Goal: Transaction & Acquisition: Purchase product/service

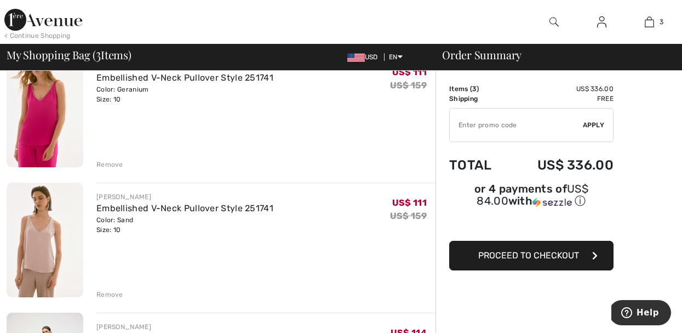
scroll to position [110, 0]
click at [110, 165] on div "Remove" at bounding box center [109, 163] width 27 height 10
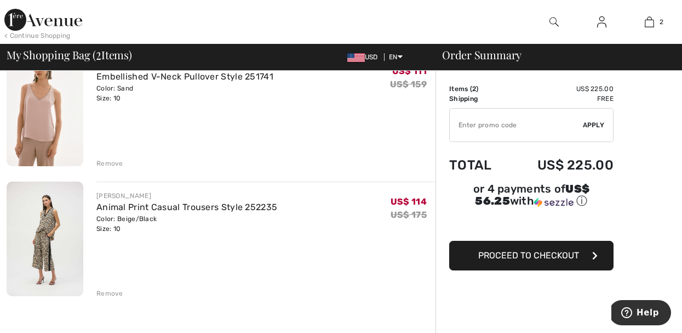
scroll to position [96, 0]
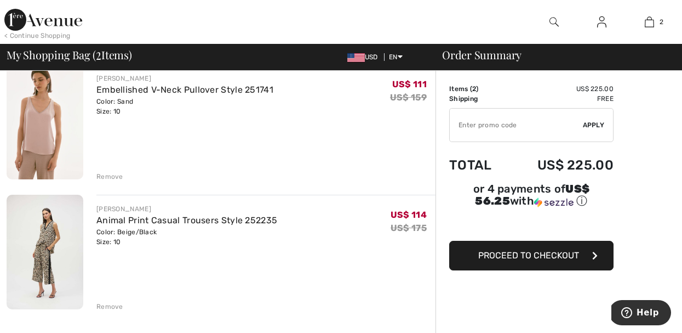
click at [111, 175] on div "Remove" at bounding box center [109, 176] width 27 height 10
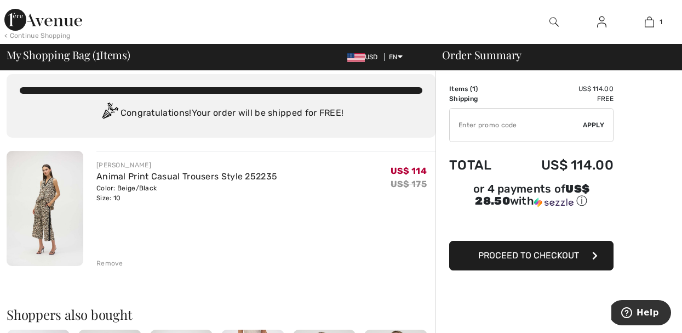
scroll to position [0, 0]
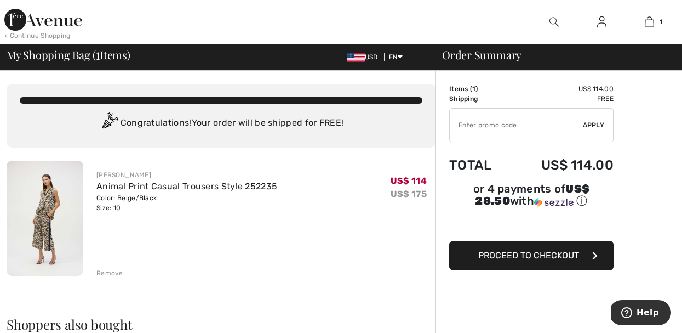
click at [605, 21] on img at bounding box center [601, 21] width 9 height 13
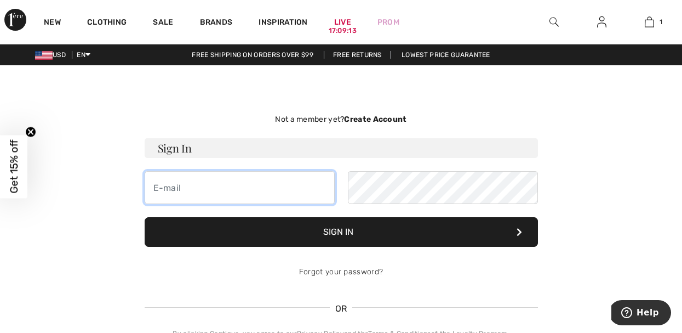
click at [235, 197] on input "email" at bounding box center [240, 187] width 190 height 33
type input "[EMAIL_ADDRESS][DOMAIN_NAME]"
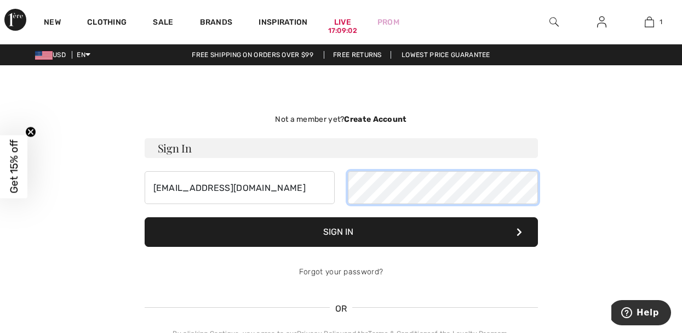
click at [145, 217] on button "Sign In" at bounding box center [341, 232] width 393 height 30
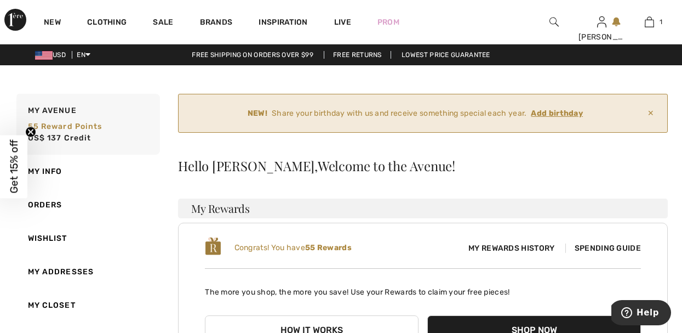
click at [551, 113] on ins "Add birthday" at bounding box center [557, 112] width 52 height 9
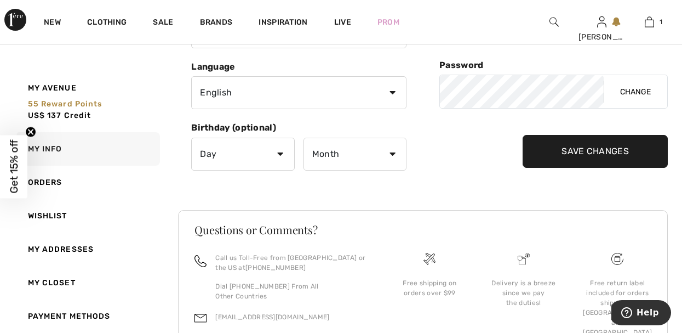
scroll to position [263, 0]
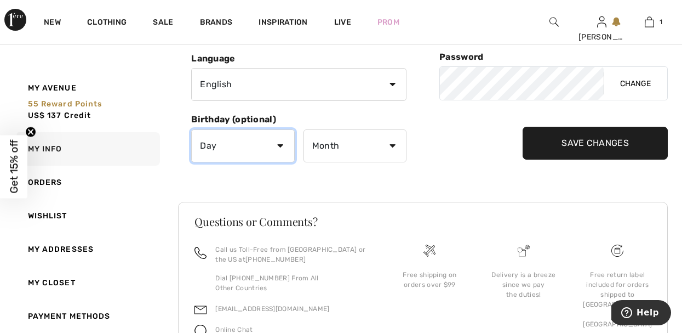
click at [279, 148] on select "Day 1 2 3 4 5 6 7 8 9 10 11 12 13 14 15 16 17 18 19 20 21 22 23 24 25 26 27 28 …" at bounding box center [242, 145] width 103 height 33
select select "6"
click at [191, 129] on select "Day 1 2 3 4 5 6 7 8 9 10 11 12 13 14 15 16 17 18 19 20 21 22 23 24 25 26 27 28 …" at bounding box center [242, 145] width 103 height 33
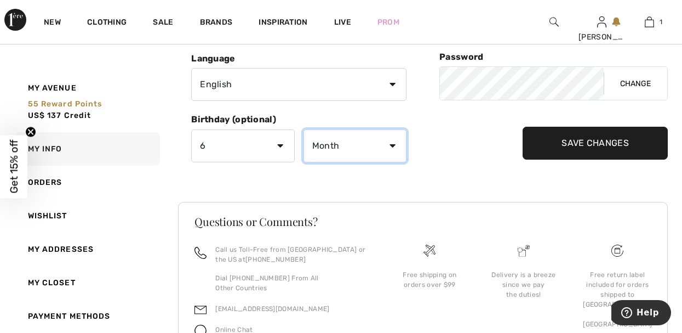
click at [366, 149] on select "Month January February March April May June July August September October Novem…" at bounding box center [354, 145] width 103 height 33
select select "6"
click at [303, 129] on select "Month January February March April May June July August September October Novem…" at bounding box center [354, 145] width 103 height 33
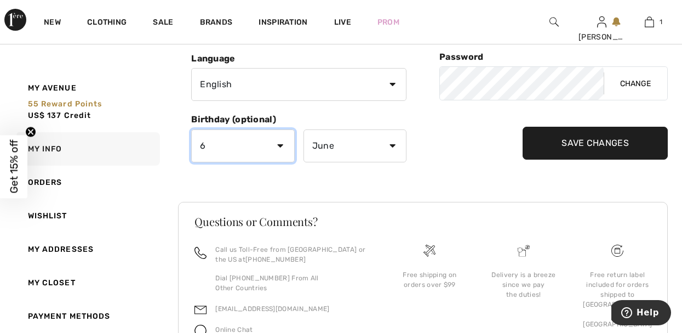
click at [284, 149] on select "Day 1 2 3 4 5 6 7 8 9 10 11 12 13 14 15 16 17 18 19 20 21 22 23 24 25 26 27 28 …" at bounding box center [242, 145] width 103 height 33
select select "29"
click at [191, 129] on select "Day 1 2 3 4 5 6 7 8 9 10 11 12 13 14 15 16 17 18 19 20 21 22 23 24 25 26 27 28 …" at bounding box center [242, 145] width 103 height 33
click at [563, 141] on input "Save Changes" at bounding box center [595, 143] width 145 height 33
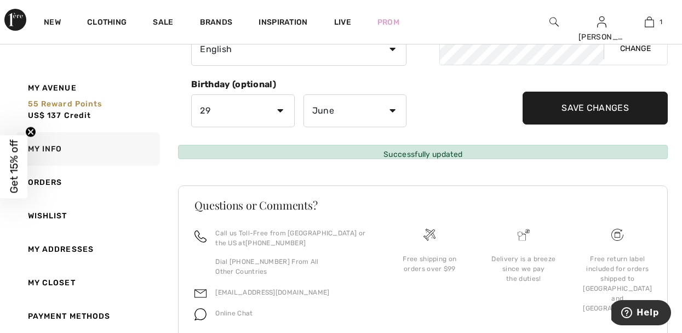
scroll to position [198, 0]
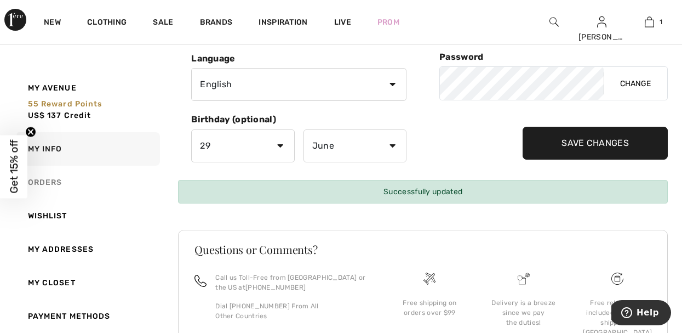
click at [58, 181] on link "Orders" at bounding box center [87, 181] width 146 height 33
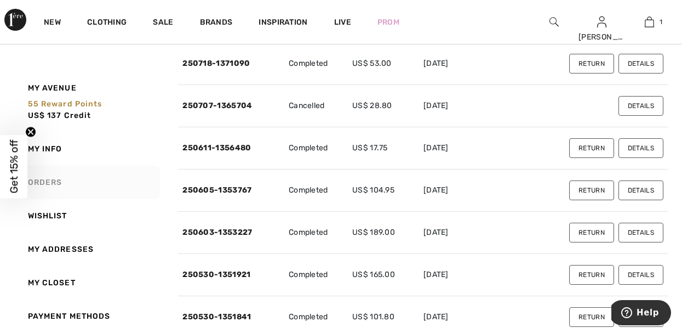
scroll to position [176, 0]
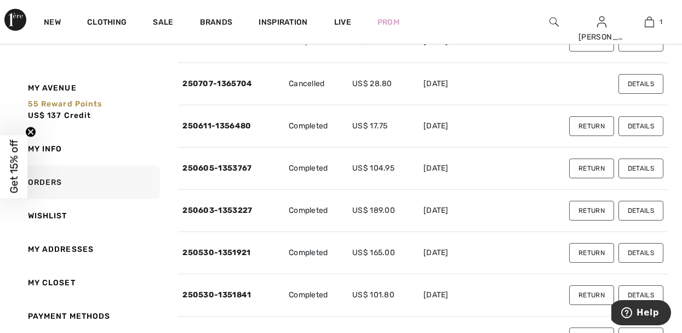
click at [635, 167] on button "Details" at bounding box center [640, 168] width 45 height 20
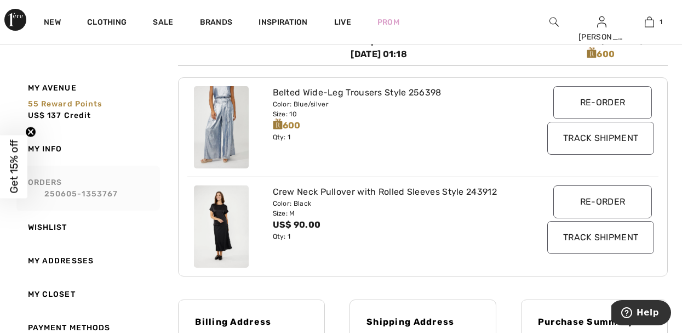
click at [53, 179] on link "Orders 250605-1353767" at bounding box center [87, 187] width 146 height 45
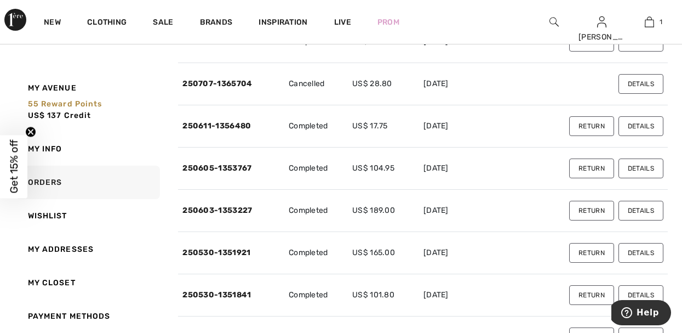
click at [635, 210] on button "Details" at bounding box center [640, 210] width 45 height 20
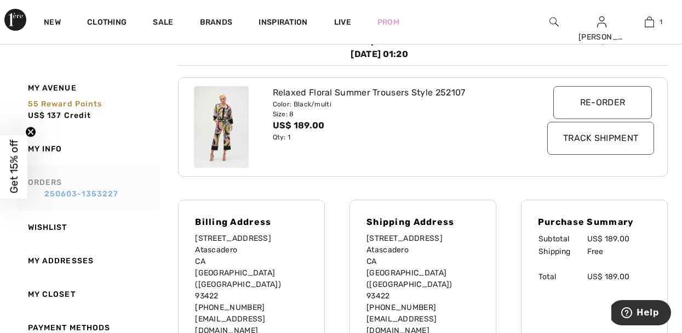
click at [93, 190] on link "250603-1353227" at bounding box center [92, 194] width 129 height 12
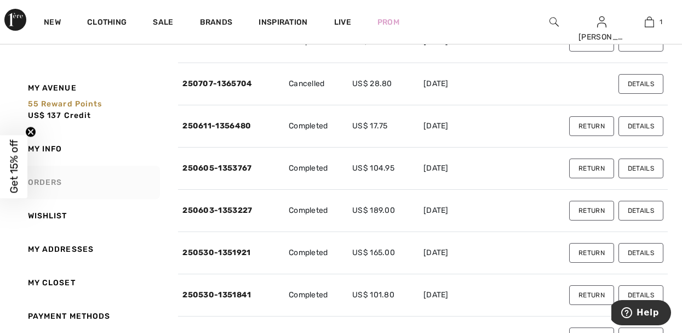
click at [640, 256] on button "Details" at bounding box center [640, 253] width 45 height 20
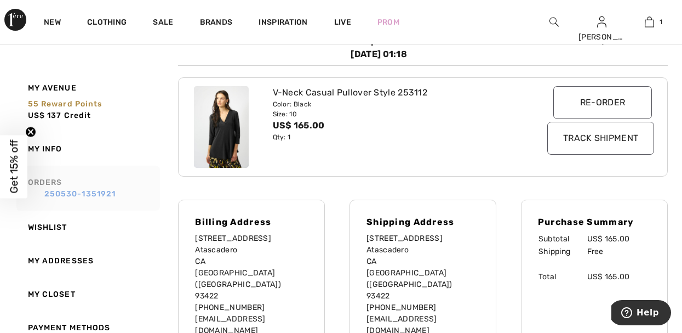
click at [111, 191] on link "250530-1351921" at bounding box center [92, 194] width 129 height 12
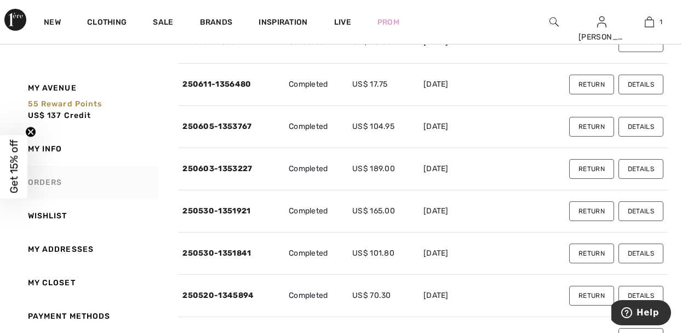
scroll to position [220, 0]
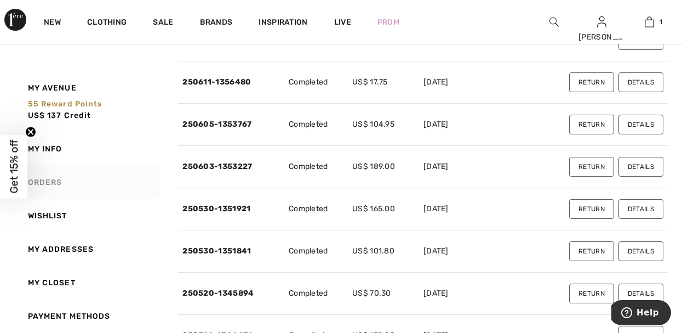
click at [646, 250] on button "Details" at bounding box center [640, 251] width 45 height 20
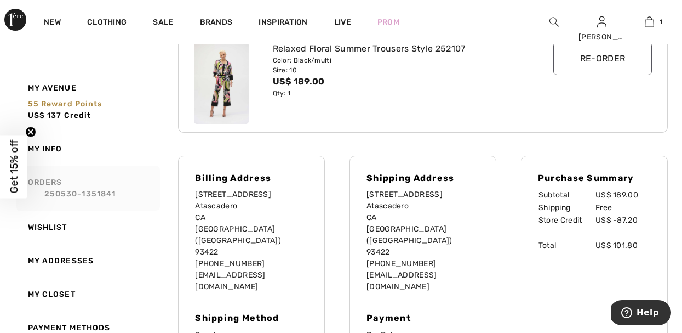
click at [45, 180] on link "Orders 250530-1351841" at bounding box center [87, 187] width 146 height 45
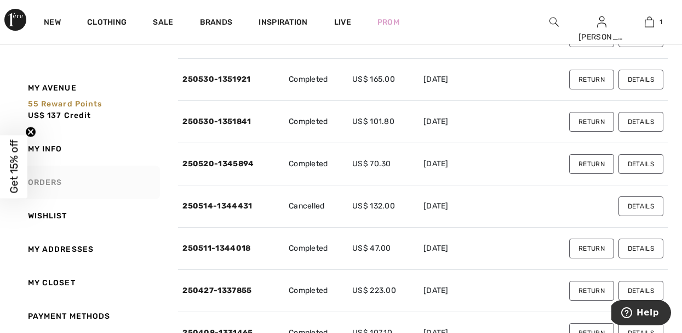
scroll to position [351, 0]
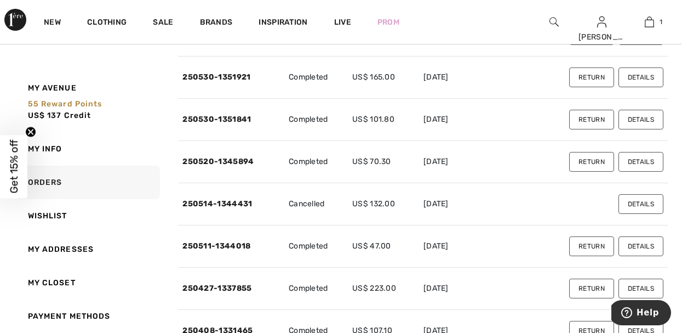
click at [637, 162] on button "Details" at bounding box center [640, 162] width 45 height 20
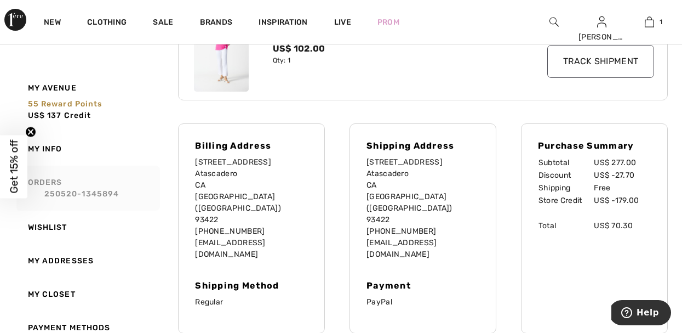
click at [83, 174] on link "Orders 250520-1345894" at bounding box center [87, 187] width 146 height 45
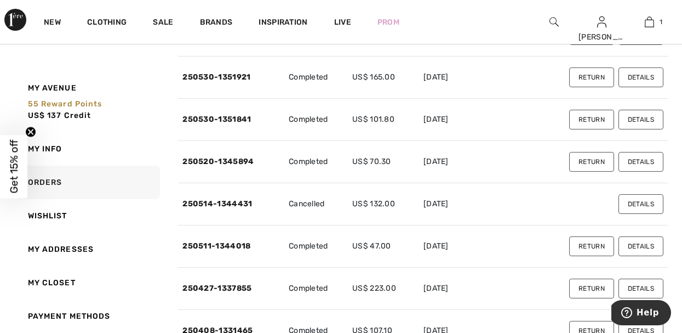
click at [644, 203] on button "Details" at bounding box center [640, 204] width 45 height 20
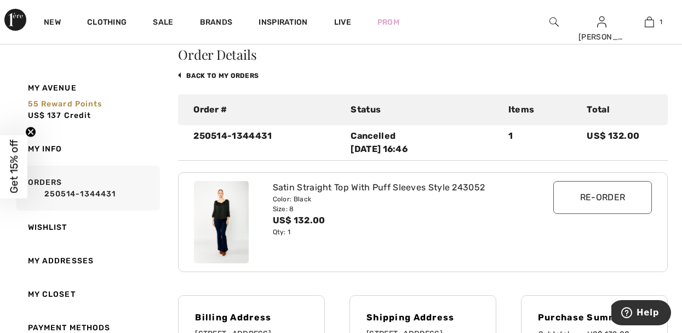
scroll to position [44, 0]
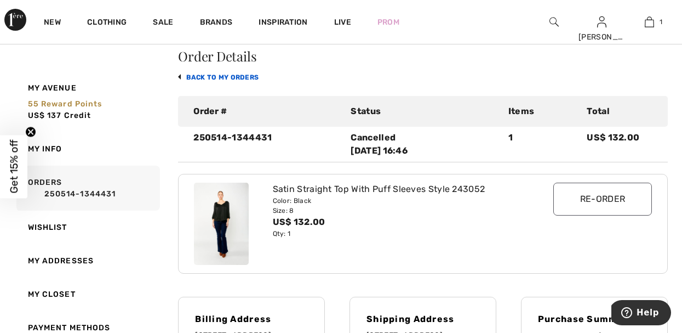
click at [212, 77] on link "back to My Orders" at bounding box center [218, 77] width 81 height 8
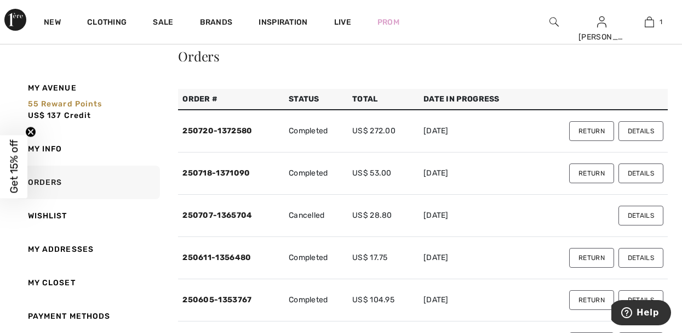
click at [645, 125] on button "Details" at bounding box center [640, 131] width 45 height 20
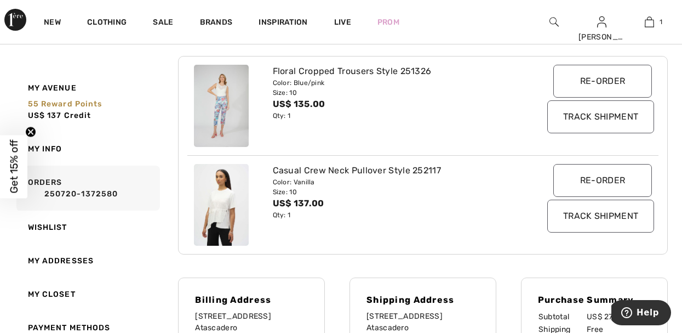
scroll to position [198, 0]
click at [73, 187] on link "Orders 250720-1372580" at bounding box center [87, 187] width 146 height 45
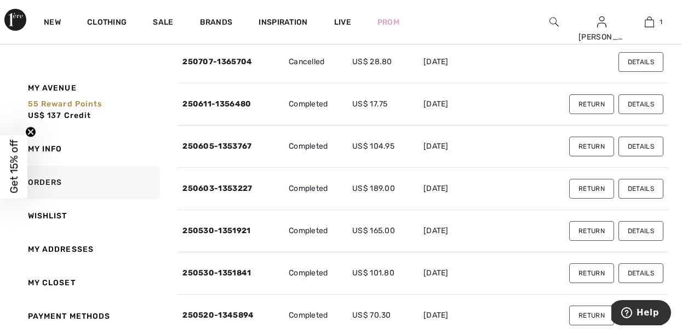
click at [656, 102] on button "Details" at bounding box center [640, 104] width 45 height 20
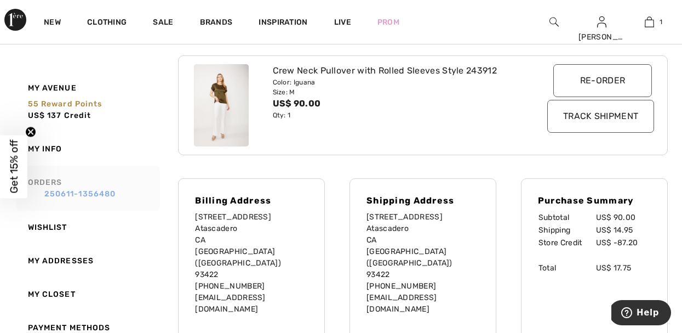
click at [83, 193] on link "250611-1356480" at bounding box center [92, 194] width 129 height 12
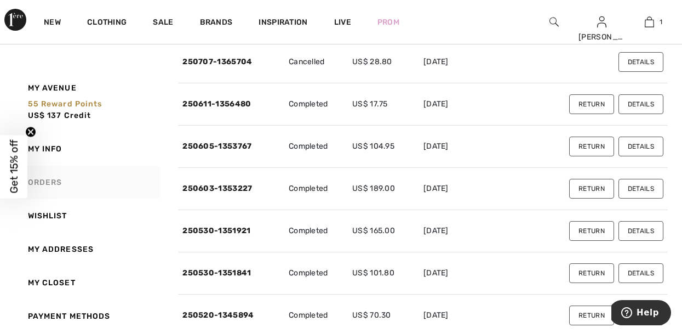
click at [643, 145] on button "Details" at bounding box center [640, 146] width 45 height 20
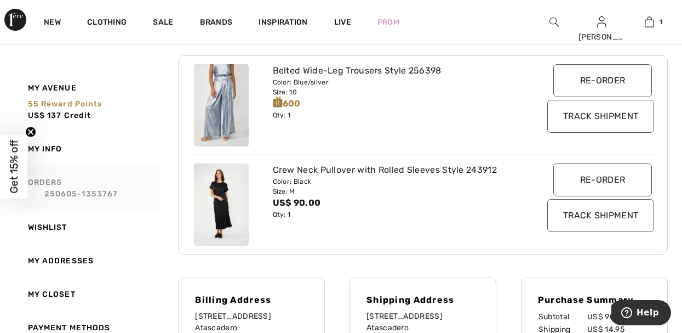
click at [110, 184] on link "Orders 250605-1353767" at bounding box center [87, 187] width 146 height 45
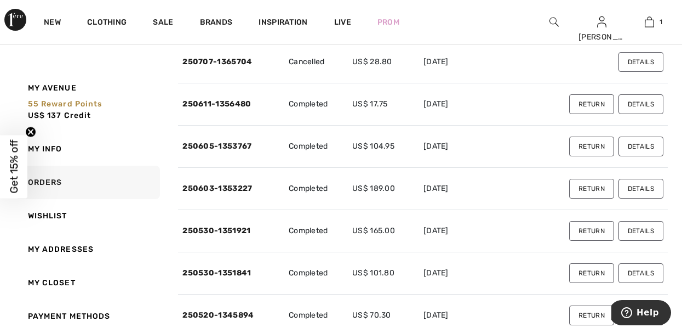
click at [646, 185] on button "Details" at bounding box center [640, 189] width 45 height 20
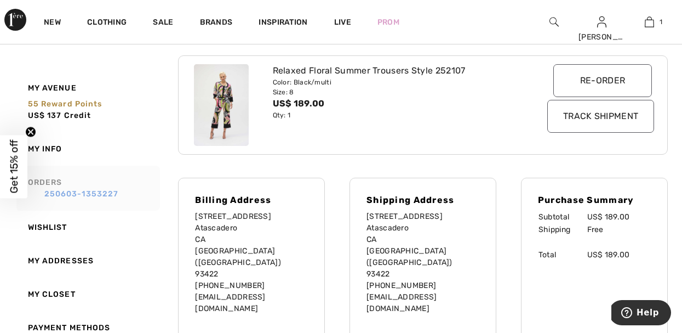
click at [82, 192] on link "250603-1353227" at bounding box center [92, 194] width 129 height 12
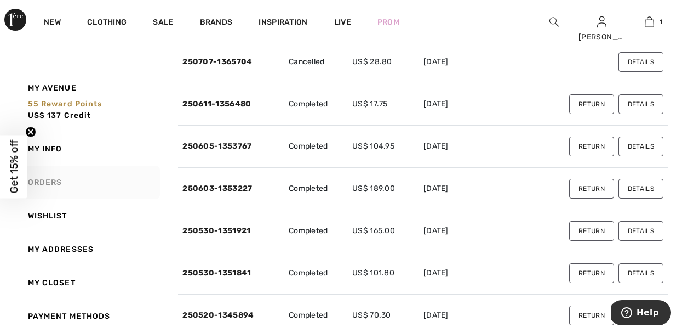
click at [640, 231] on button "Details" at bounding box center [640, 231] width 45 height 20
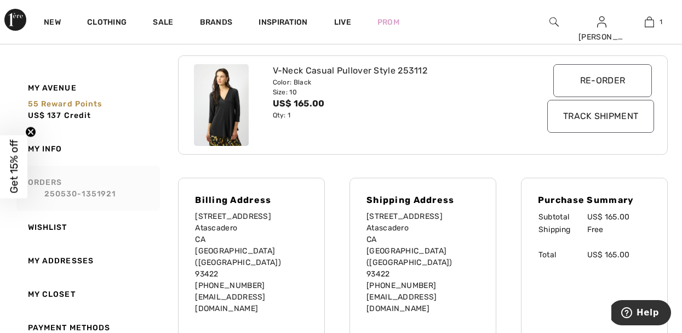
click at [56, 179] on link "Orders 250530-1351921" at bounding box center [87, 187] width 146 height 45
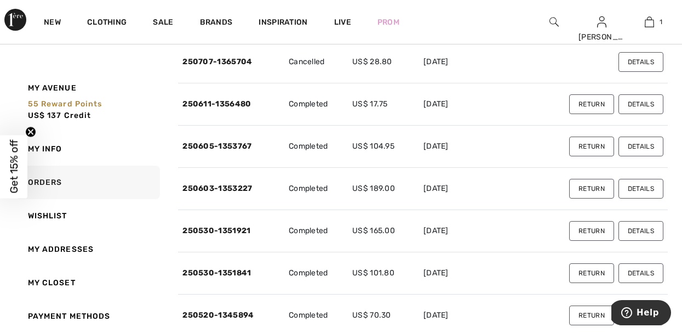
click at [640, 273] on button "Details" at bounding box center [640, 273] width 45 height 20
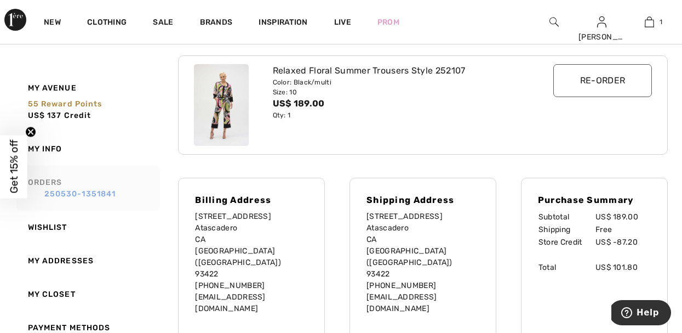
click at [30, 188] on link "250530-1351841" at bounding box center [92, 194] width 129 height 12
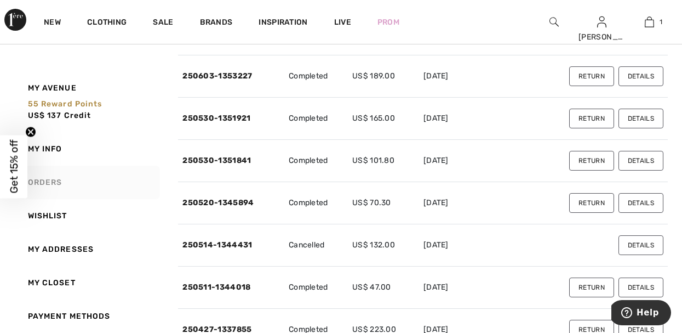
scroll to position [329, 0]
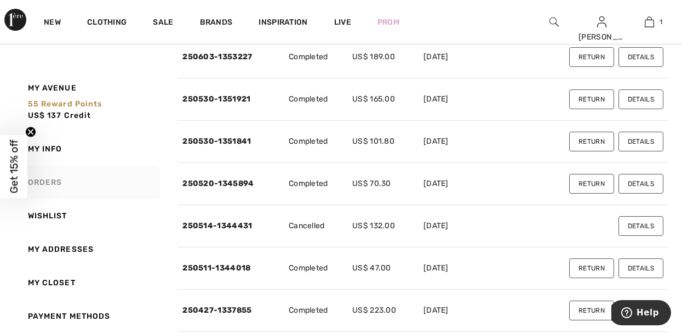
click at [645, 182] on button "Details" at bounding box center [640, 184] width 45 height 20
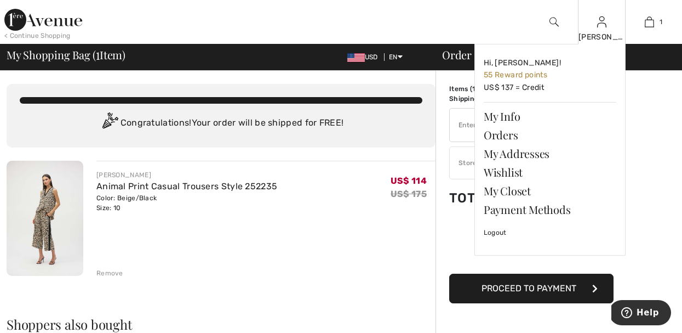
click at [594, 26] on div "Donna Lynn Hi, Donna Lynn! 55 Reward points US$ 137 = Credit My Info Orders My …" at bounding box center [602, 22] width 48 height 44
click at [502, 134] on link "Orders" at bounding box center [550, 134] width 133 height 19
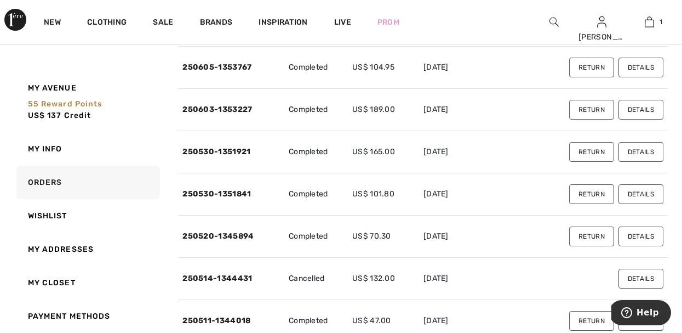
scroll to position [268, 0]
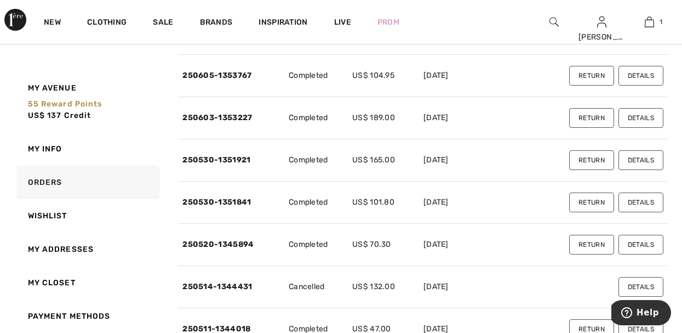
click at [642, 157] on button "Details" at bounding box center [640, 160] width 45 height 20
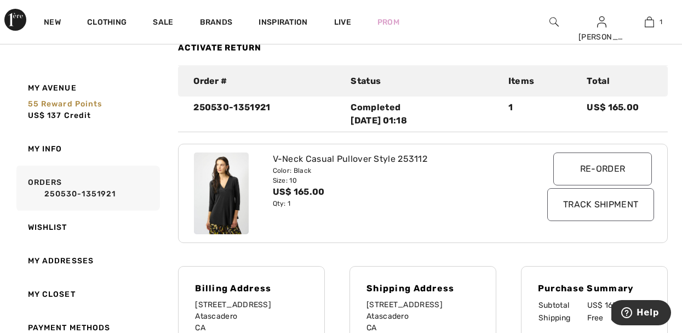
scroll to position [108, 0]
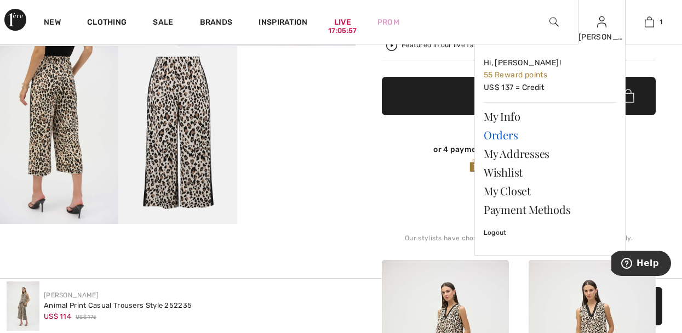
click at [509, 134] on link "Orders" at bounding box center [550, 134] width 133 height 19
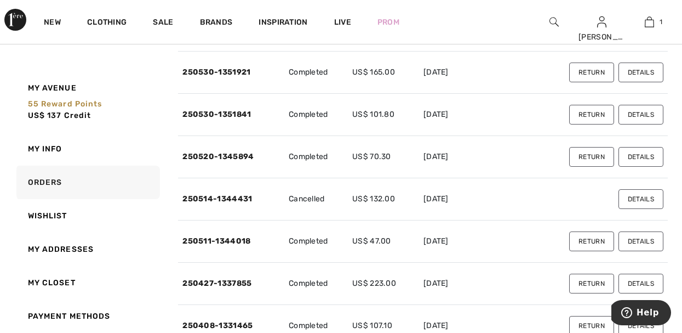
scroll to position [348, 0]
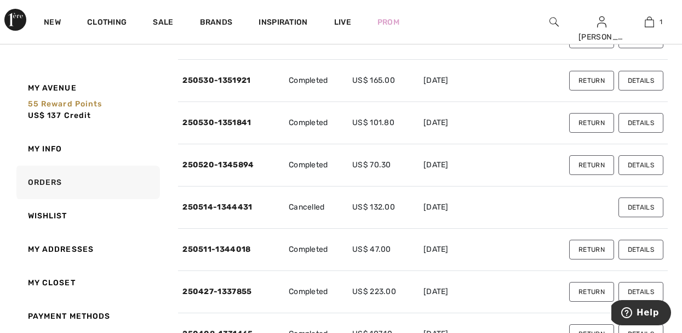
click at [646, 121] on button "Details" at bounding box center [640, 123] width 45 height 20
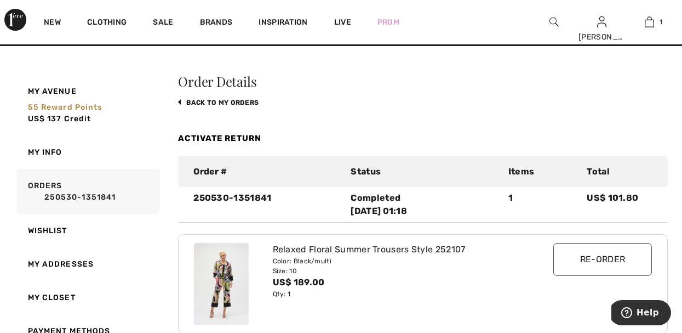
scroll to position [19, 0]
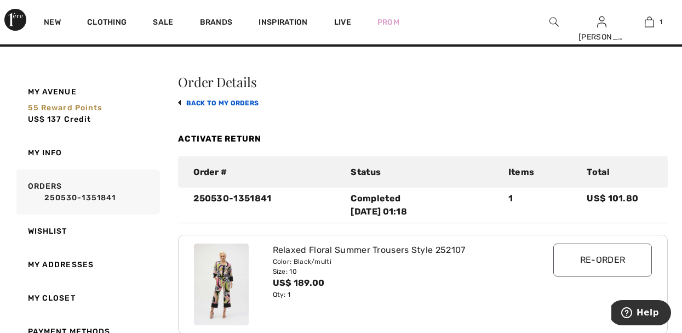
click at [245, 101] on link "back to My Orders" at bounding box center [218, 103] width 81 height 8
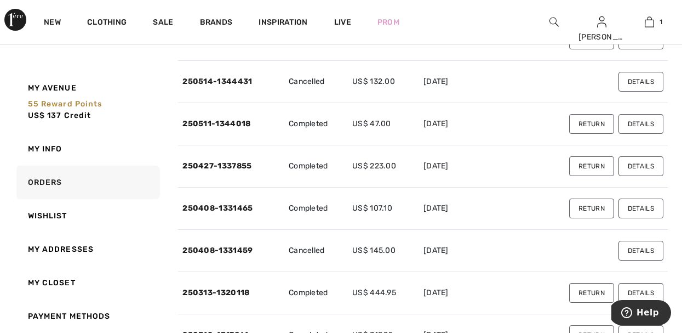
scroll to position [488, 0]
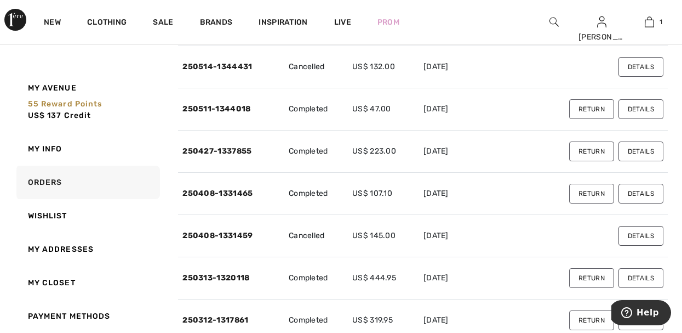
click at [639, 152] on button "Details" at bounding box center [640, 151] width 45 height 20
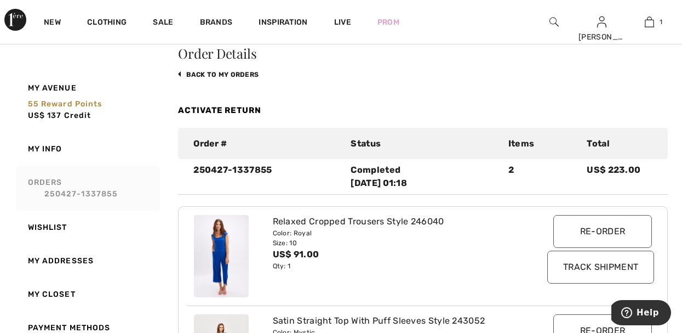
scroll to position [47, 0]
click at [239, 75] on link "back to My Orders" at bounding box center [218, 75] width 81 height 8
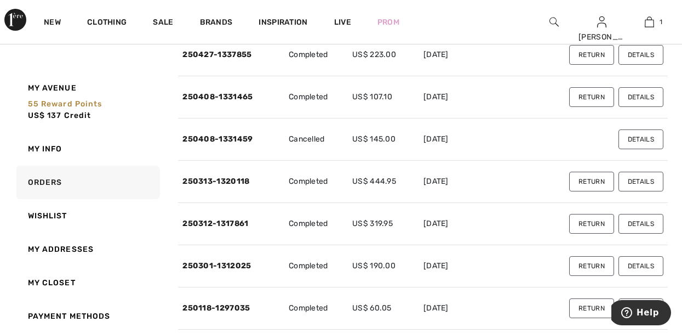
scroll to position [578, 0]
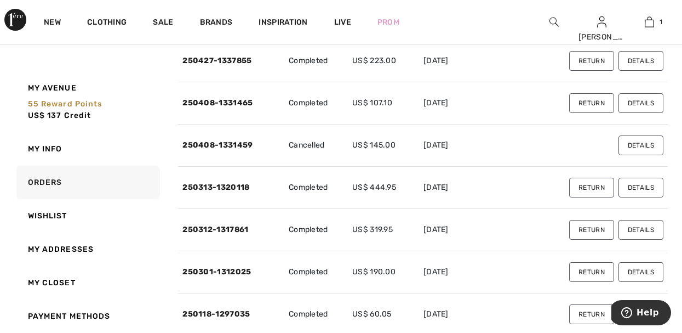
click at [643, 99] on button "Details" at bounding box center [640, 103] width 45 height 20
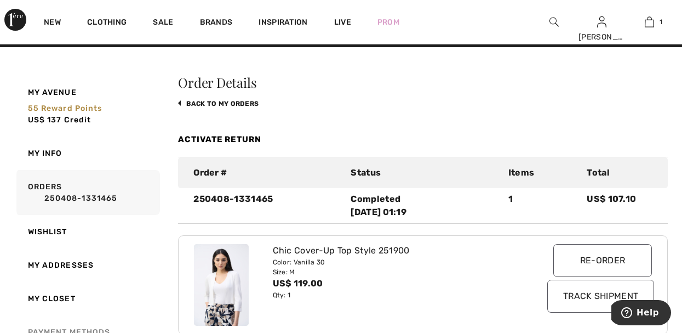
scroll to position [0, 0]
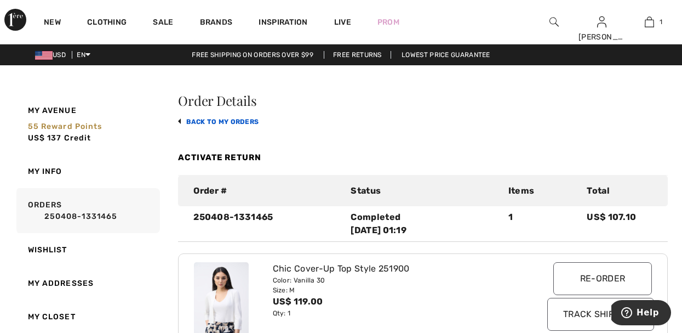
click at [238, 119] on link "back to My Orders" at bounding box center [218, 122] width 81 height 8
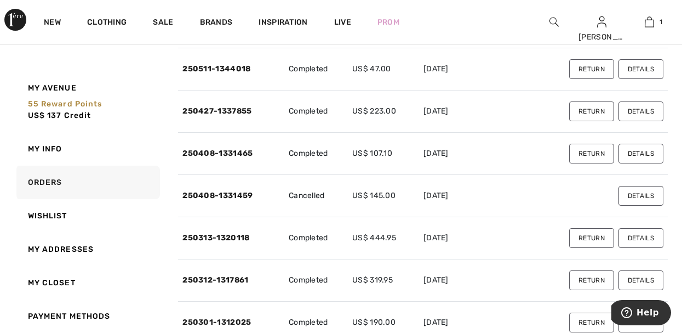
scroll to position [586, 0]
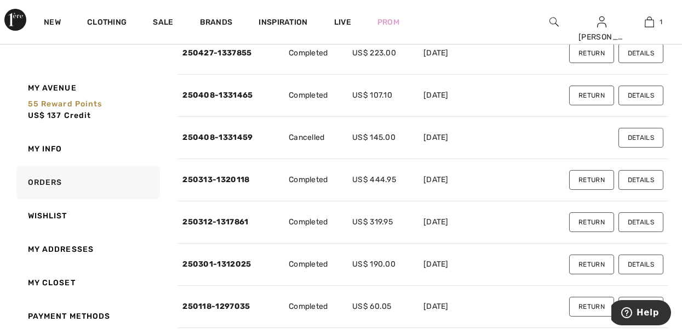
click at [648, 135] on button "Details" at bounding box center [640, 138] width 45 height 20
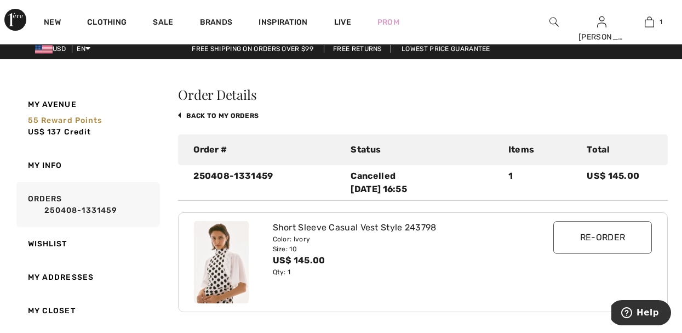
scroll to position [5, 0]
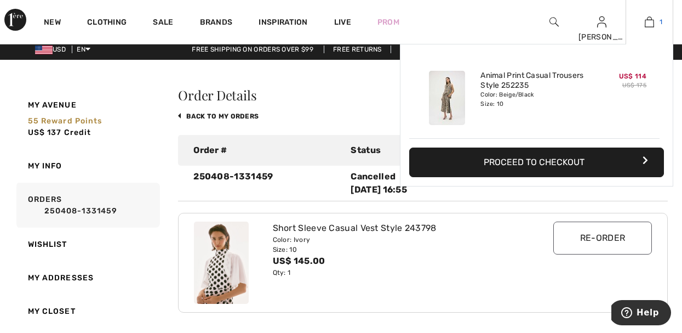
click at [648, 22] on img at bounding box center [649, 21] width 9 height 13
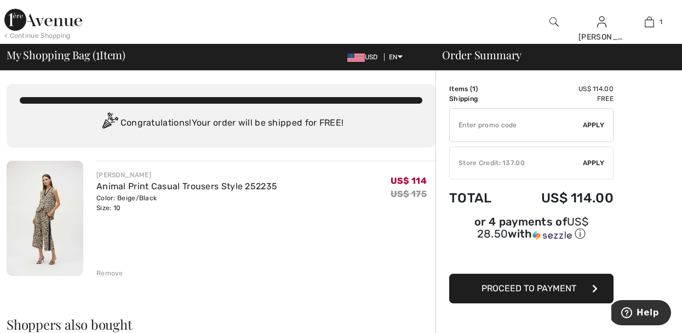
click at [41, 20] on img at bounding box center [43, 20] width 78 height 22
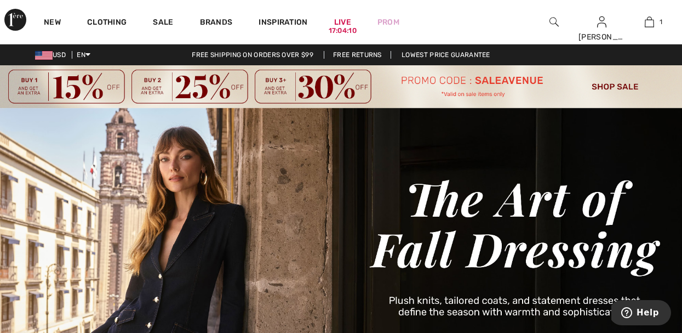
click at [604, 86] on img at bounding box center [341, 86] width 682 height 43
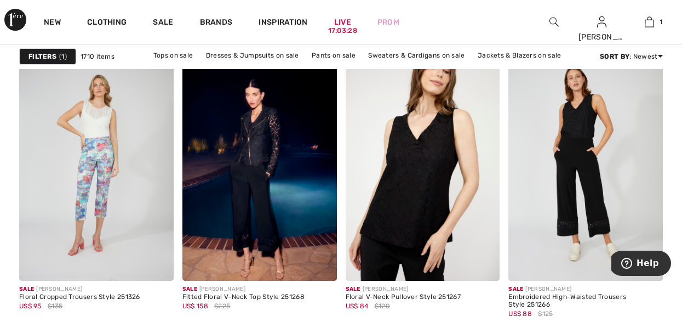
scroll to position [2038, 0]
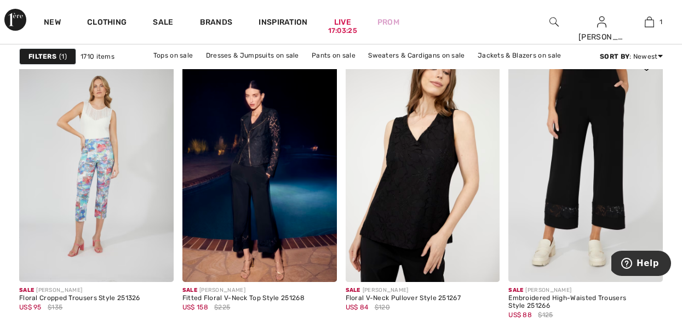
click at [586, 230] on img at bounding box center [585, 166] width 154 height 232
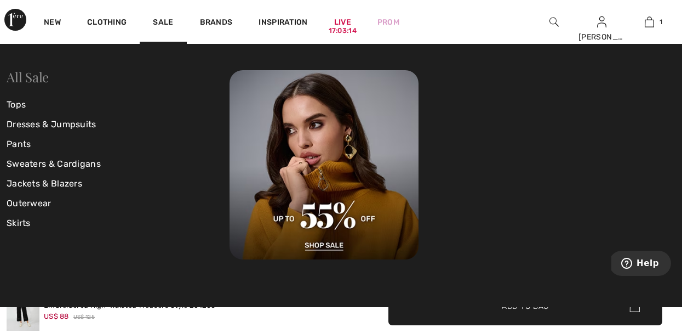
click at [32, 79] on link "All Sale" at bounding box center [28, 77] width 42 height 18
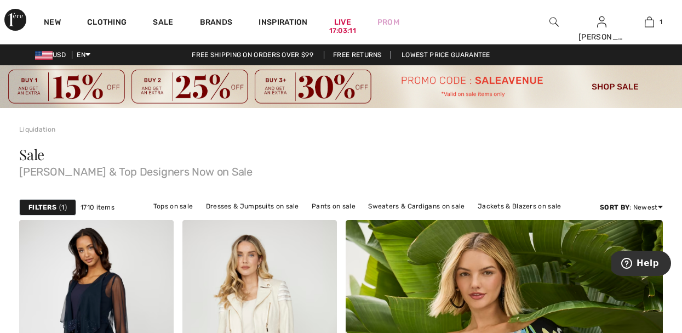
click at [49, 205] on strong "Filters" at bounding box center [42, 207] width 28 height 10
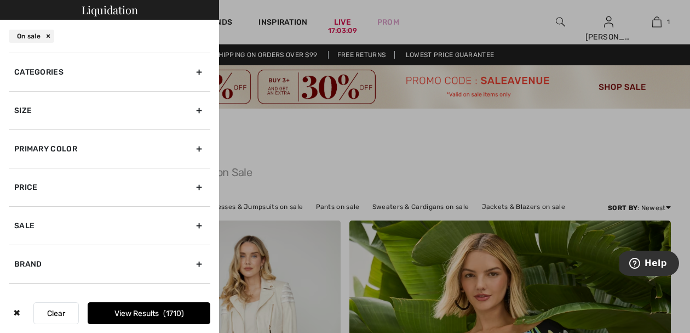
click at [194, 110] on div "Size" at bounding box center [110, 110] width 202 height 38
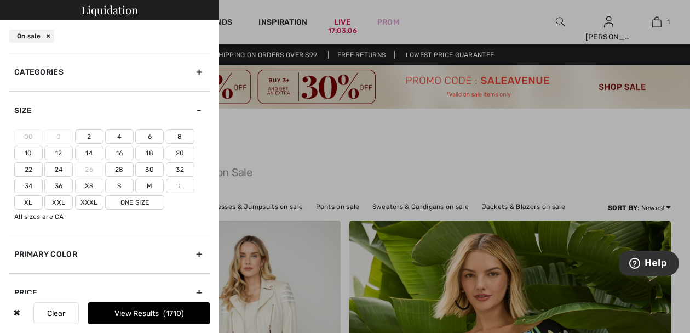
click at [32, 155] on label "10" at bounding box center [28, 153] width 28 height 14
click at [0, 0] on input"] "10" at bounding box center [0, 0] width 0 height 0
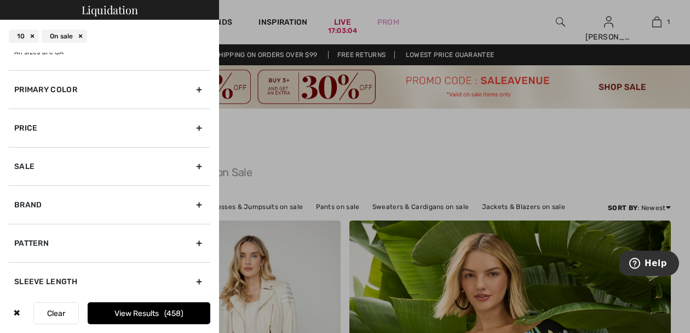
scroll to position [188, 0]
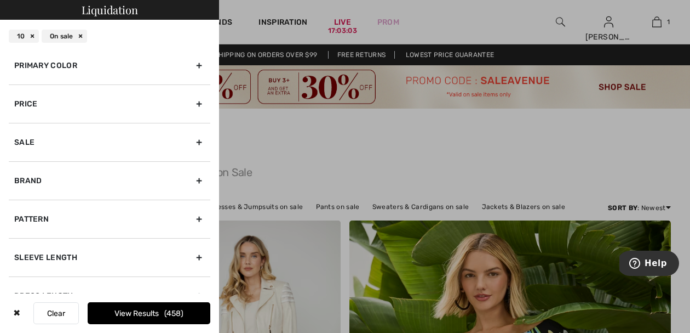
click at [187, 178] on div "Brand" at bounding box center [110, 180] width 202 height 38
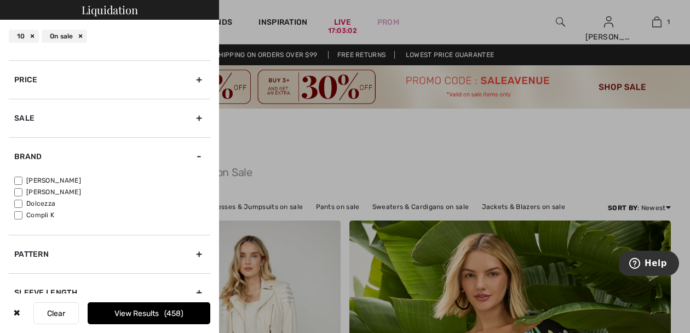
scroll to position [83, 0]
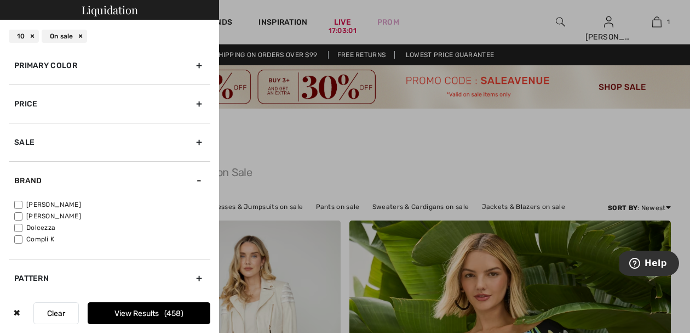
click at [19, 204] on input"] "[PERSON_NAME]" at bounding box center [18, 204] width 8 height 8
checkbox input"] "true"
click at [155, 314] on button "View Results 403" at bounding box center [149, 313] width 123 height 22
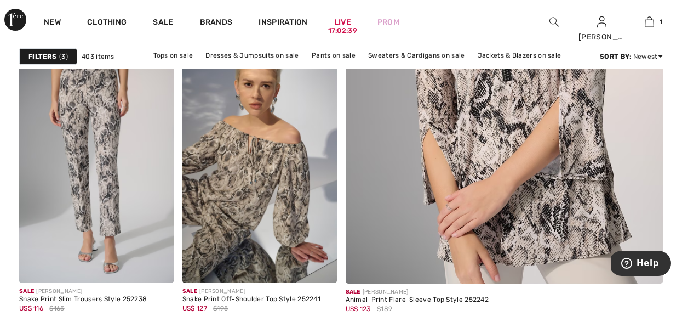
scroll to position [461, 0]
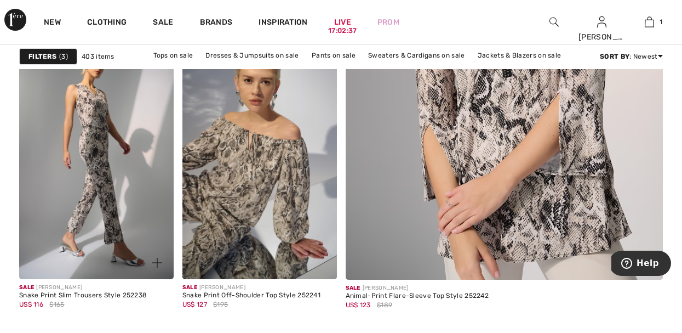
click at [79, 169] on img at bounding box center [96, 163] width 154 height 232
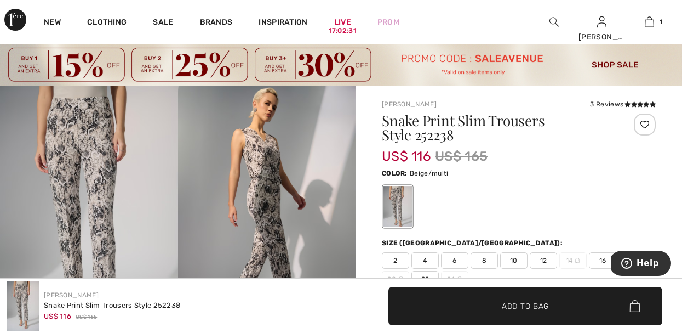
scroll to position [44, 0]
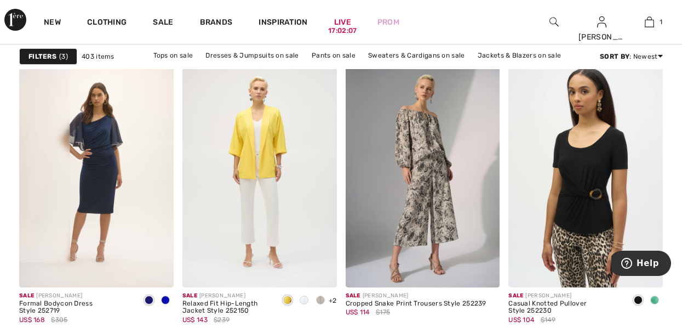
scroll to position [767, 0]
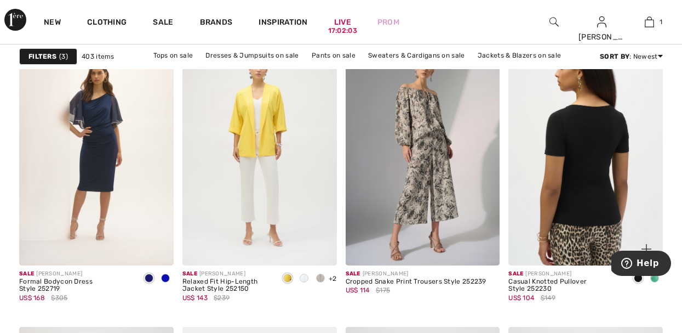
click at [592, 191] on img at bounding box center [585, 149] width 154 height 232
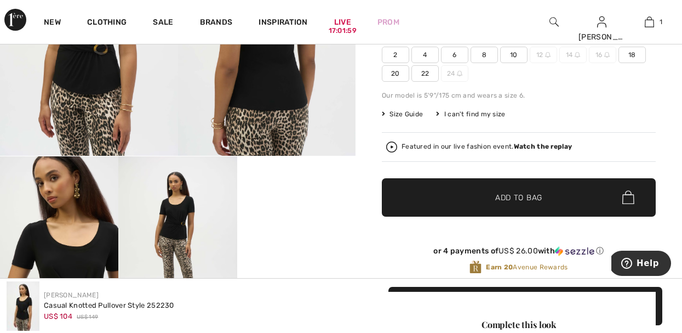
scroll to position [219, 0]
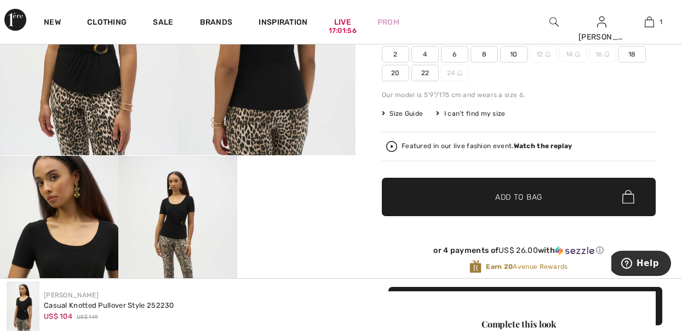
click at [508, 55] on span "10" at bounding box center [513, 54] width 27 height 16
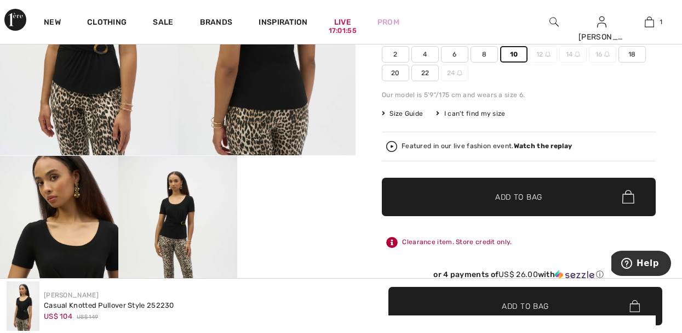
click at [603, 95] on div "Our model is 5'9"/175 cm and wears a size 6." at bounding box center [519, 95] width 274 height 10
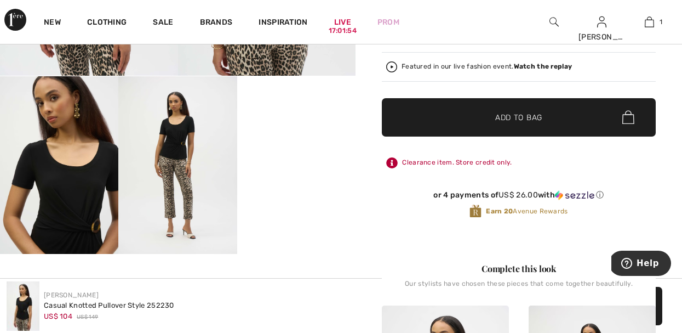
scroll to position [307, 0]
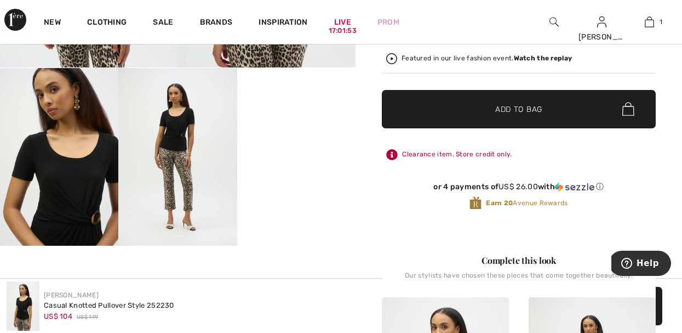
click at [301, 127] on video "Your browser does not support the video tag." at bounding box center [296, 97] width 118 height 59
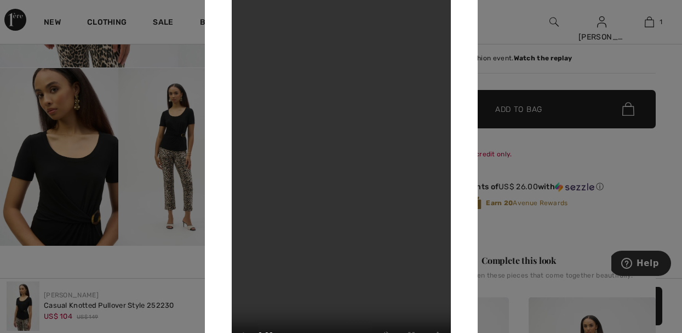
click at [494, 79] on div at bounding box center [341, 166] width 682 height 333
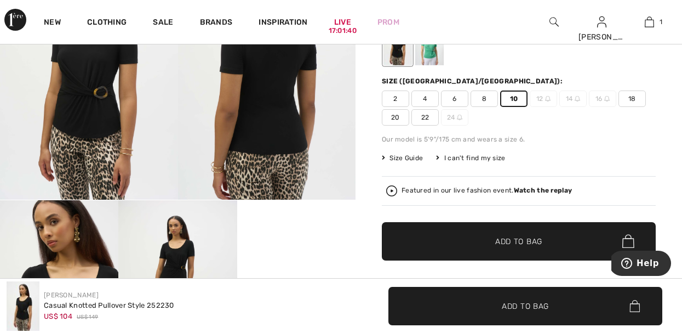
scroll to position [175, 0]
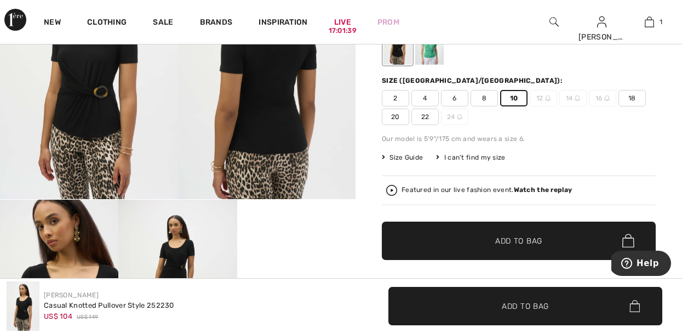
click at [529, 305] on span "Add to Bag" at bounding box center [525, 306] width 47 height 12
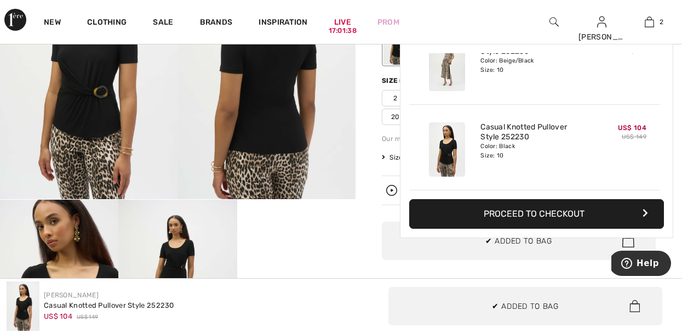
scroll to position [0, 0]
click at [82, 105] on img at bounding box center [89, 66] width 178 height 266
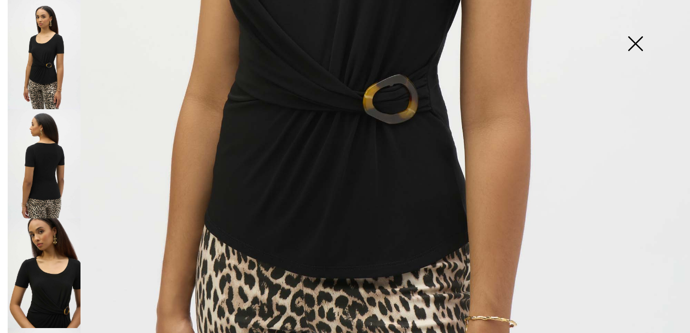
scroll to position [517, 0]
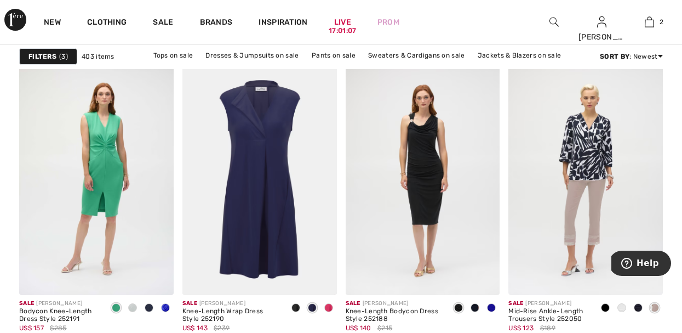
scroll to position [1052, 0]
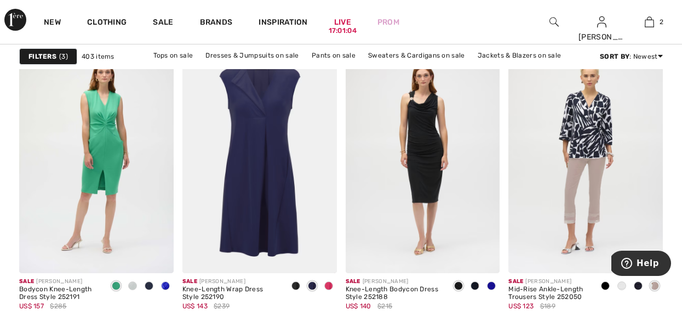
click at [582, 175] on img at bounding box center [585, 158] width 154 height 232
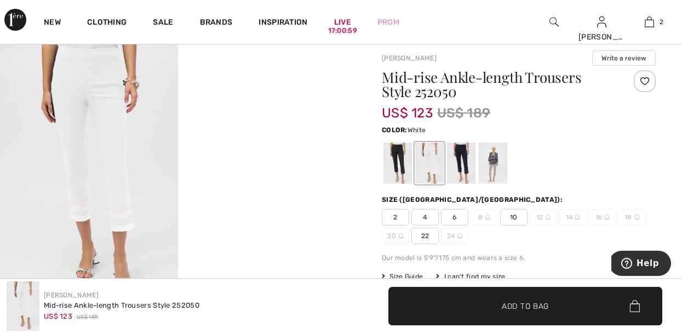
scroll to position [88, 0]
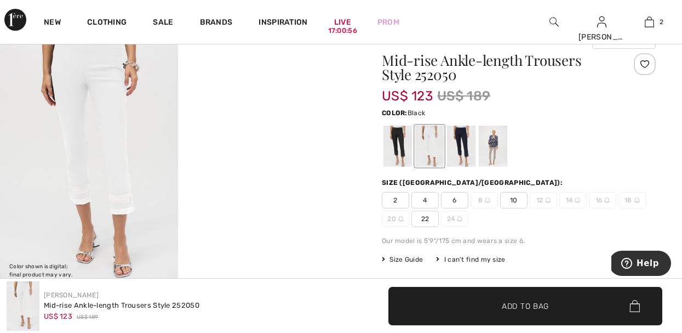
click at [396, 155] on div at bounding box center [397, 145] width 28 height 41
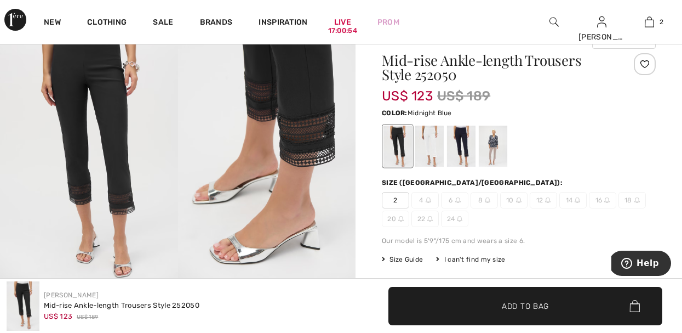
click at [462, 148] on div at bounding box center [461, 145] width 28 height 41
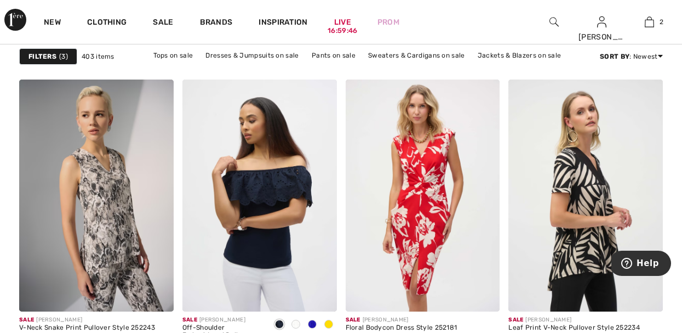
scroll to position [3331, 0]
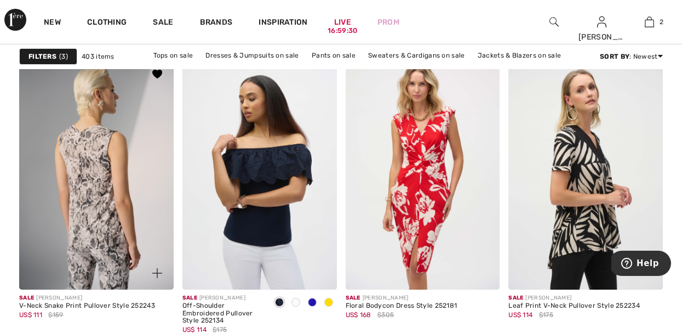
click at [100, 179] on img at bounding box center [96, 174] width 154 height 232
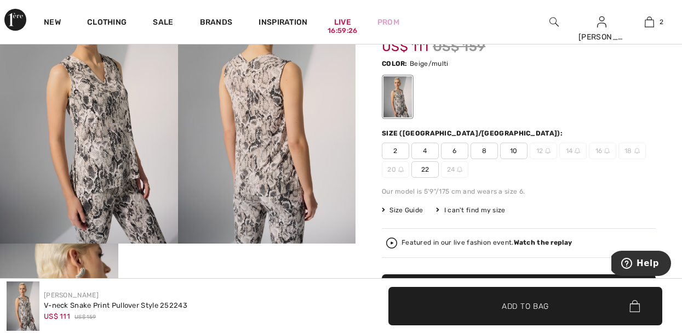
scroll to position [153, 0]
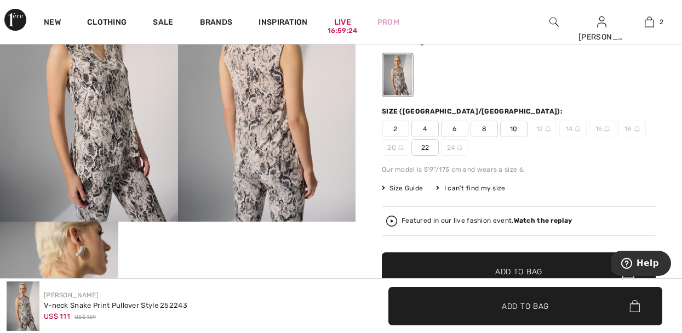
click at [513, 128] on span "10" at bounding box center [513, 129] width 27 height 16
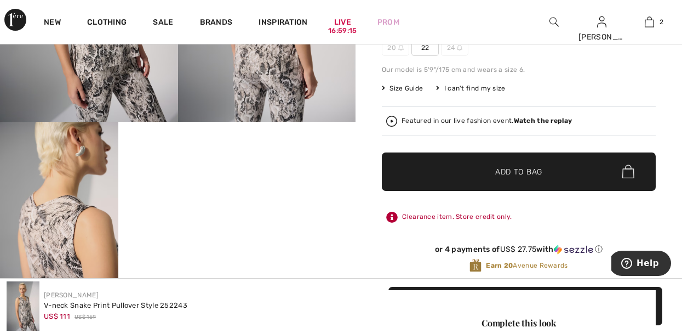
scroll to position [241, 0]
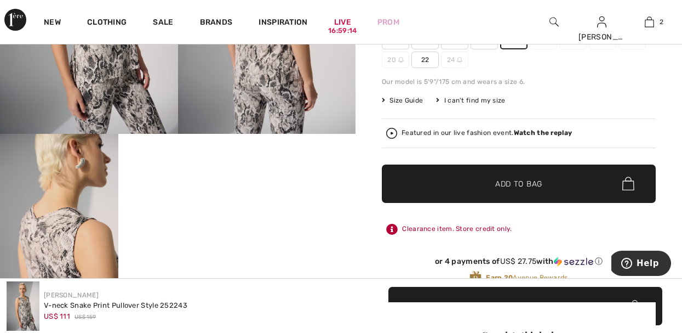
click at [521, 189] on span "✔ Added to Bag Add to Bag" at bounding box center [519, 183] width 274 height 38
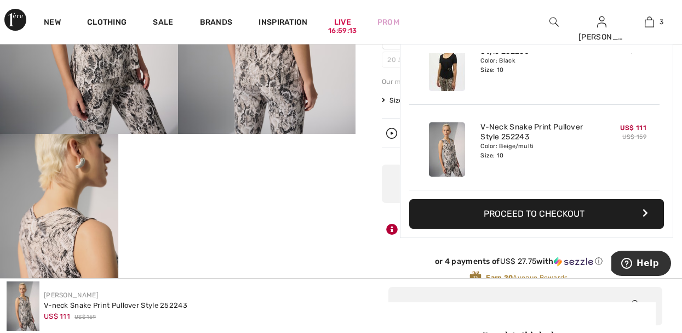
scroll to position [0, 0]
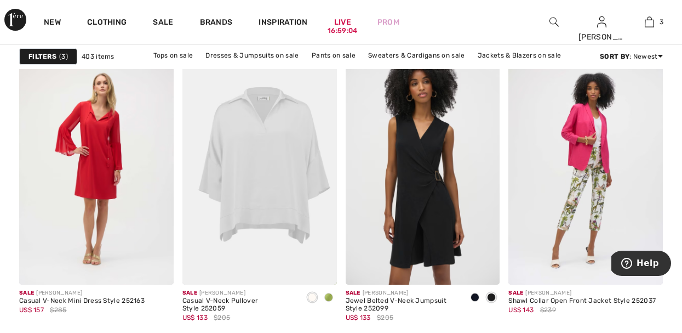
scroll to position [3748, 0]
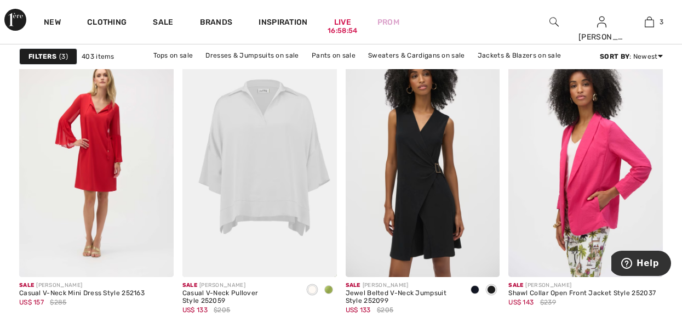
click at [601, 165] on img at bounding box center [585, 161] width 154 height 232
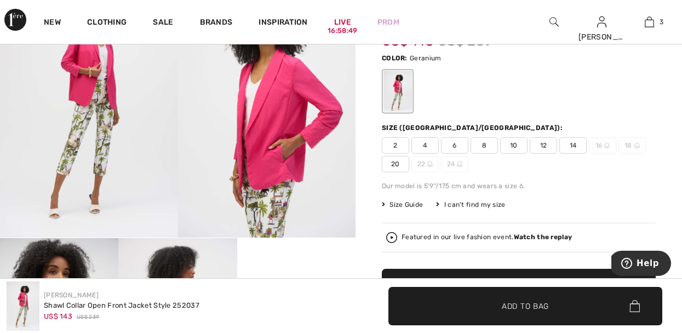
scroll to position [153, 0]
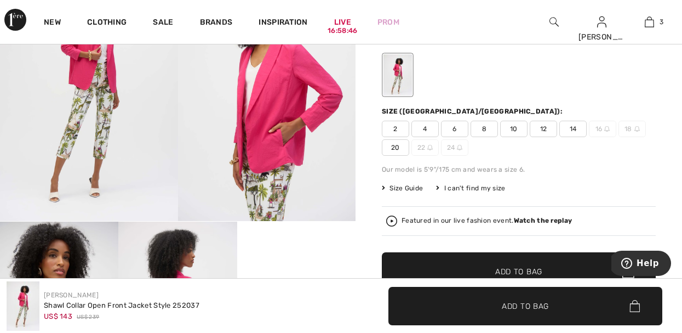
click at [513, 128] on span "10" at bounding box center [513, 129] width 27 height 16
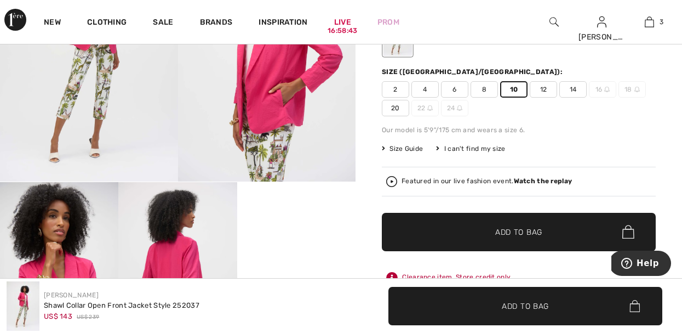
scroll to position [241, 0]
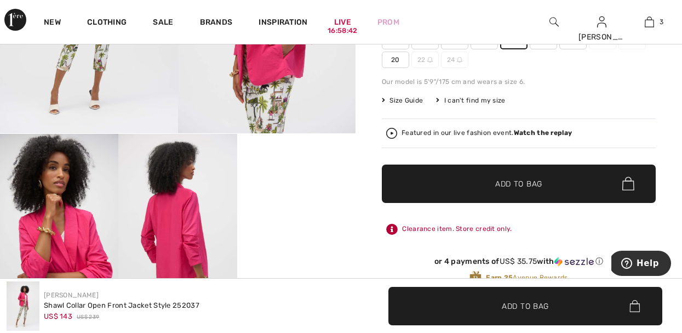
click at [505, 187] on span "Add to Bag" at bounding box center [518, 183] width 47 height 12
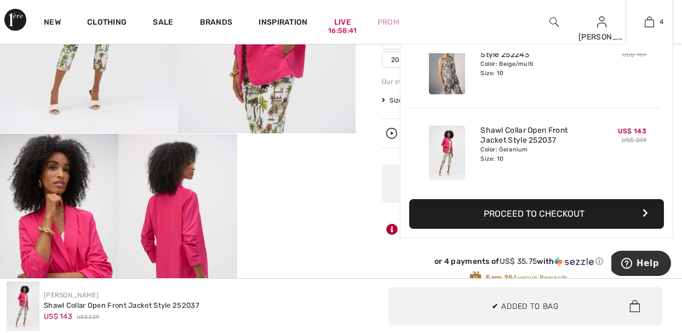
scroll to position [0, 0]
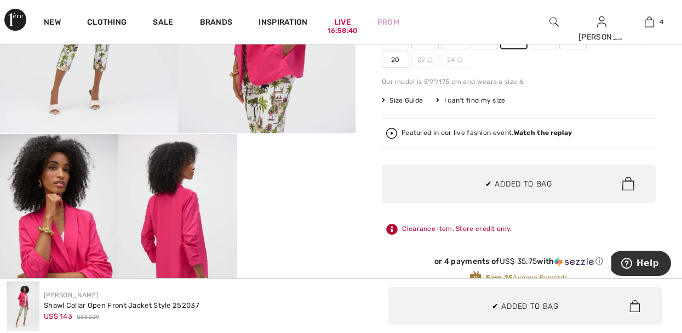
click at [298, 193] on video "Your browser does not support the video tag." at bounding box center [296, 163] width 118 height 59
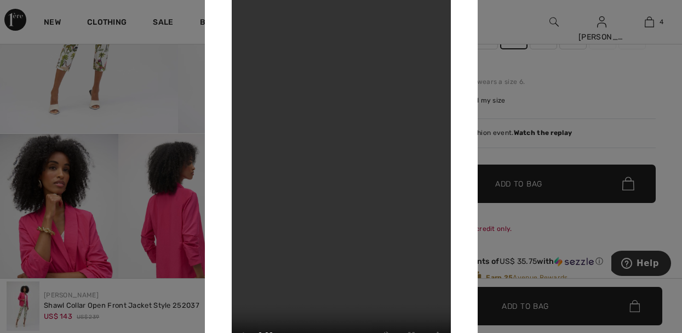
click at [558, 72] on div at bounding box center [341, 166] width 682 height 333
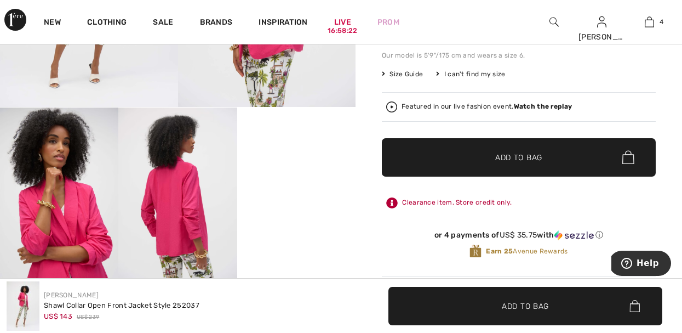
scroll to position [263, 0]
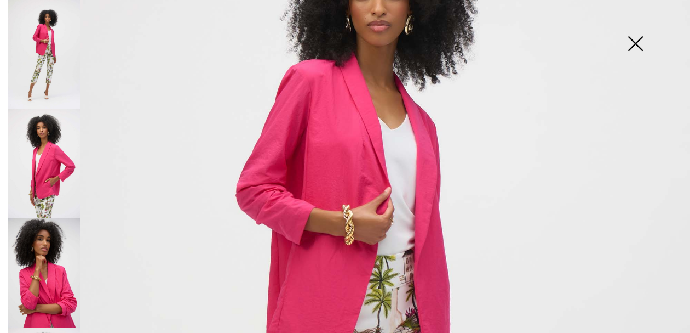
scroll to position [168, 0]
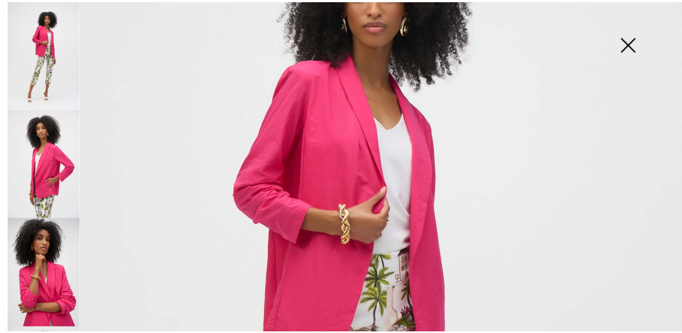
scroll to position [263, 0]
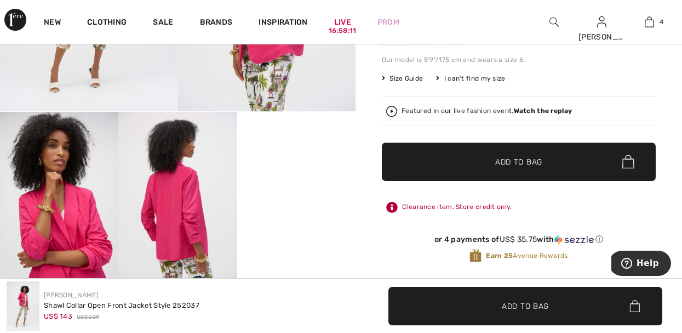
click at [279, 171] on video "Your browser does not support the video tag." at bounding box center [296, 141] width 118 height 59
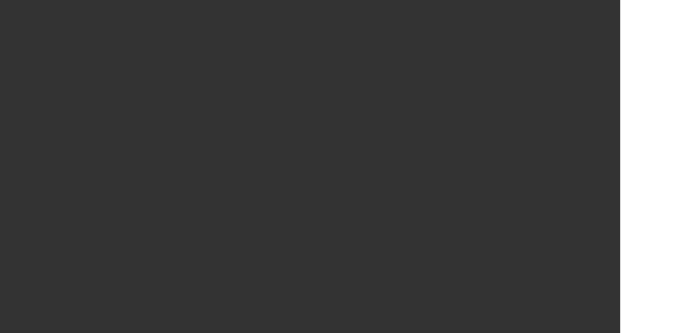
click at [366, 148] on video "Your browser does not support the video tag." at bounding box center [341, 166] width 219 height 389
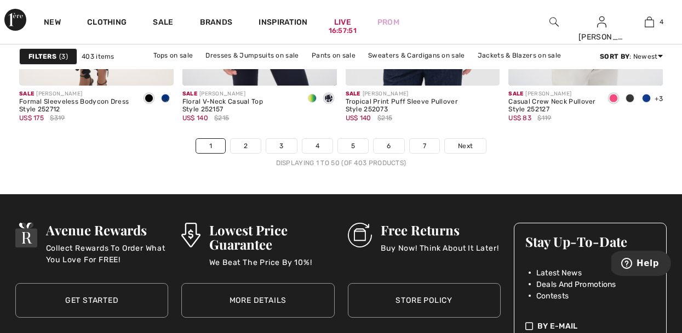
scroll to position [4558, 0]
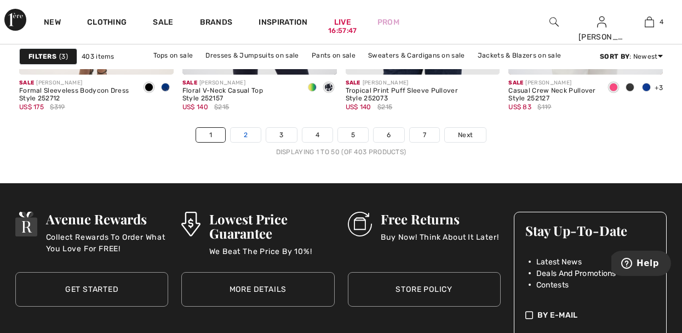
click at [247, 132] on link "2" at bounding box center [246, 135] width 30 height 14
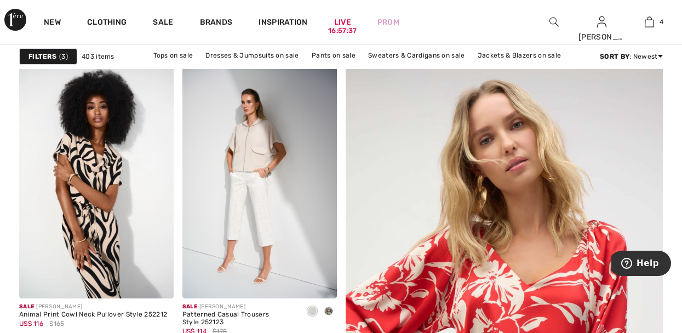
scroll to position [197, 0]
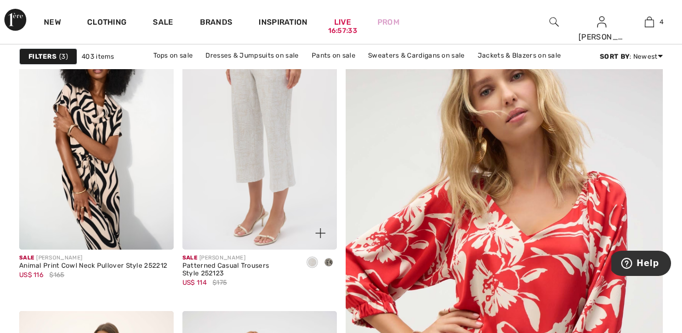
click at [290, 167] on img at bounding box center [259, 134] width 154 height 232
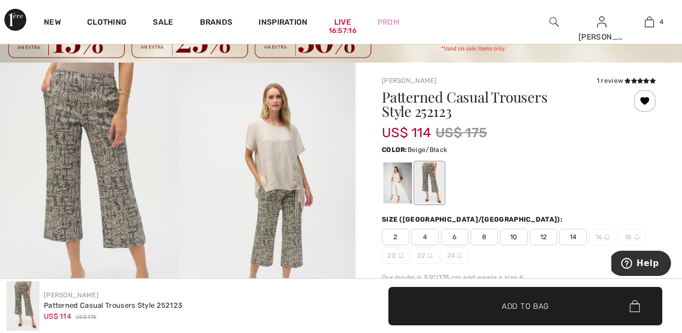
scroll to position [44, 0]
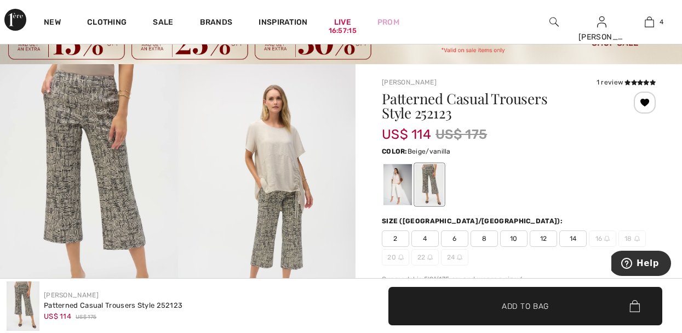
click at [403, 173] on div at bounding box center [397, 184] width 28 height 41
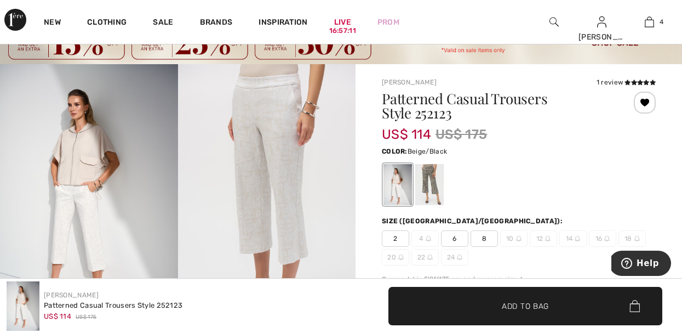
click at [431, 176] on div at bounding box center [429, 184] width 28 height 41
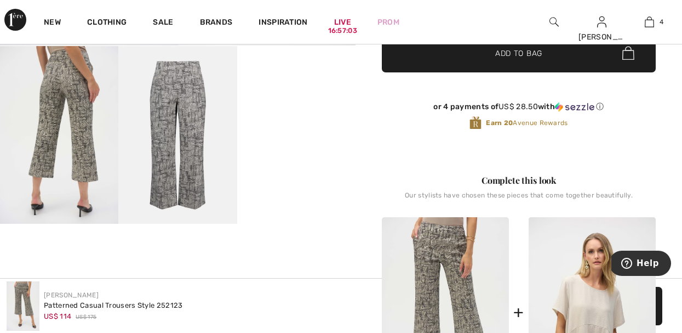
scroll to position [307, 0]
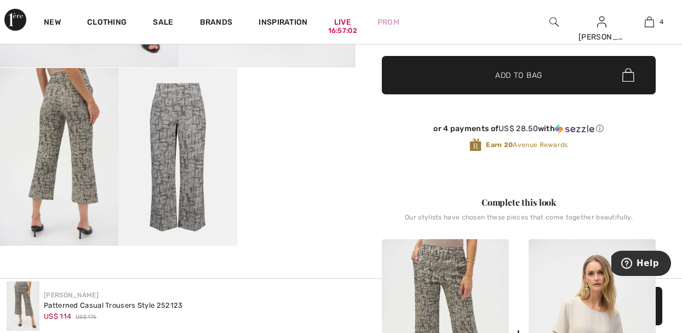
click at [103, 182] on img at bounding box center [59, 156] width 118 height 177
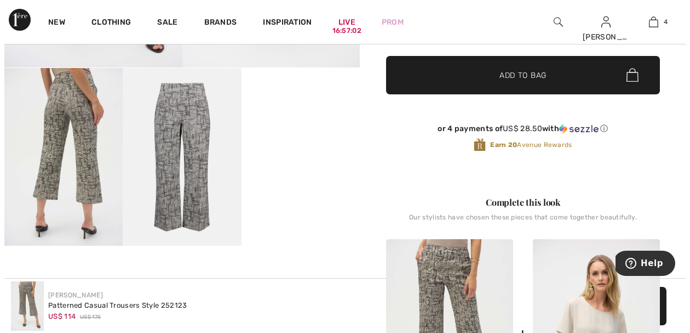
scroll to position [307, 0]
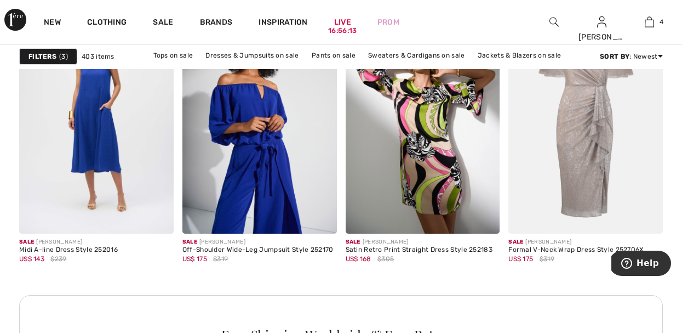
scroll to position [2126, 0]
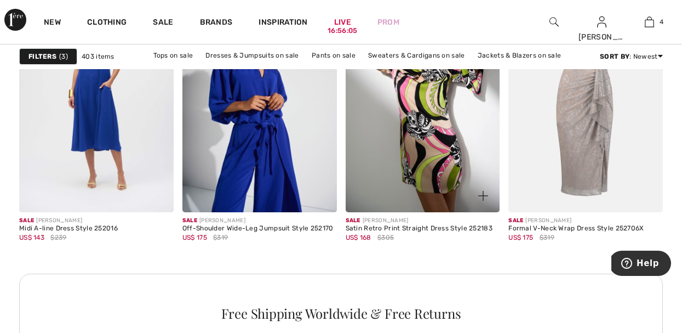
click at [459, 187] on div at bounding box center [476, 189] width 45 height 45
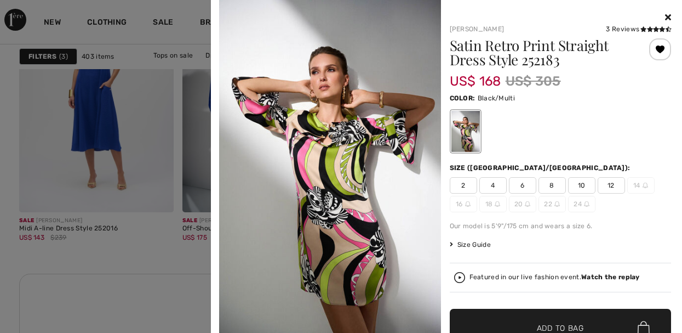
click at [570, 185] on span "10" at bounding box center [581, 185] width 27 height 16
click at [568, 318] on span "✔ Added to Bag Add to Bag" at bounding box center [561, 327] width 222 height 38
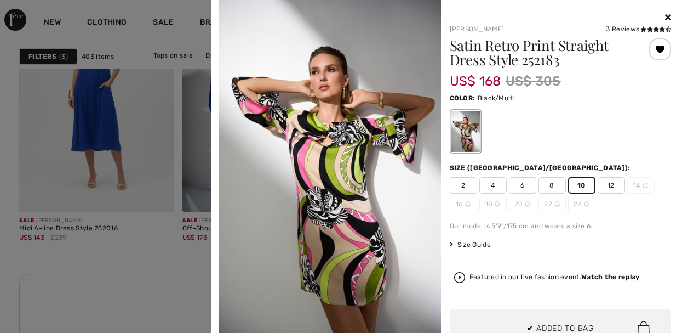
scroll to position [290, 0]
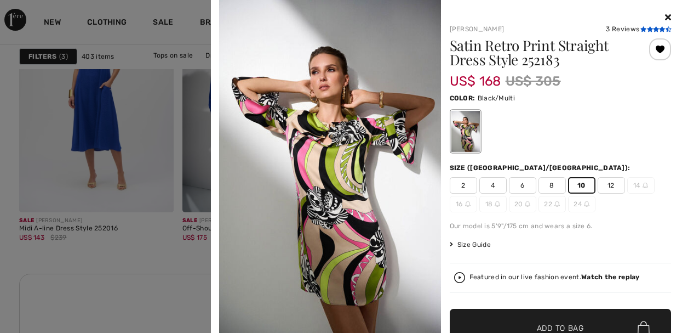
click at [647, 30] on icon at bounding box center [650, 28] width 6 height 5
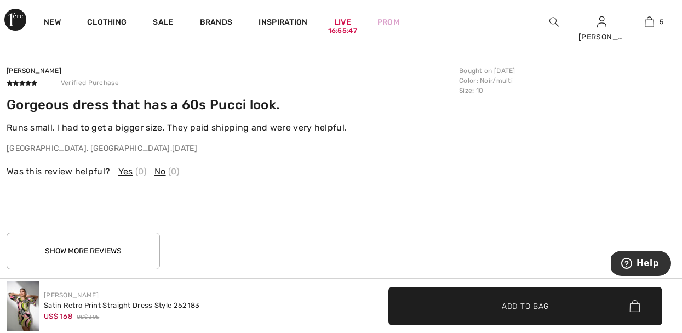
scroll to position [1706, 0]
click at [118, 250] on button "Show More Reviews" at bounding box center [83, 251] width 153 height 37
click at [209, 202] on div "Julie G Verified Purchase Gorgeous dress that has a 60s Pucci look. Runs small.…" at bounding box center [341, 123] width 669 height 180
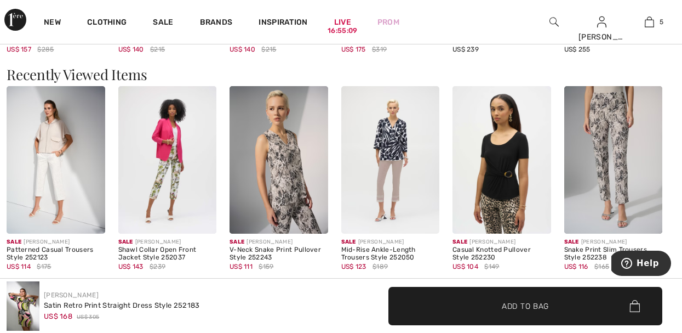
scroll to position [1114, 0]
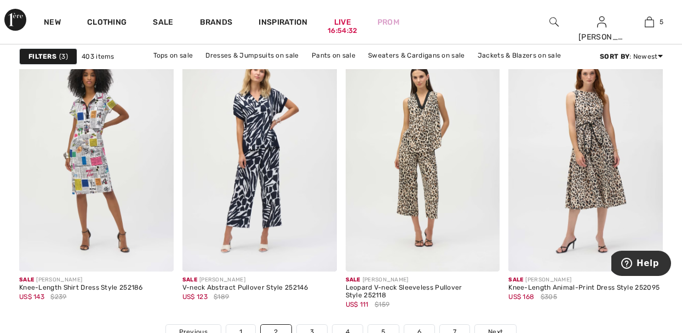
scroll to position [4338, 0]
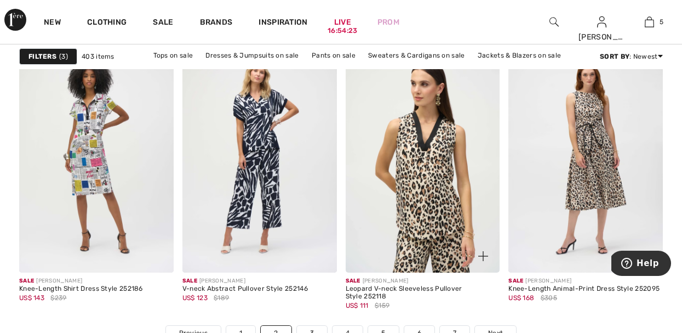
click at [424, 180] on img at bounding box center [423, 157] width 154 height 232
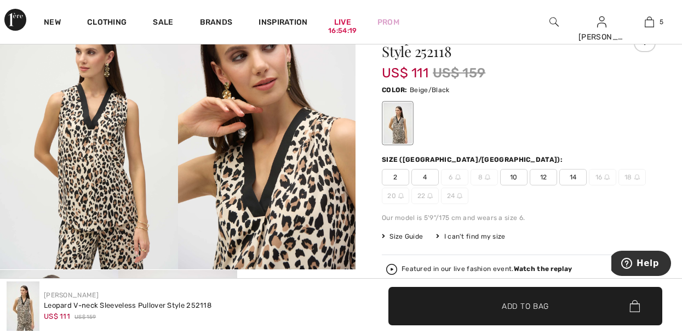
scroll to position [110, 0]
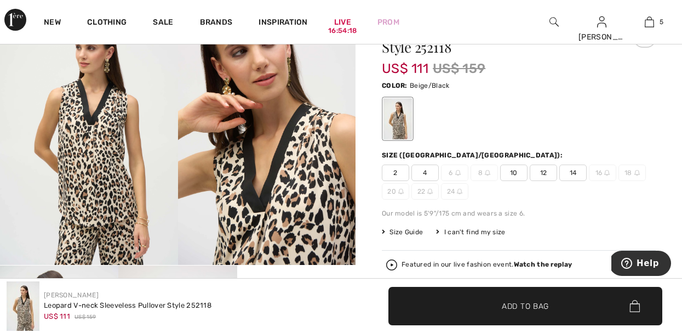
click at [511, 169] on span "10" at bounding box center [513, 172] width 27 height 16
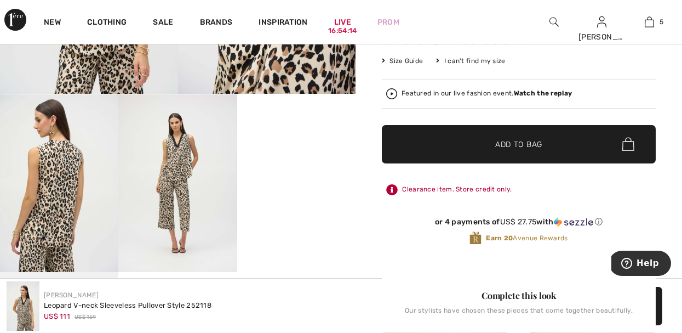
scroll to position [329, 0]
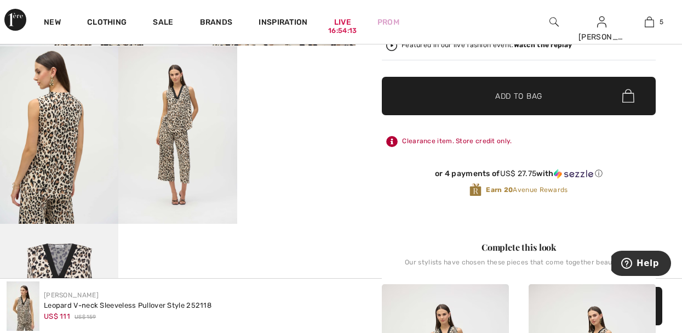
click at [336, 105] on video "Your browser does not support the video tag." at bounding box center [296, 75] width 118 height 59
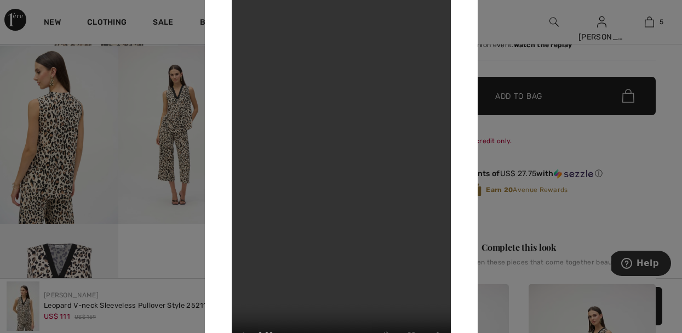
click at [502, 138] on div at bounding box center [341, 166] width 682 height 333
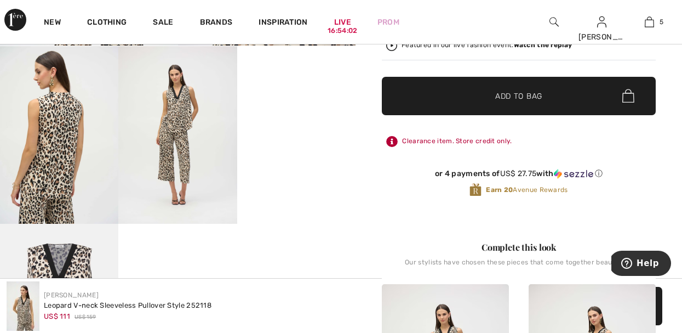
click at [508, 100] on span "Add to Bag" at bounding box center [518, 96] width 47 height 12
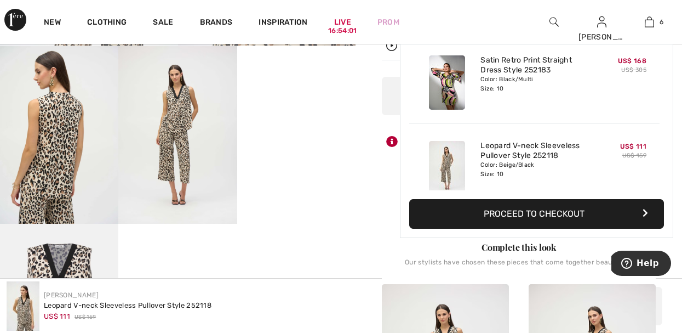
scroll to position [376, 0]
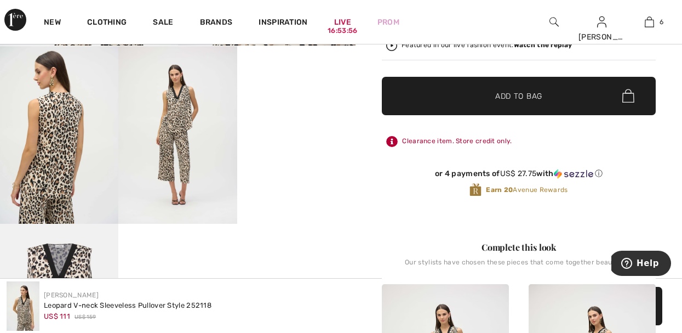
click at [204, 129] on img at bounding box center [177, 134] width 118 height 177
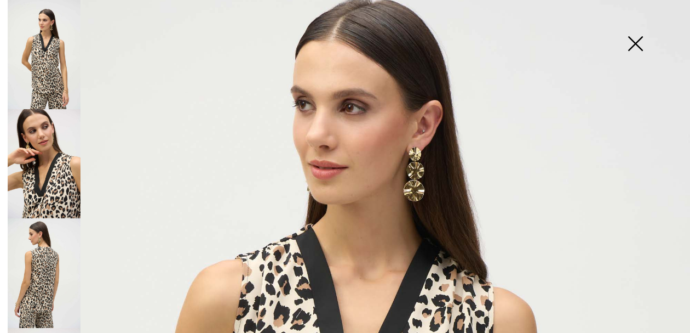
scroll to position [0, 0]
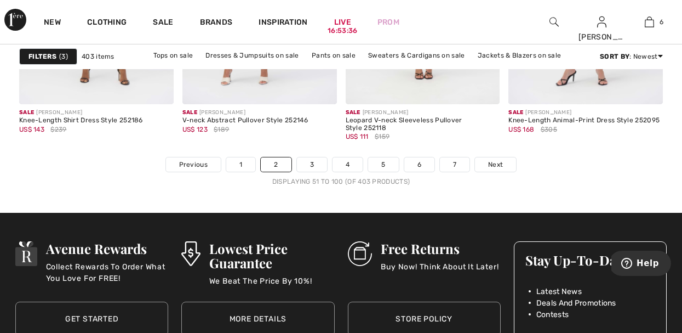
scroll to position [4536, 0]
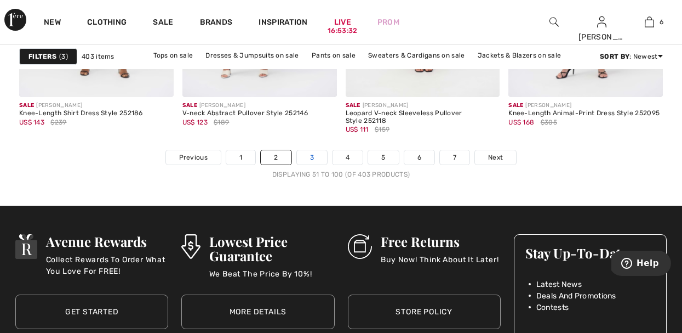
click at [310, 157] on link "3" at bounding box center [312, 157] width 30 height 14
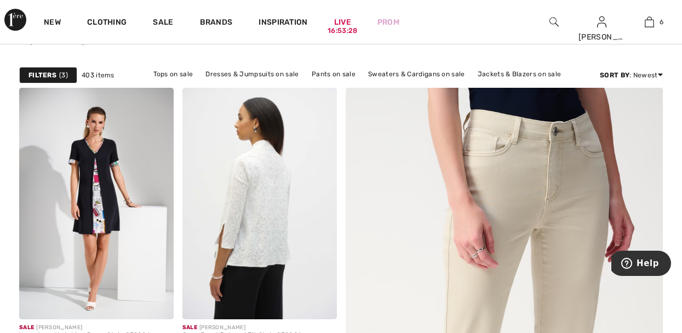
scroll to position [175, 0]
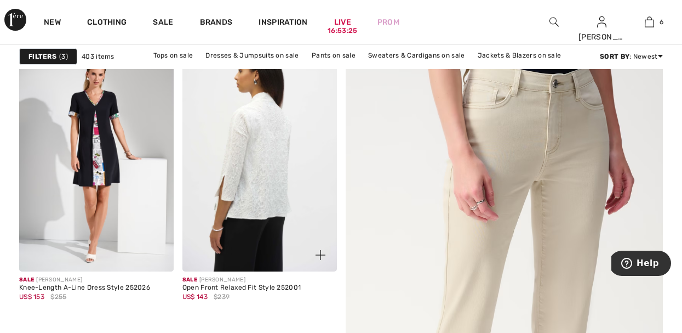
click at [255, 183] on img at bounding box center [259, 156] width 154 height 232
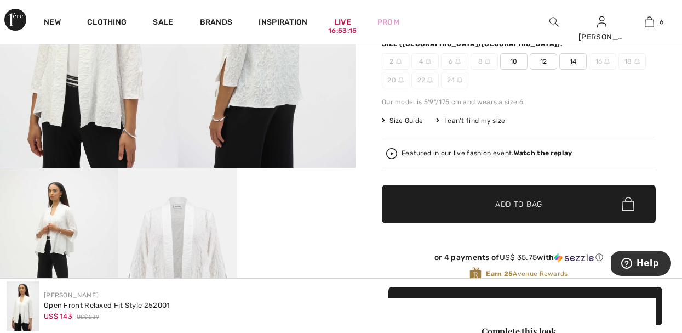
scroll to position [219, 0]
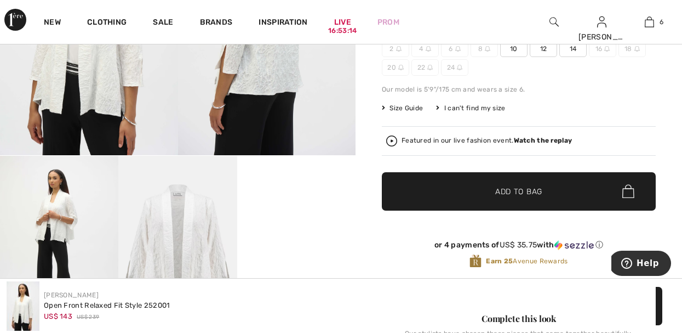
click at [287, 215] on video "Your browser does not support the video tag." at bounding box center [296, 185] width 118 height 59
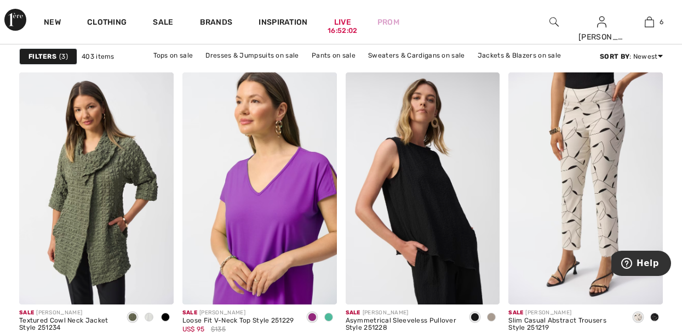
scroll to position [3747, 0]
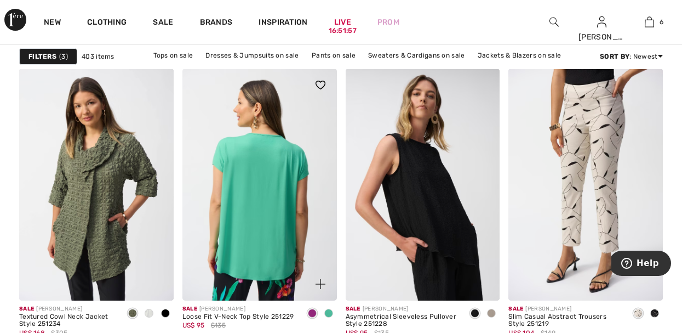
click at [273, 164] on img at bounding box center [259, 184] width 154 height 232
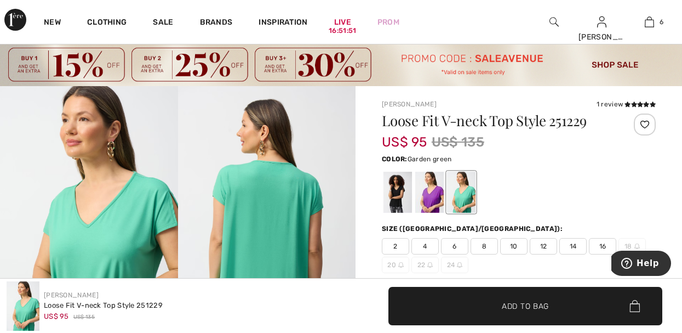
scroll to position [44, 0]
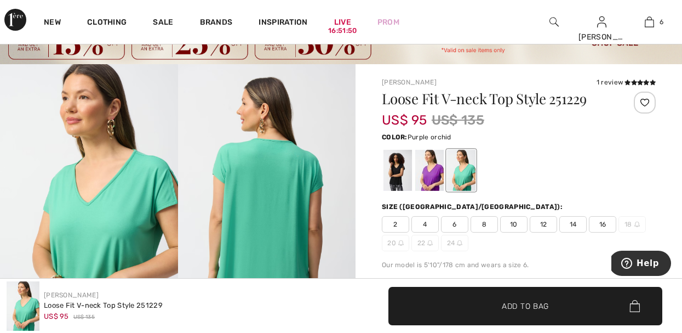
click at [428, 170] on div at bounding box center [429, 170] width 28 height 41
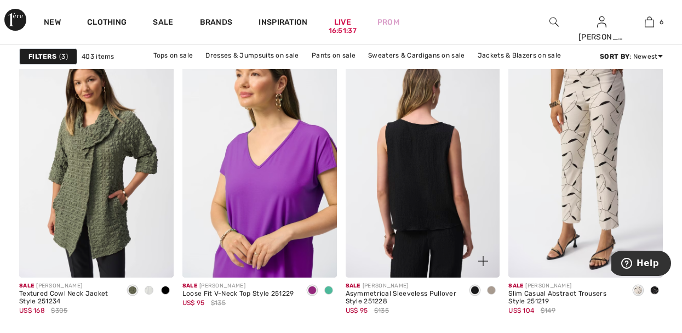
click at [427, 184] on img at bounding box center [423, 161] width 154 height 232
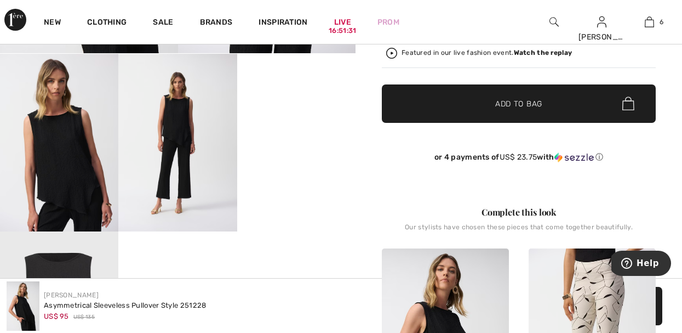
scroll to position [329, 0]
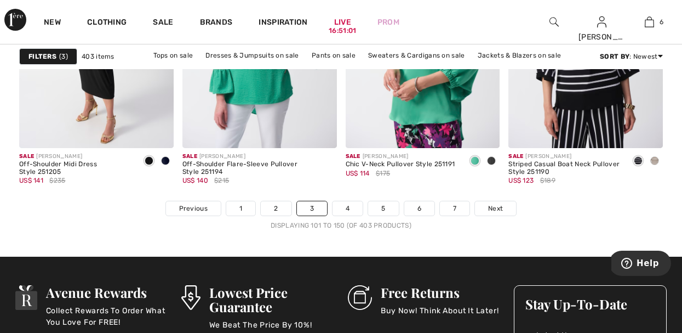
scroll to position [4536, 0]
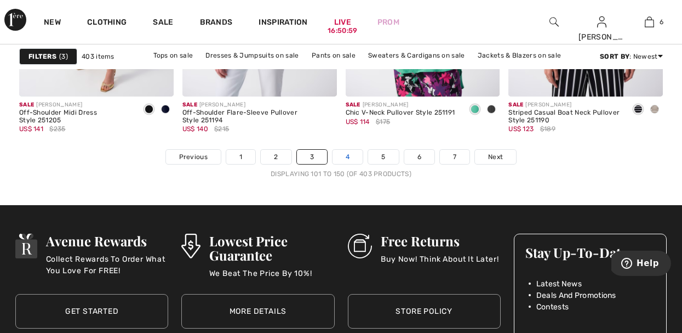
click at [345, 157] on link "4" at bounding box center [348, 157] width 30 height 14
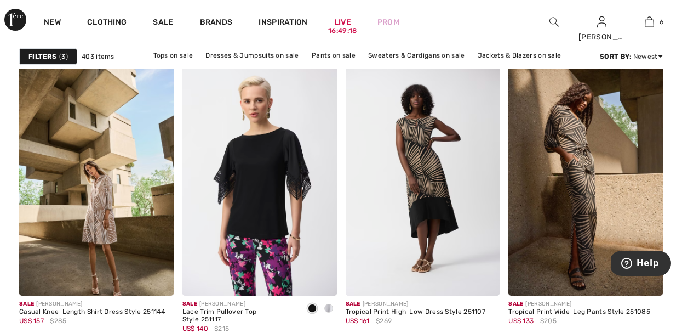
scroll to position [1052, 0]
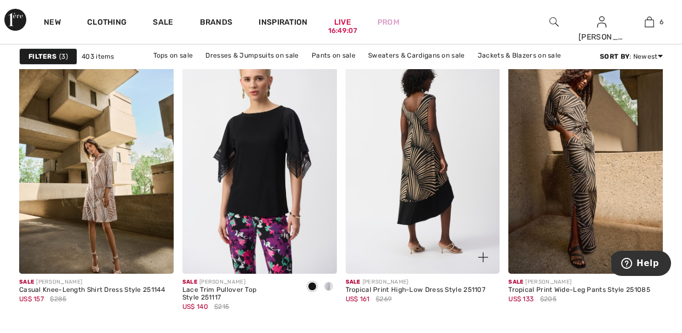
click at [434, 200] on img at bounding box center [423, 158] width 154 height 232
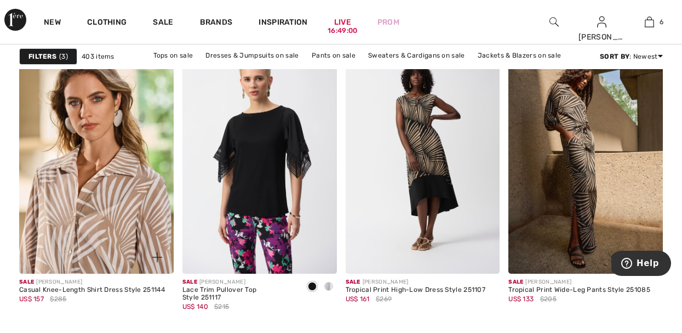
click at [88, 209] on img at bounding box center [96, 158] width 154 height 232
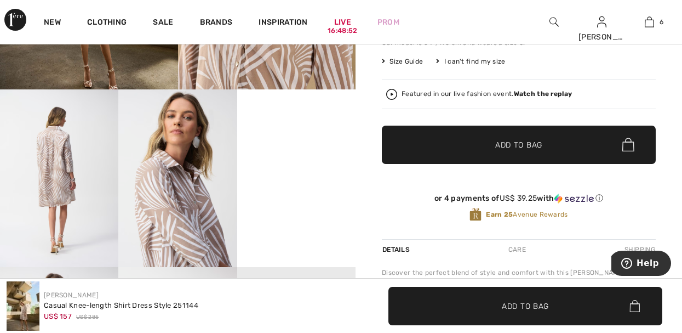
scroll to position [307, 0]
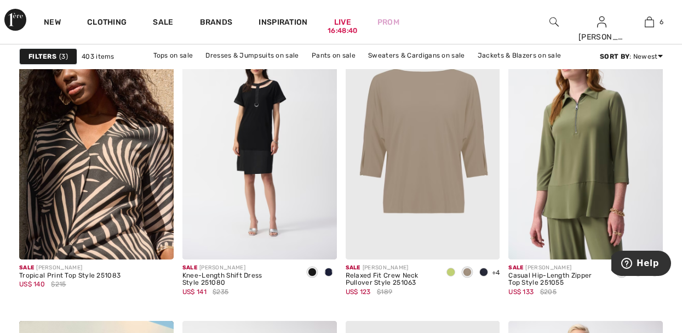
scroll to position [1490, 0]
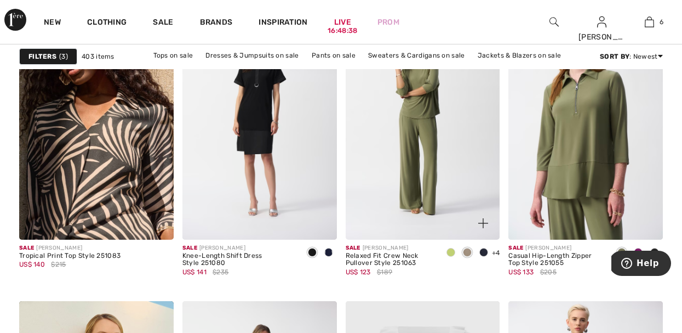
click at [409, 133] on img at bounding box center [423, 124] width 154 height 232
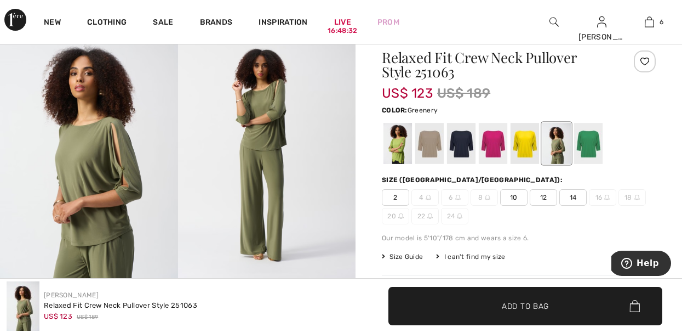
scroll to position [88, 0]
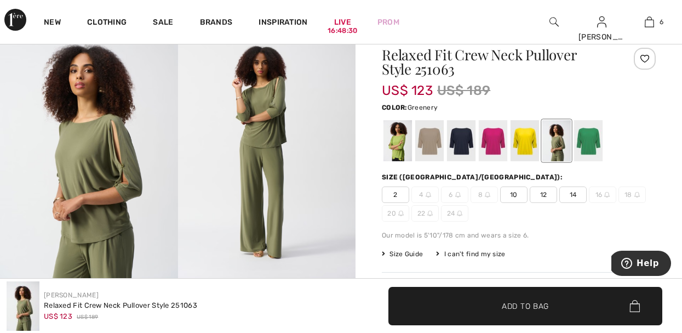
click at [392, 146] on div at bounding box center [397, 140] width 28 height 41
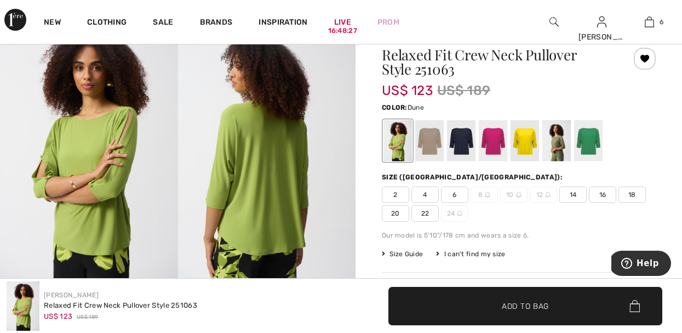
click at [432, 136] on div at bounding box center [429, 140] width 28 height 41
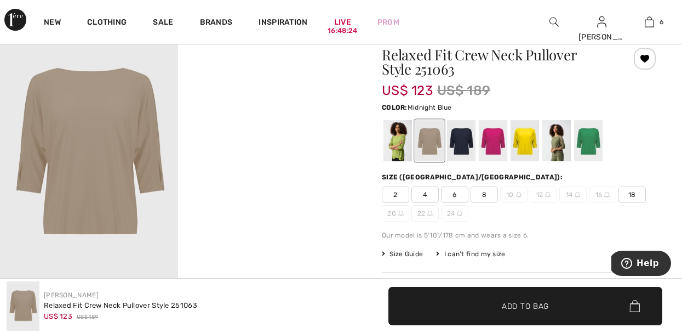
click at [460, 141] on div at bounding box center [461, 140] width 28 height 41
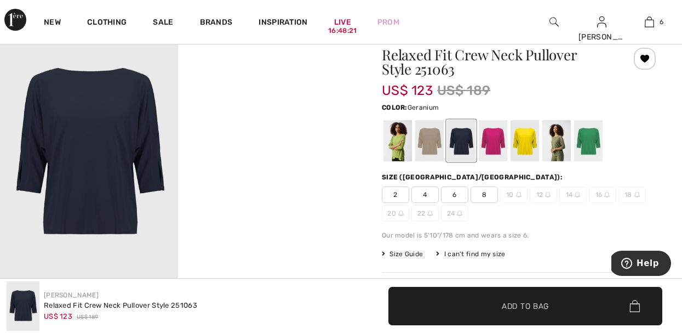
click at [489, 140] on div at bounding box center [493, 140] width 28 height 41
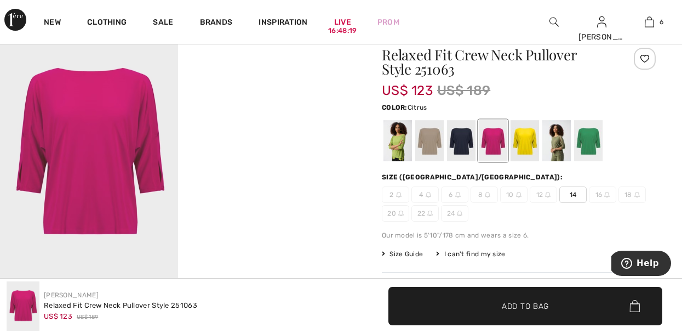
click at [522, 139] on div at bounding box center [525, 140] width 28 height 41
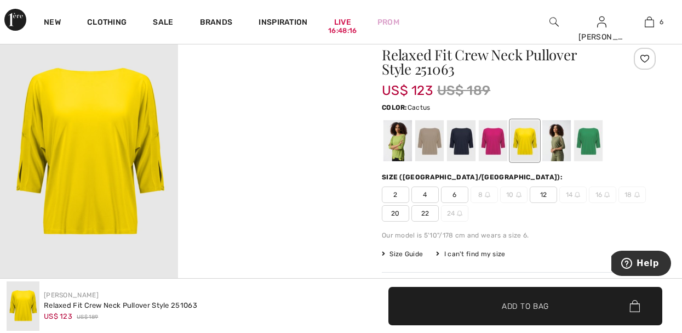
click at [562, 141] on div at bounding box center [556, 140] width 28 height 41
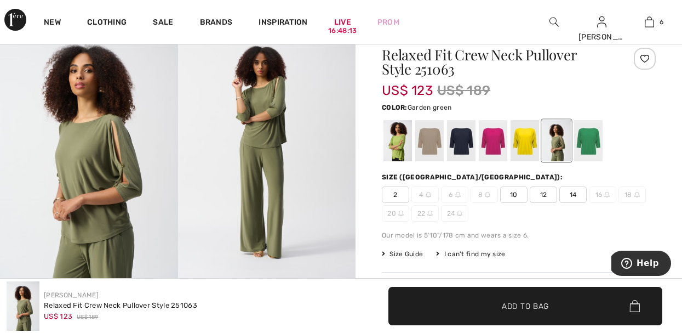
click at [590, 141] on div at bounding box center [588, 140] width 28 height 41
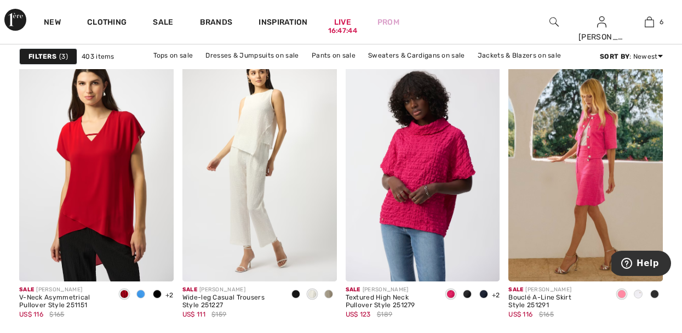
scroll to position [3068, 0]
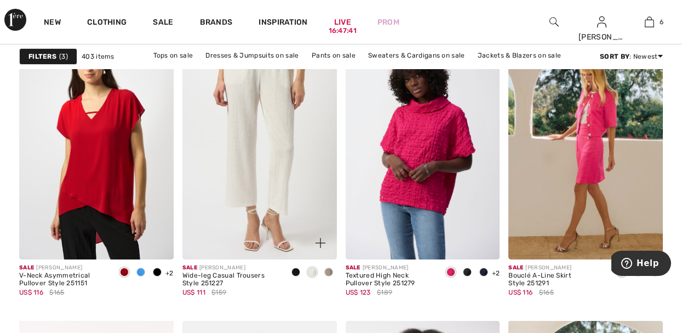
click at [278, 178] on img at bounding box center [259, 143] width 154 height 232
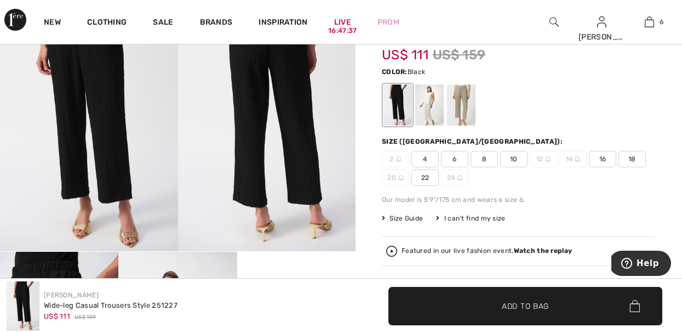
scroll to position [131, 0]
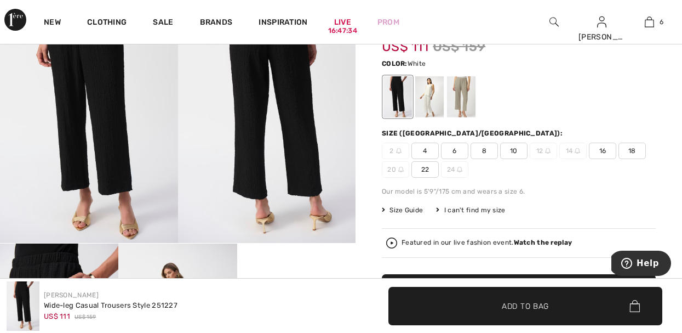
click at [429, 91] on div at bounding box center [429, 96] width 28 height 41
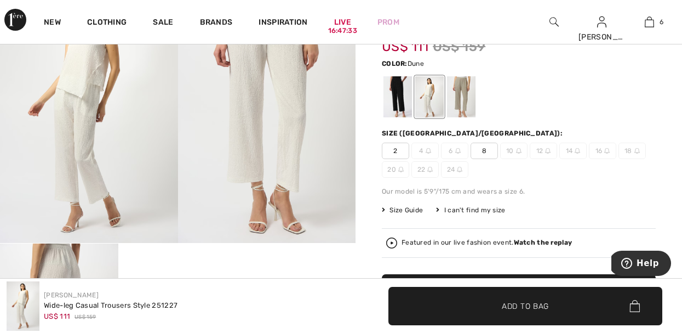
click at [462, 88] on div at bounding box center [461, 96] width 28 height 41
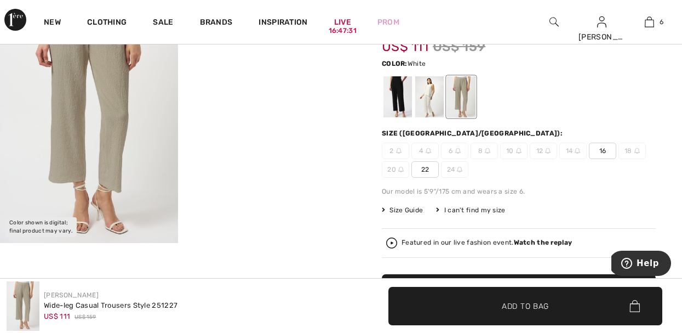
click at [423, 100] on div at bounding box center [429, 96] width 28 height 41
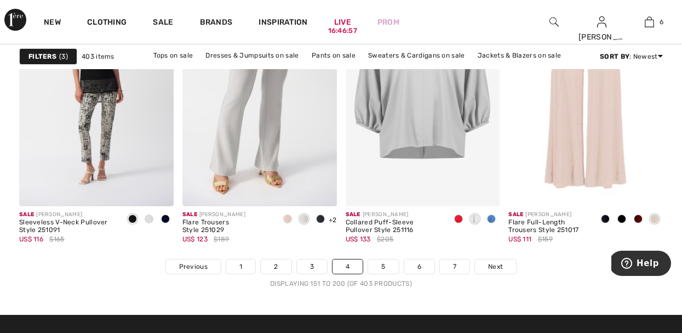
scroll to position [4405, 0]
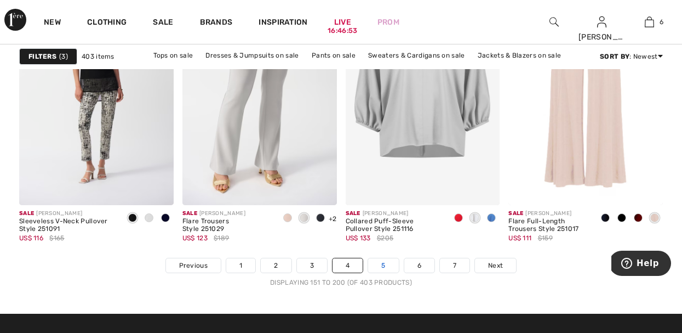
click at [385, 265] on link "5" at bounding box center [383, 265] width 30 height 14
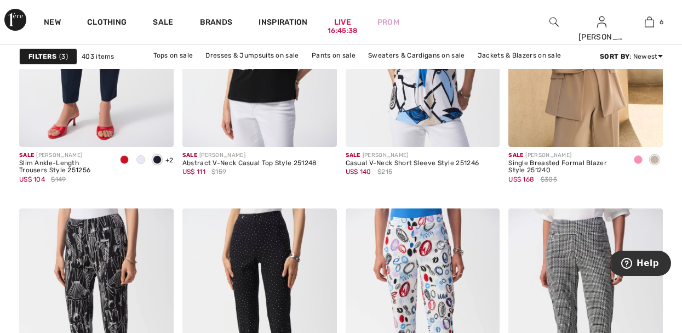
scroll to position [3922, 0]
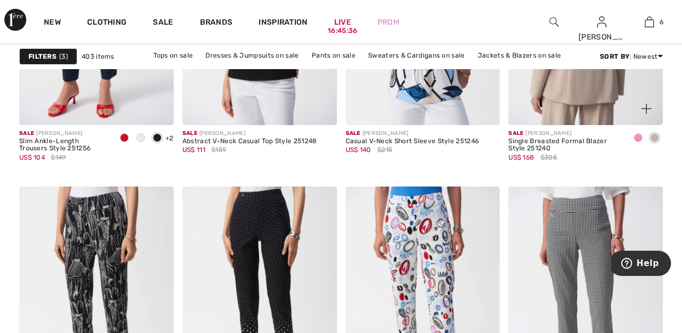
click at [558, 98] on img at bounding box center [585, 9] width 154 height 232
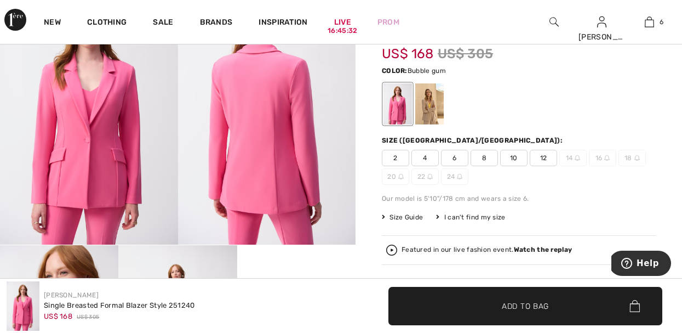
scroll to position [131, 0]
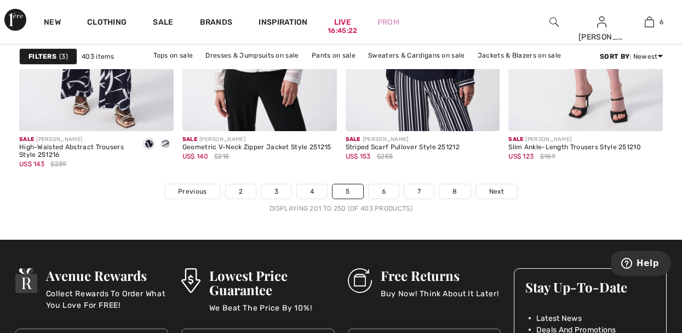
scroll to position [4491, 0]
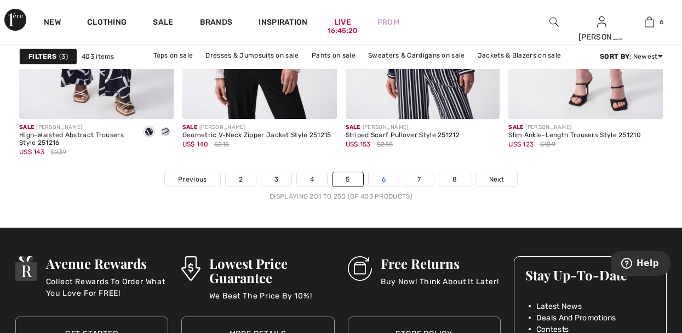
click at [386, 182] on link "6" at bounding box center [384, 179] width 30 height 14
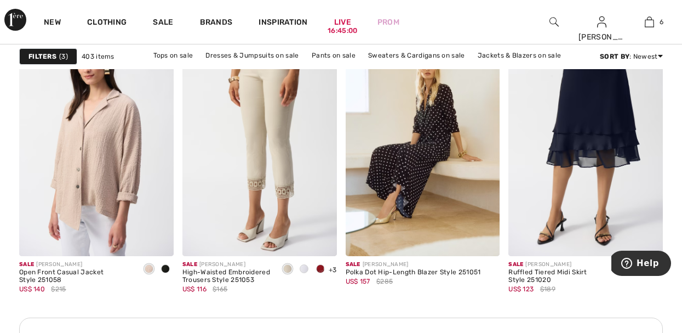
scroll to position [2086, 0]
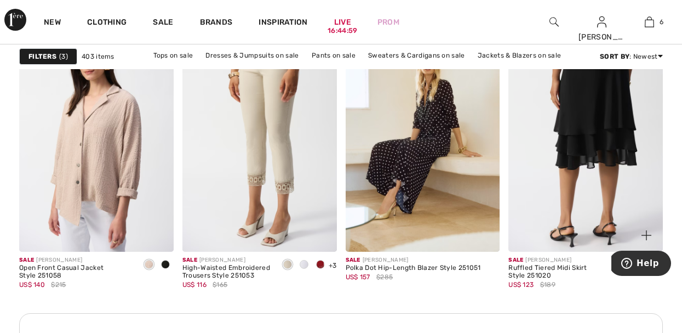
click at [592, 138] on img at bounding box center [585, 136] width 154 height 232
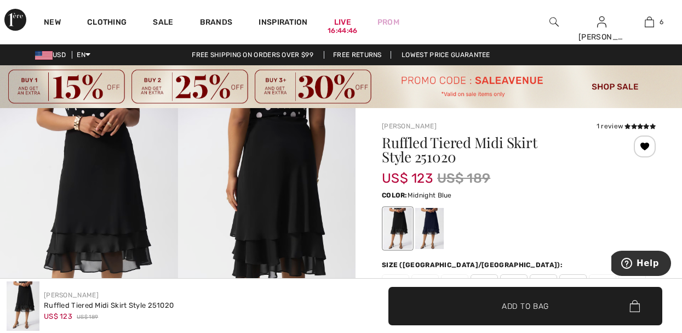
click at [426, 220] on div at bounding box center [429, 228] width 28 height 41
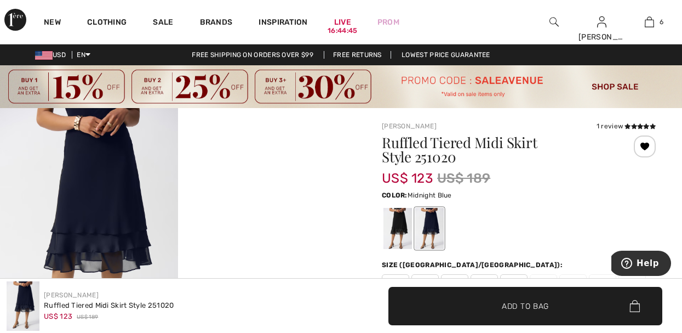
click at [575, 168] on div "US$ 123 US$ 189" at bounding box center [496, 178] width 228 height 20
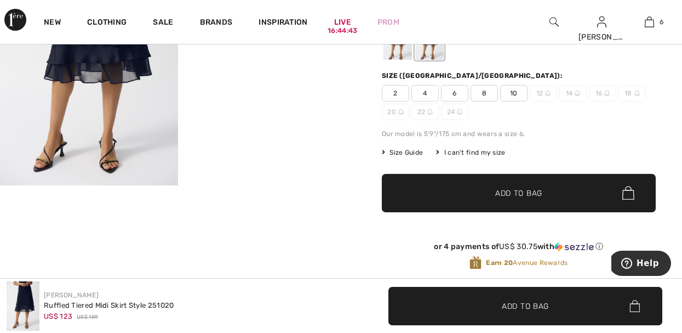
scroll to position [197, 0]
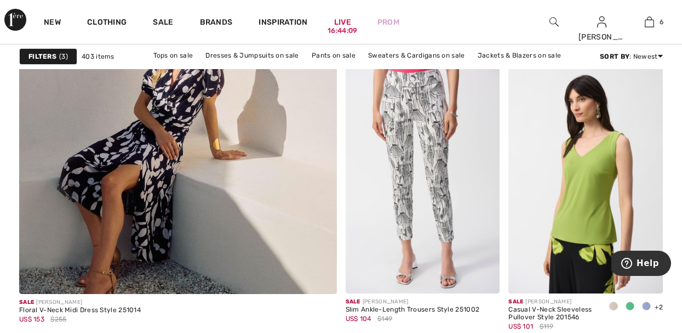
scroll to position [2742, 0]
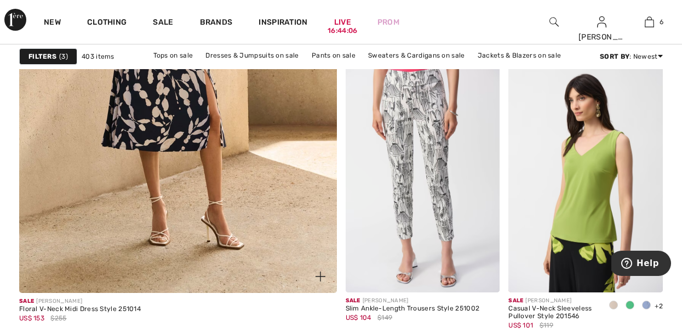
click at [171, 189] on img at bounding box center [177, 53] width 381 height 571
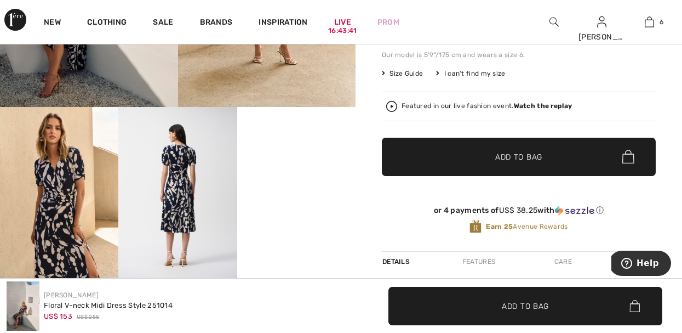
scroll to position [285, 0]
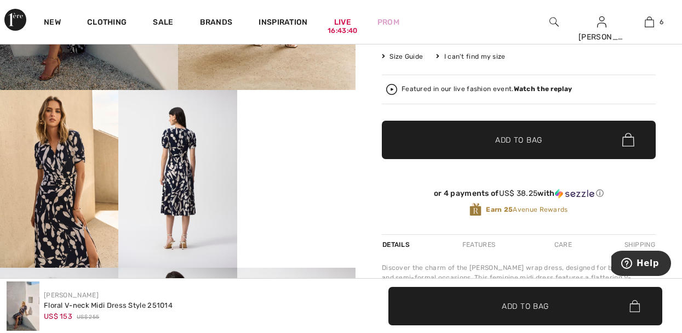
click at [306, 149] on video "Your browser does not support the video tag." at bounding box center [296, 119] width 118 height 59
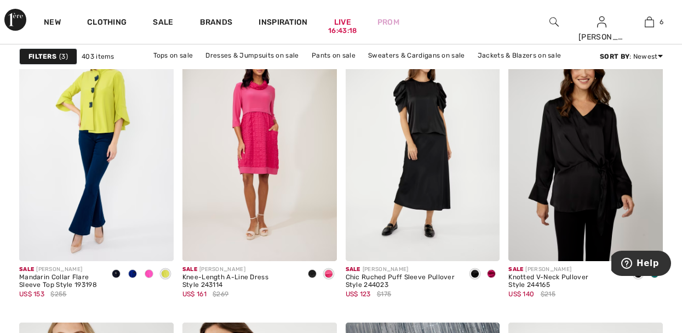
scroll to position [3071, 0]
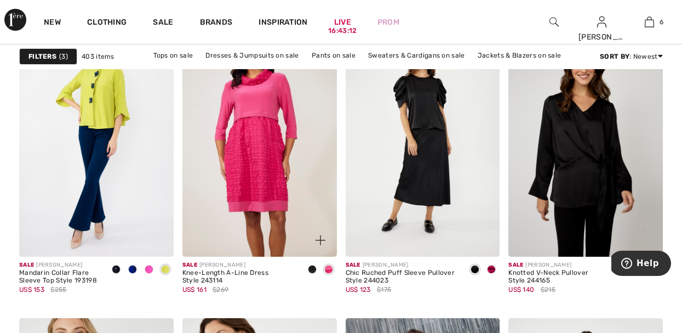
click at [277, 145] on img at bounding box center [259, 141] width 154 height 232
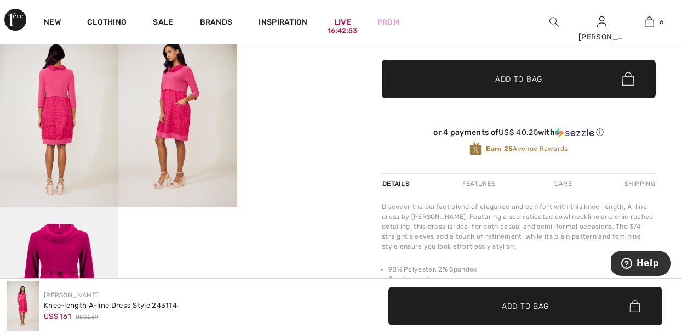
scroll to position [329, 0]
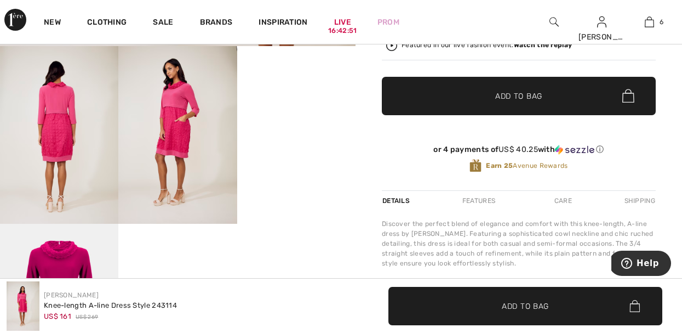
click at [302, 105] on video "Your browser does not support the video tag." at bounding box center [296, 75] width 118 height 59
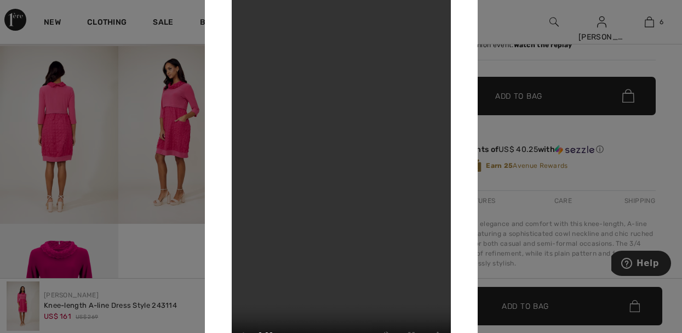
click at [192, 116] on div at bounding box center [341, 166] width 682 height 333
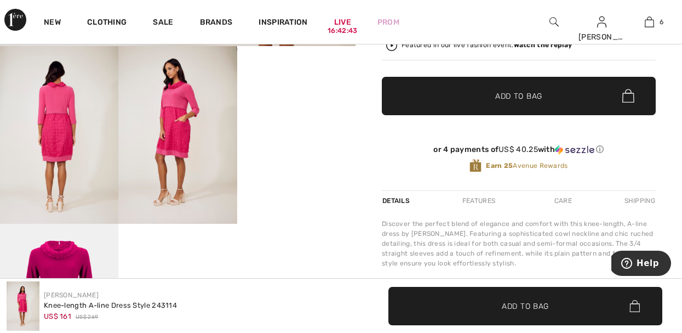
click at [175, 122] on img at bounding box center [177, 134] width 118 height 177
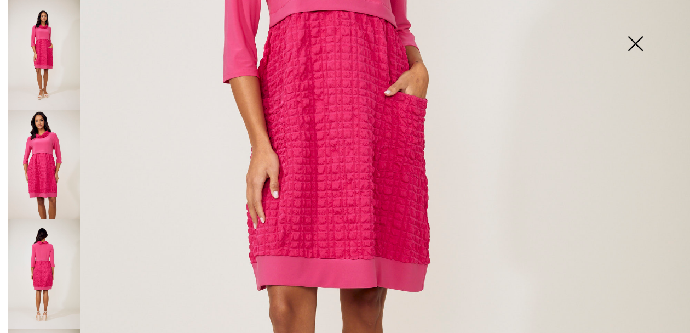
scroll to position [359, 0]
click at [633, 49] on img at bounding box center [635, 44] width 55 height 56
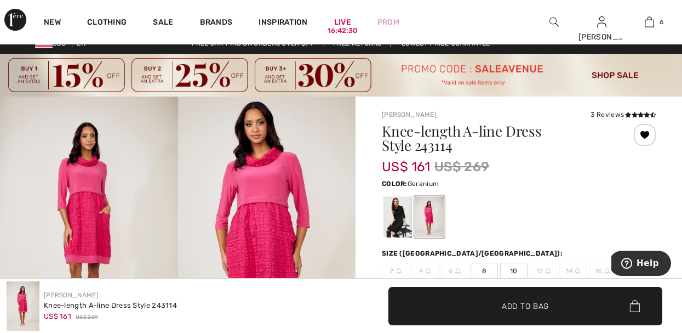
scroll to position [0, 0]
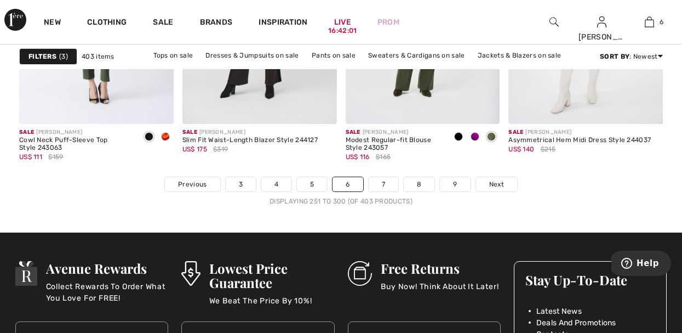
scroll to position [4495, 0]
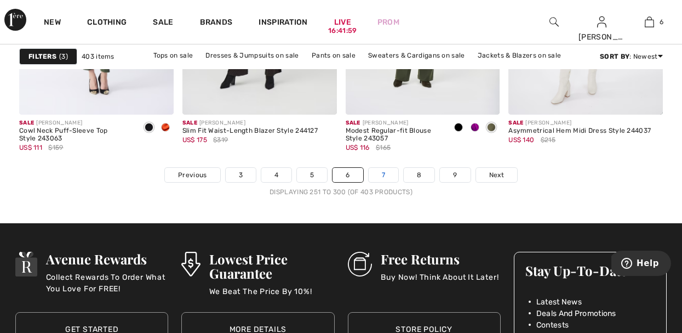
click at [380, 176] on link "7" at bounding box center [384, 175] width 30 height 14
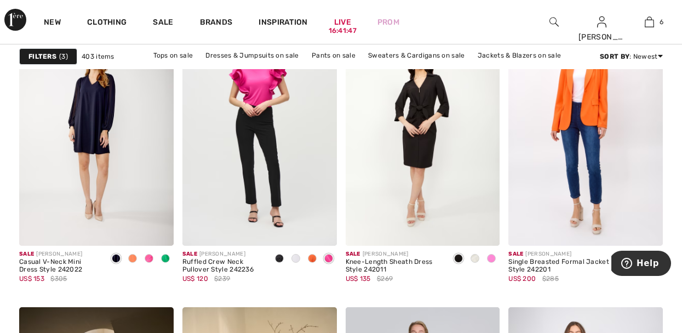
scroll to position [4107, 0]
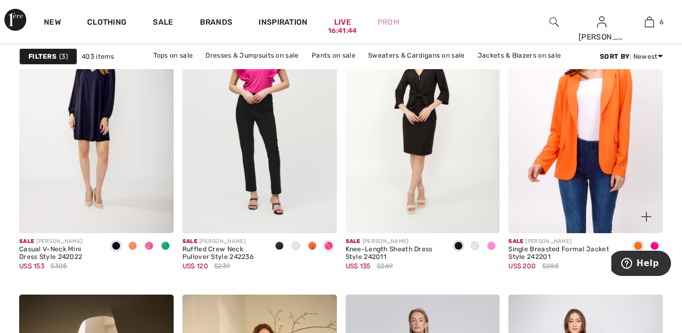
click at [597, 164] on img at bounding box center [585, 118] width 154 height 232
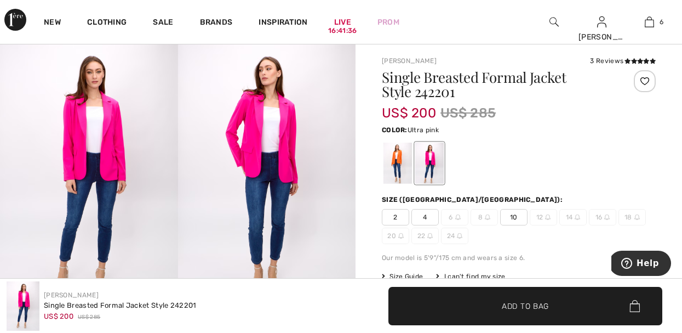
scroll to position [66, 0]
click at [393, 163] on div at bounding box center [397, 162] width 28 height 41
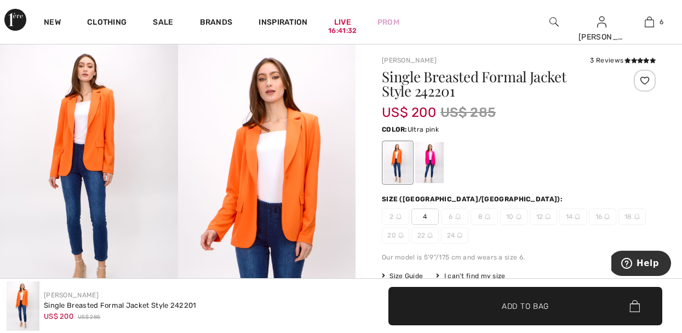
click at [442, 160] on div at bounding box center [429, 162] width 28 height 41
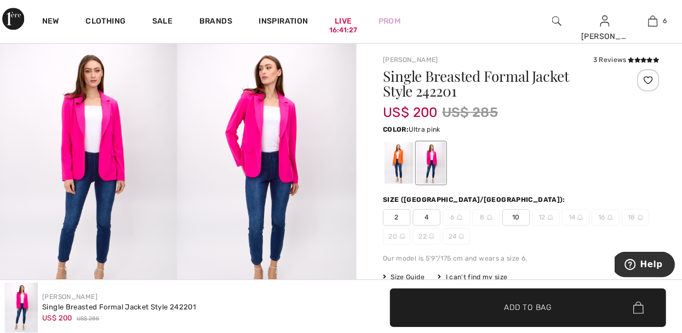
scroll to position [65, 0]
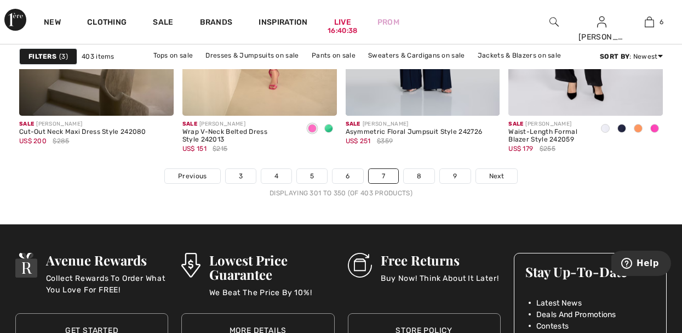
scroll to position [4477, 0]
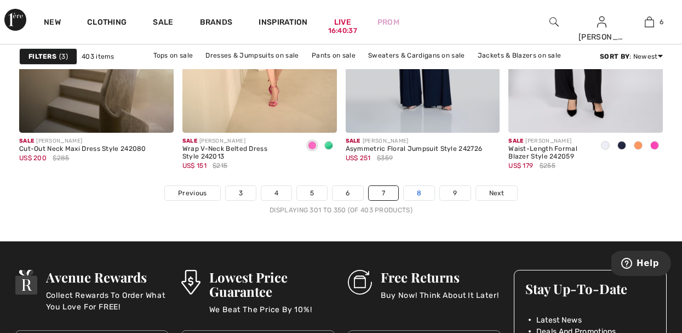
click at [422, 194] on link "8" at bounding box center [419, 193] width 31 height 14
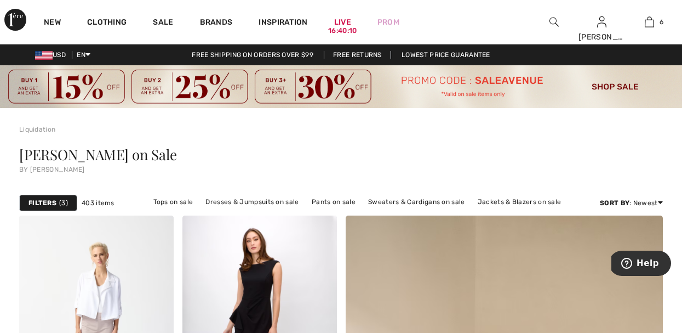
click at [549, 18] on img at bounding box center [553, 21] width 9 height 13
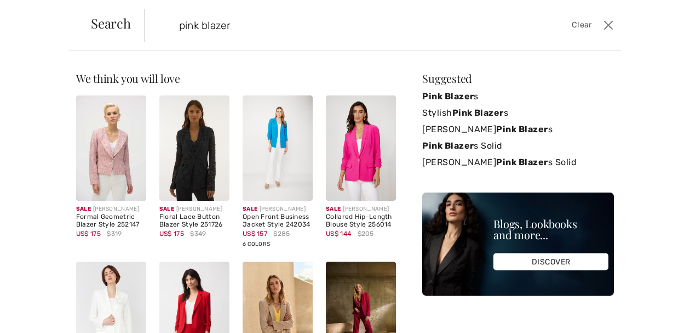
type input "jackets-blazers-69-c/blazers-4989-a69/pink-117-a3"
click at [580, 25] on span "Clear" at bounding box center [582, 25] width 20 height 12
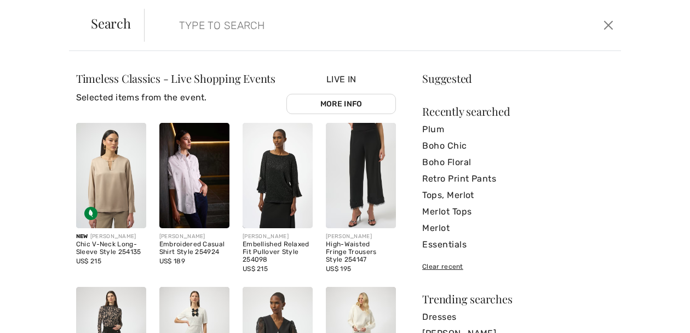
click at [213, 22] on input "search" at bounding box center [332, 25] width 323 height 33
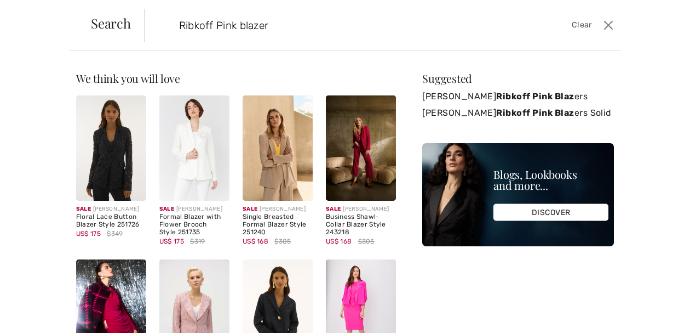
type input "Ribkoff Pink blazer"
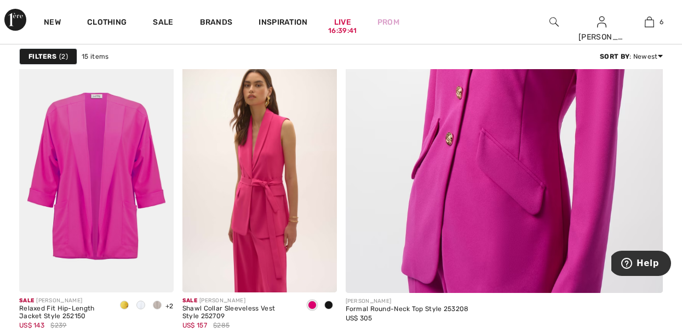
scroll to position [458, 0]
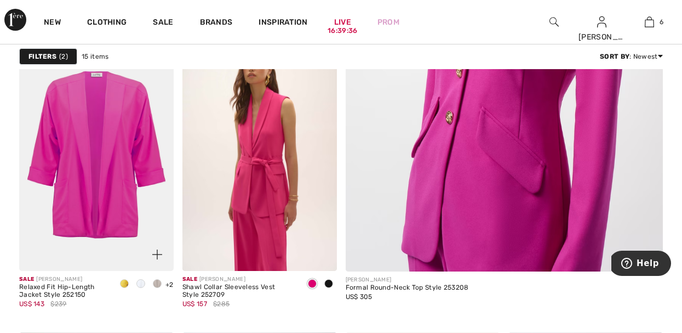
click at [86, 188] on img at bounding box center [96, 155] width 154 height 232
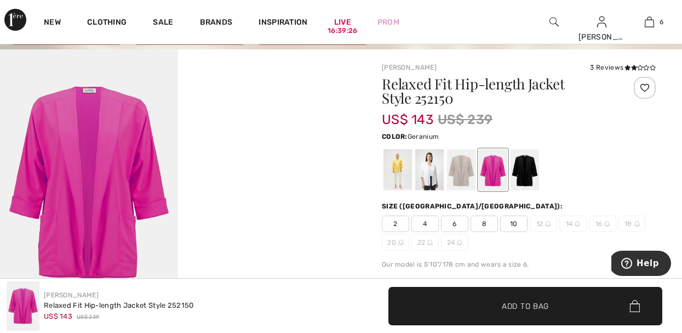
scroll to position [63, 0]
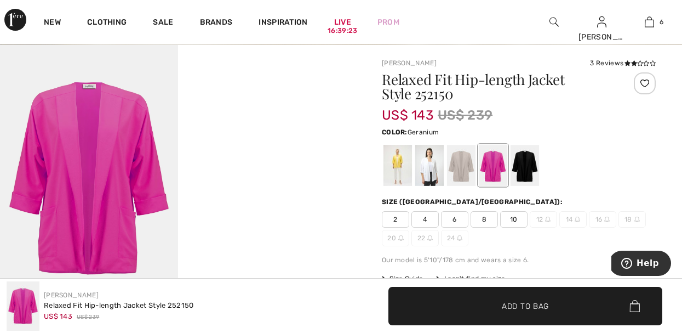
click at [492, 167] on div at bounding box center [493, 165] width 28 height 41
click at [514, 216] on span "10" at bounding box center [513, 219] width 27 height 16
click at [399, 161] on div at bounding box center [397, 165] width 28 height 41
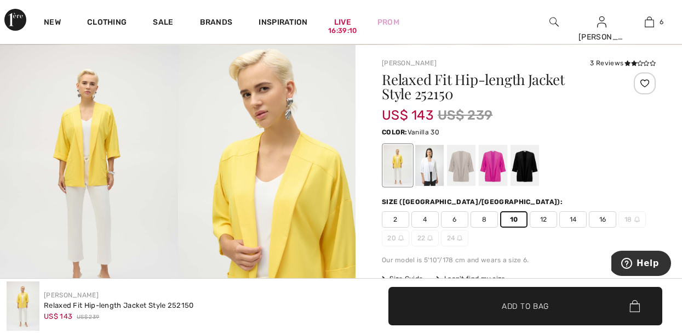
click at [428, 165] on div at bounding box center [429, 165] width 28 height 41
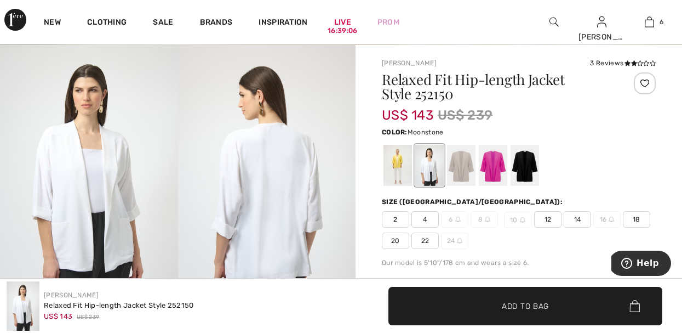
click at [460, 159] on div at bounding box center [461, 165] width 28 height 41
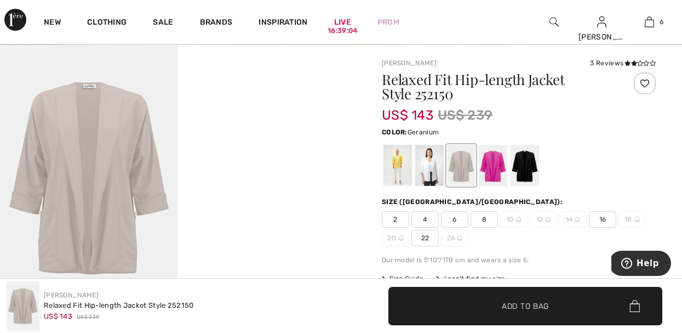
click at [489, 156] on div at bounding box center [493, 165] width 28 height 41
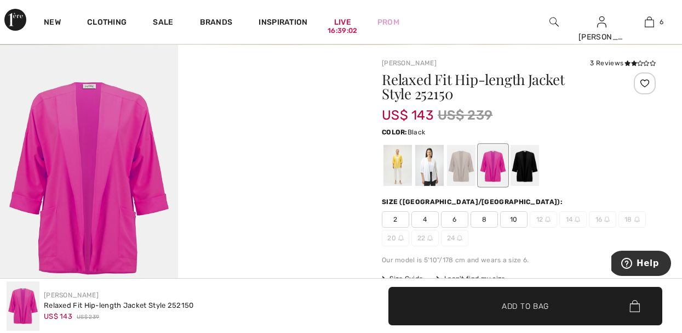
click at [530, 157] on div at bounding box center [525, 165] width 28 height 41
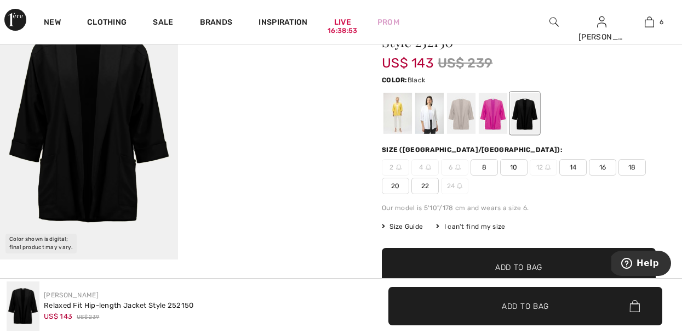
scroll to position [107, 0]
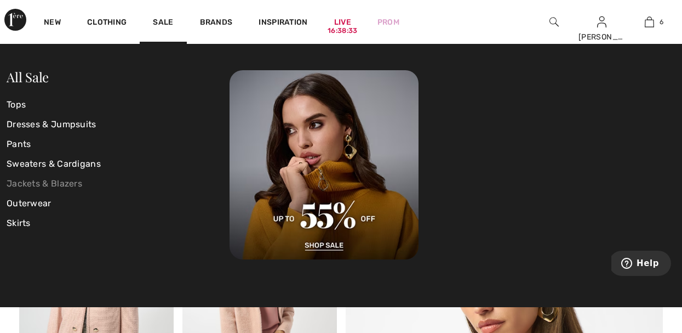
click at [72, 183] on link "Jackets & Blazers" at bounding box center [118, 184] width 223 height 20
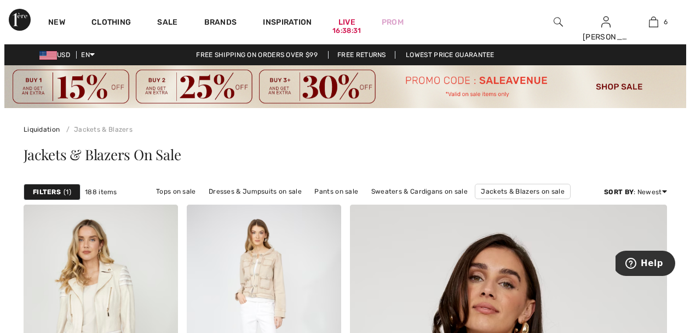
scroll to position [22, 0]
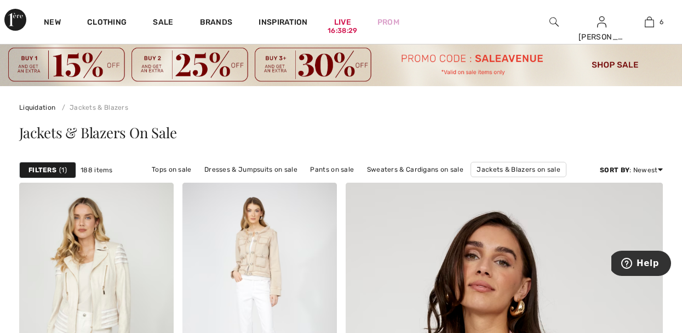
click at [54, 171] on strong "Filters" at bounding box center [42, 170] width 28 height 10
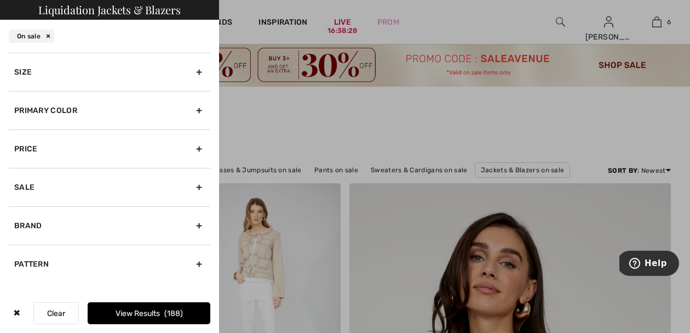
click at [146, 77] on div "Size" at bounding box center [110, 72] width 202 height 38
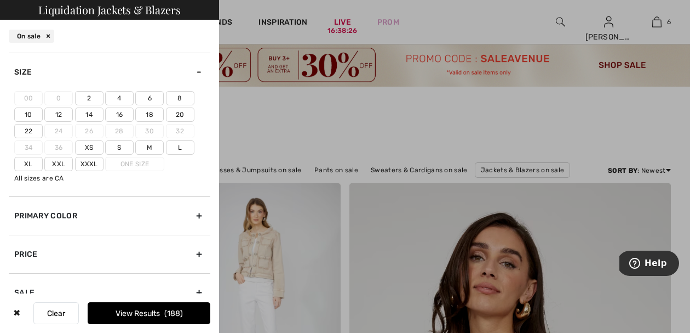
click at [30, 117] on label "10" at bounding box center [28, 114] width 28 height 14
click at [0, 0] on input"] "10" at bounding box center [0, 0] width 0 height 0
click at [146, 217] on div "Primary Color" at bounding box center [110, 215] width 202 height 38
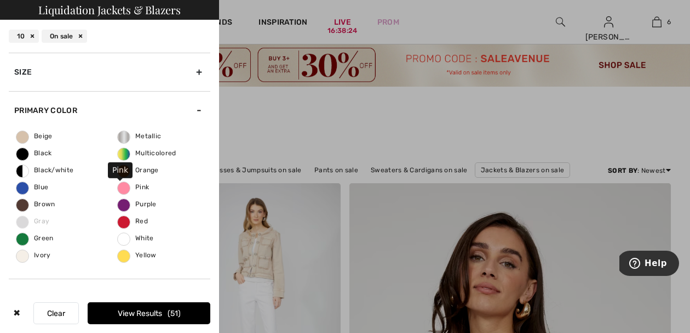
click at [122, 187] on span "Pink" at bounding box center [133, 187] width 31 height 8
click at [0, 0] on input "Pink" at bounding box center [0, 0] width 0 height 0
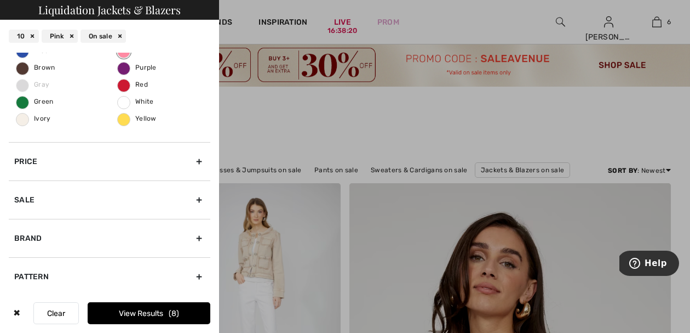
click at [191, 238] on div "Brand" at bounding box center [110, 238] width 202 height 38
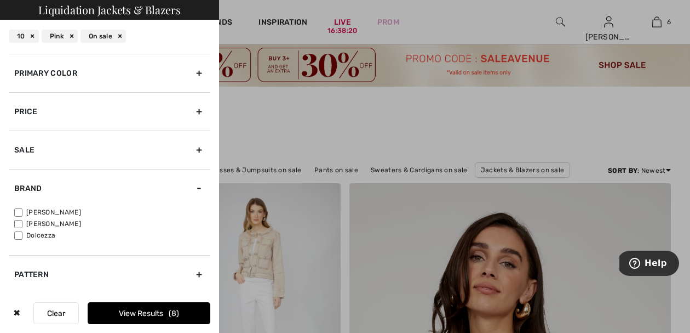
scroll to position [37, 0]
click at [19, 210] on input"] "[PERSON_NAME]" at bounding box center [18, 212] width 8 height 8
checkbox input"] "true"
click at [148, 311] on button "View Results 8" at bounding box center [149, 313] width 123 height 22
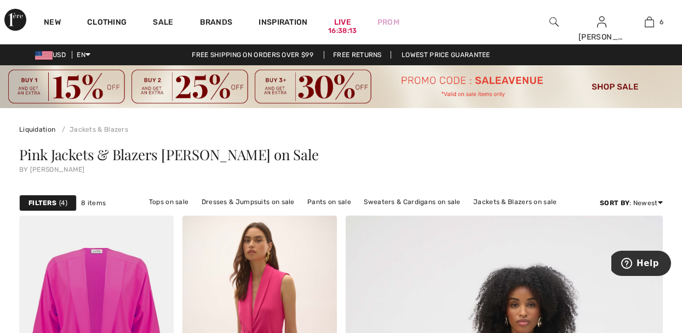
click at [463, 140] on div "Pink Jackets & Blazers [PERSON_NAME] on Sale by [PERSON_NAME]" at bounding box center [341, 162] width 644 height 56
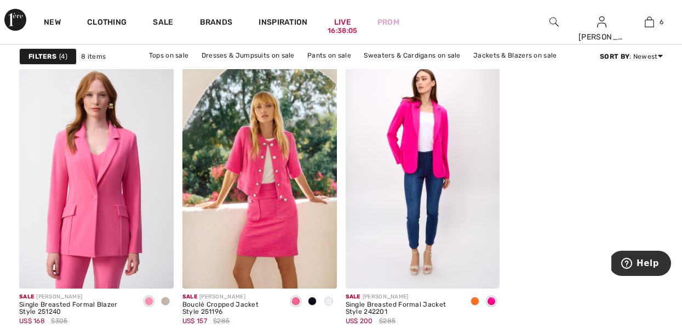
scroll to position [745, 0]
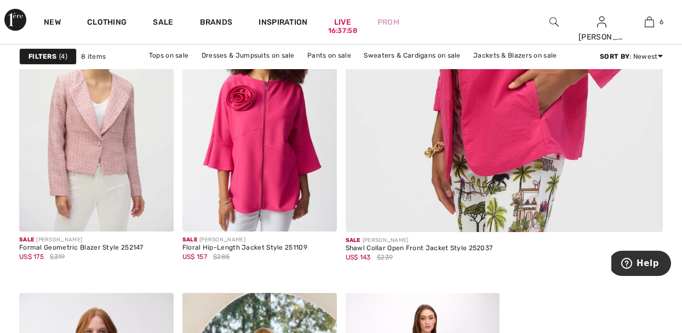
scroll to position [482, 0]
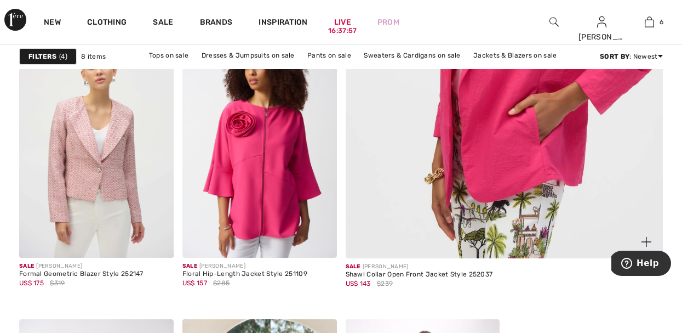
click at [536, 161] on img at bounding box center [504, 18] width 381 height 571
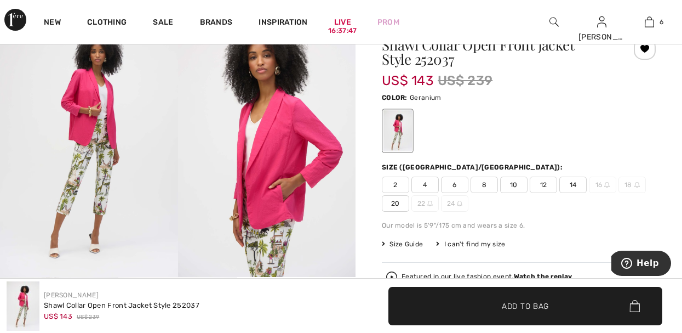
scroll to position [110, 0]
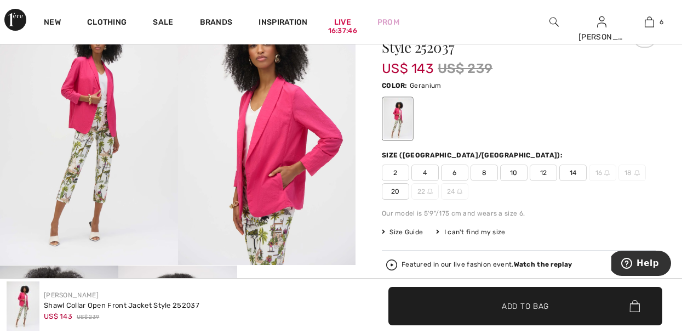
click at [514, 175] on span "10" at bounding box center [513, 172] width 27 height 16
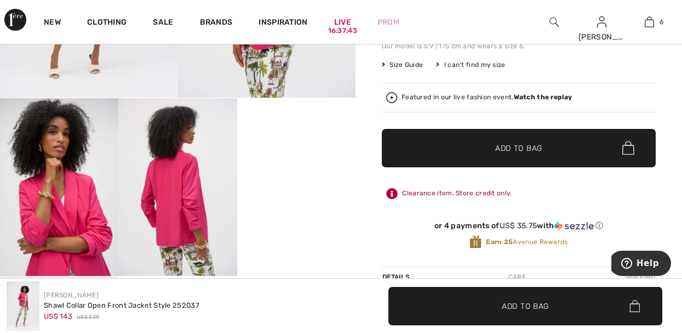
scroll to position [285, 0]
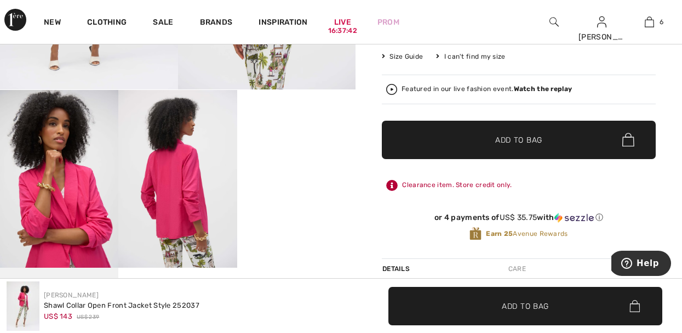
click at [512, 141] on span "Add to Bag" at bounding box center [518, 140] width 47 height 12
click at [621, 88] on div "Featured in our live fashion event. Watch the replay" at bounding box center [518, 89] width 265 height 11
click at [290, 149] on video "Your browser does not support the video tag." at bounding box center [296, 119] width 118 height 59
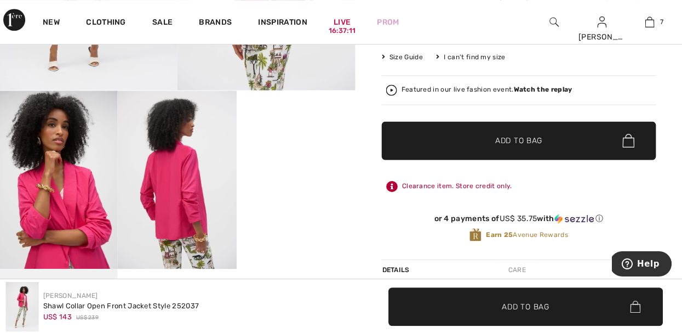
scroll to position [284, 0]
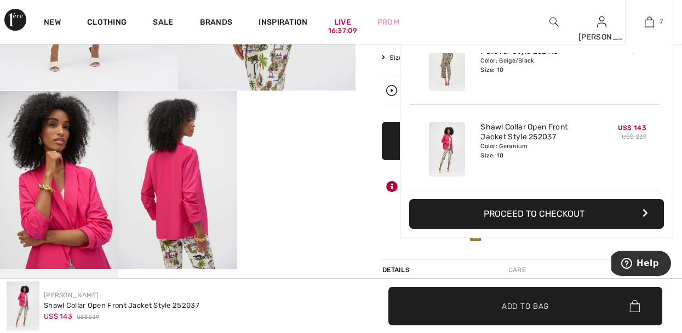
click at [654, 20] on link "7" at bounding box center [649, 21] width 47 height 13
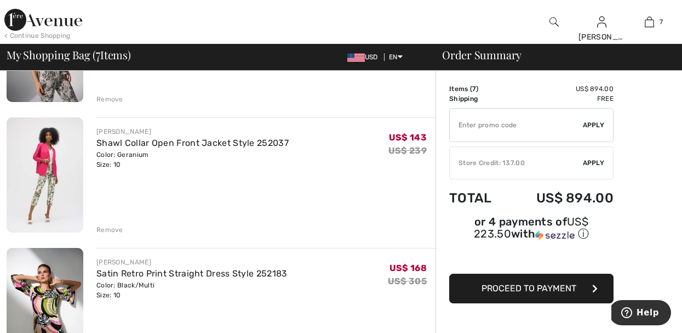
scroll to position [438, 0]
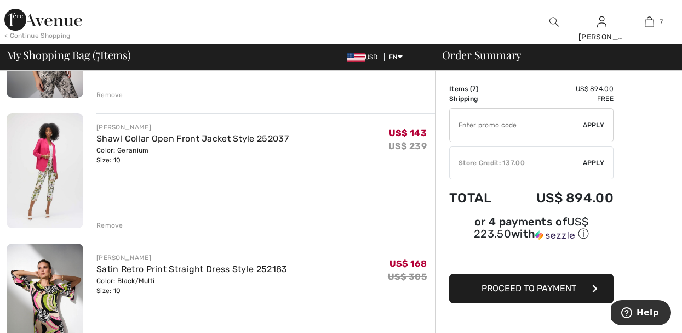
click at [112, 225] on div "Remove" at bounding box center [109, 225] width 27 height 10
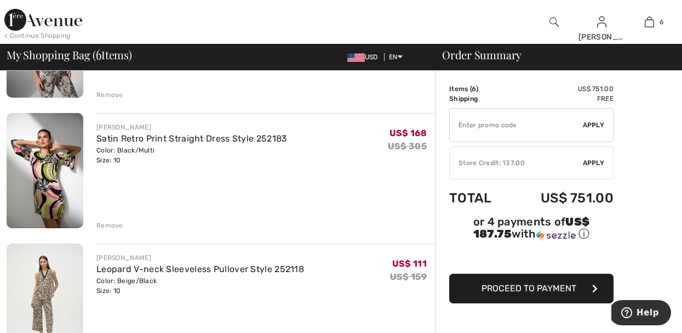
click at [112, 225] on div "Remove" at bounding box center [109, 225] width 27 height 10
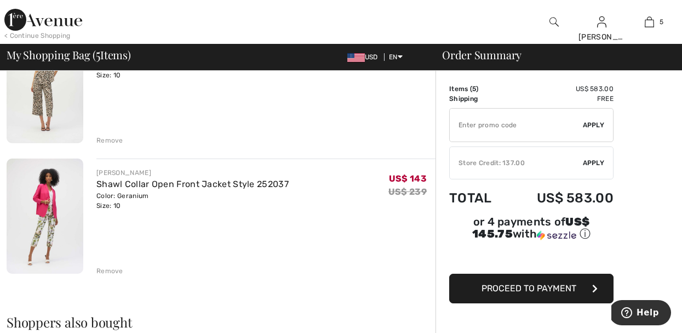
scroll to position [526, 0]
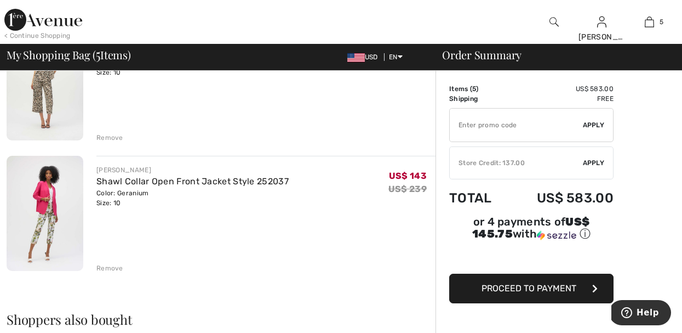
click at [106, 265] on div "Remove" at bounding box center [109, 268] width 27 height 10
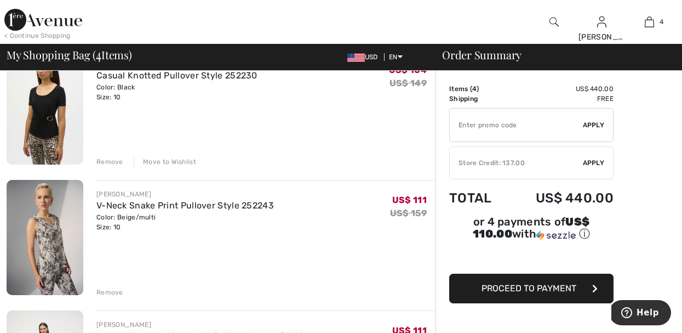
scroll to position [263, 0]
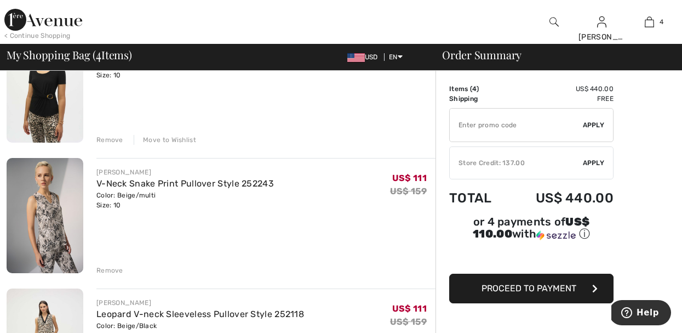
click at [477, 127] on input "TEXT" at bounding box center [516, 124] width 133 height 33
type input "SALEAVENUE"
click at [593, 126] on span "Apply" at bounding box center [594, 125] width 22 height 10
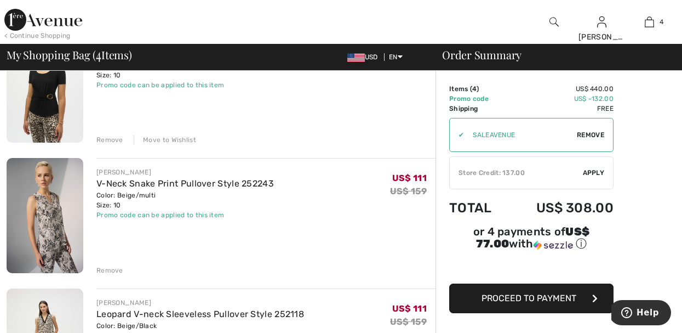
click at [596, 173] on span "Apply" at bounding box center [594, 173] width 22 height 10
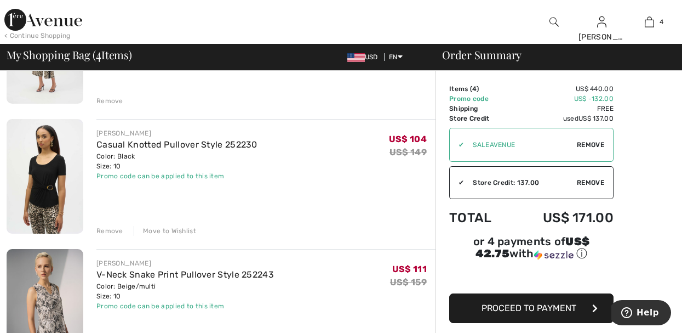
scroll to position [155, 0]
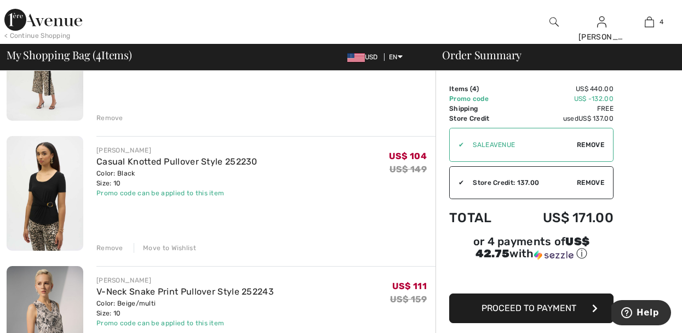
click at [185, 245] on div "Move to Wishlist" at bounding box center [165, 248] width 62 height 10
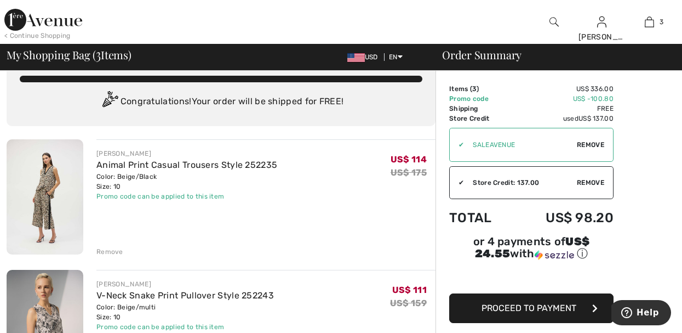
scroll to position [0, 0]
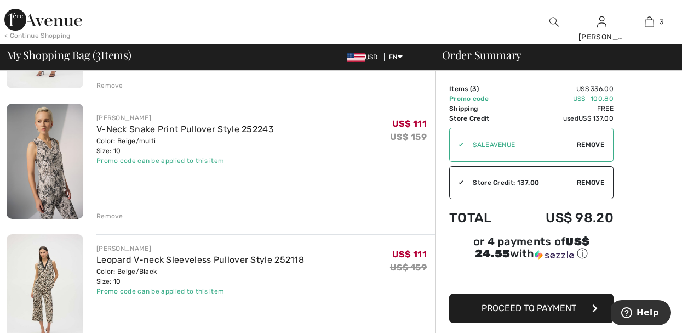
scroll to position [175, 0]
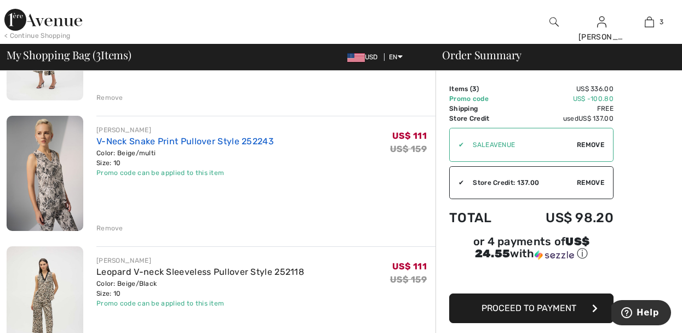
click at [245, 137] on link "V-Neck Snake Print Pullover Style 252243" at bounding box center [184, 141] width 177 height 10
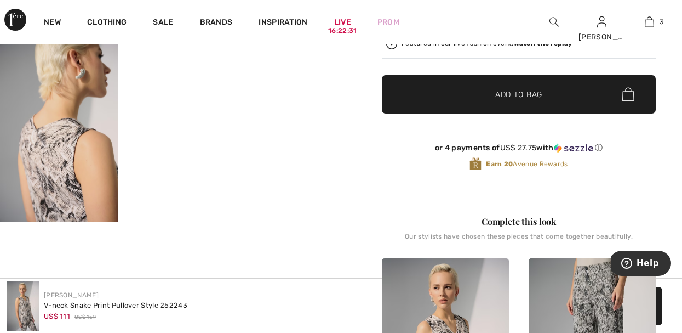
scroll to position [329, 0]
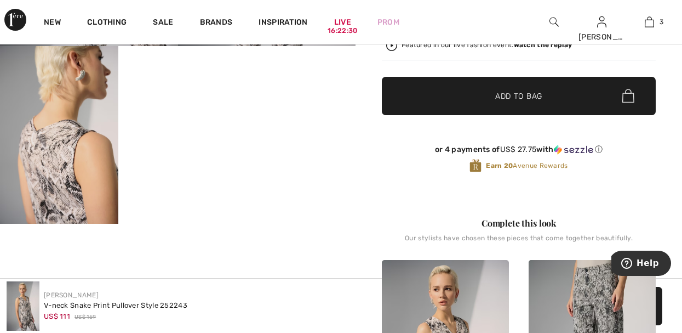
click at [76, 180] on img at bounding box center [59, 134] width 118 height 177
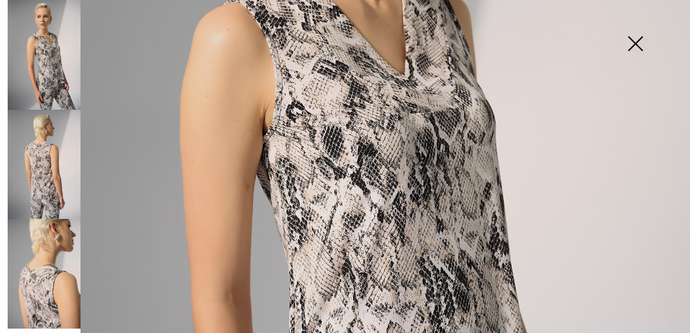
scroll to position [343, 0]
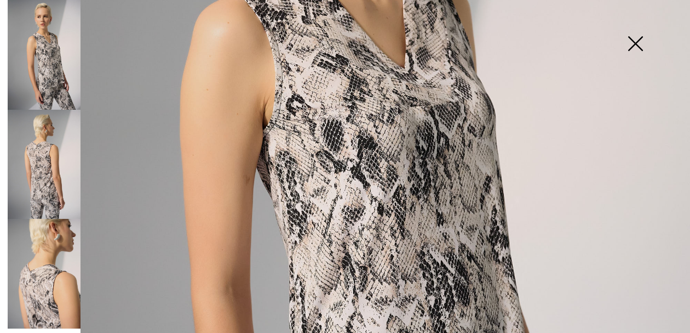
click at [49, 266] on img at bounding box center [44, 274] width 73 height 110
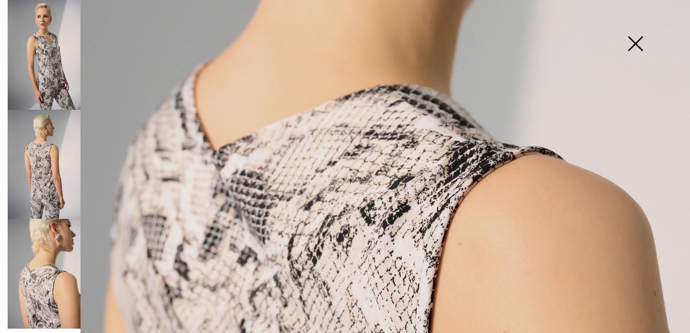
click at [50, 176] on img at bounding box center [44, 165] width 73 height 110
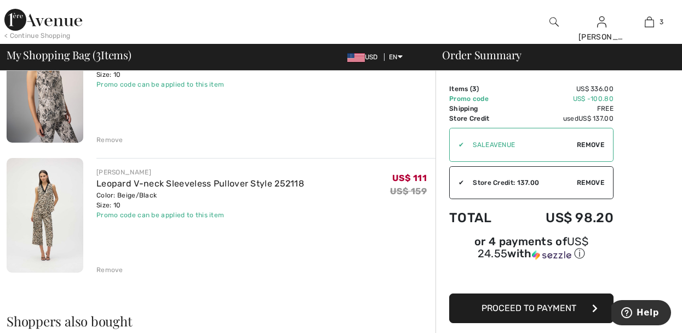
scroll to position [285, 0]
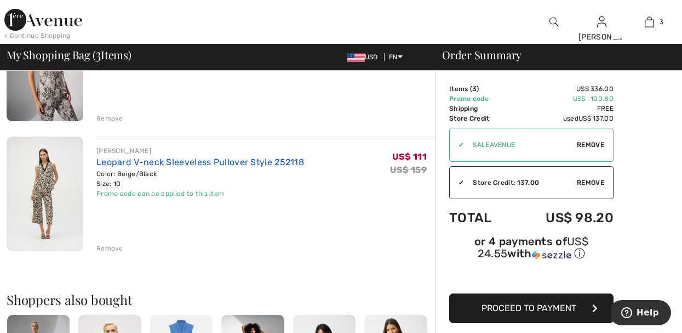
click at [153, 162] on link "Leopard V-neck Sleeveless Pullover Style 252118" at bounding box center [200, 162] width 208 height 10
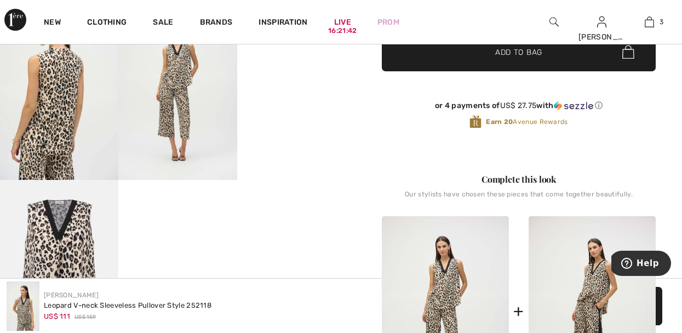
scroll to position [351, 0]
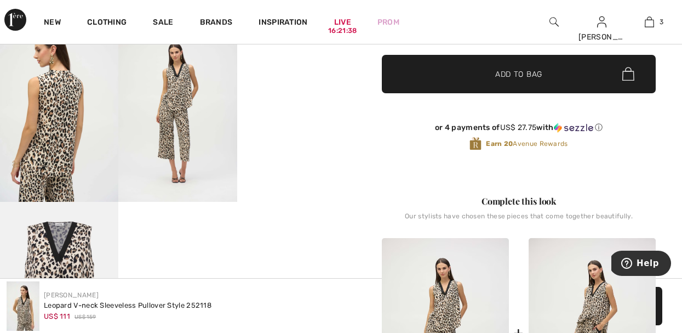
click at [281, 83] on video "Your browser does not support the video tag." at bounding box center [296, 53] width 118 height 59
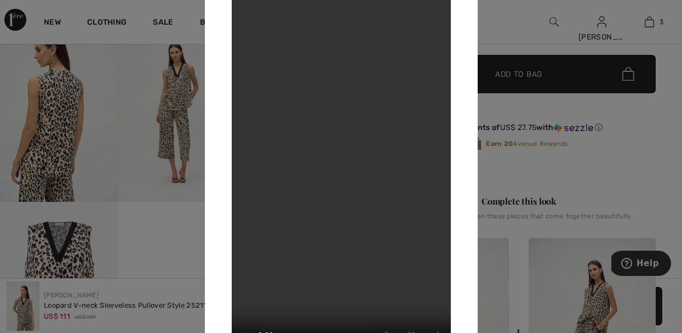
click at [46, 233] on div at bounding box center [341, 166] width 682 height 333
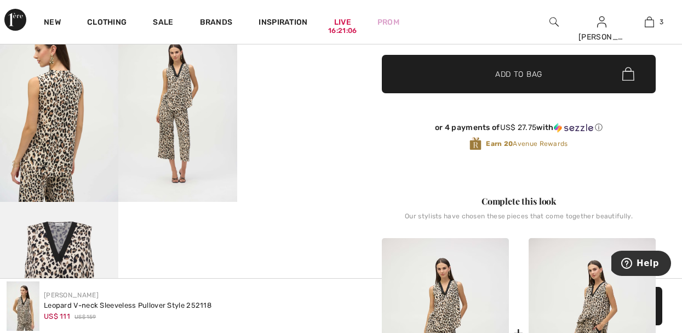
click at [49, 240] on img at bounding box center [59, 290] width 118 height 177
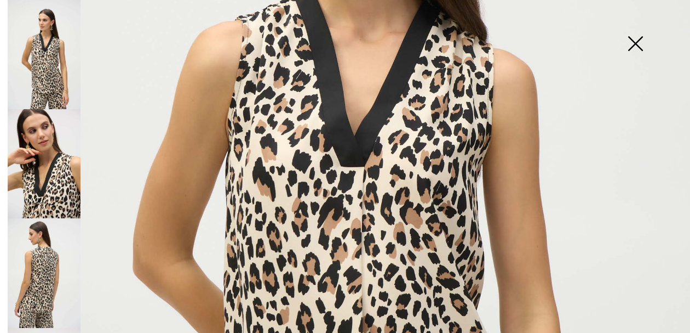
scroll to position [325, 0]
click at [40, 248] on img at bounding box center [44, 272] width 73 height 109
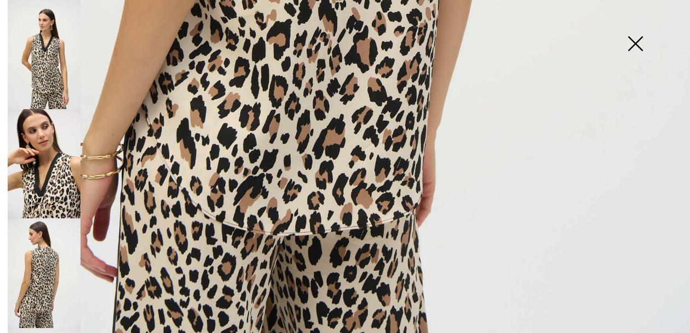
scroll to position [689, 0]
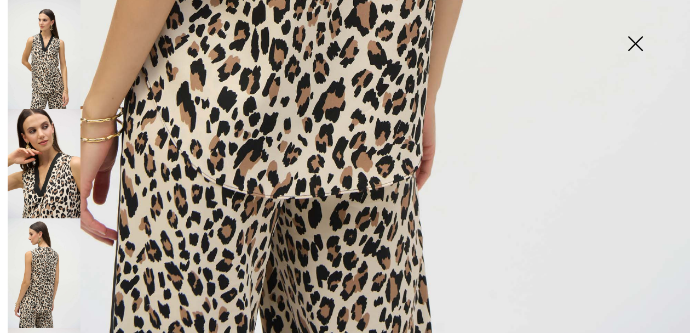
click at [635, 52] on img at bounding box center [635, 44] width 55 height 56
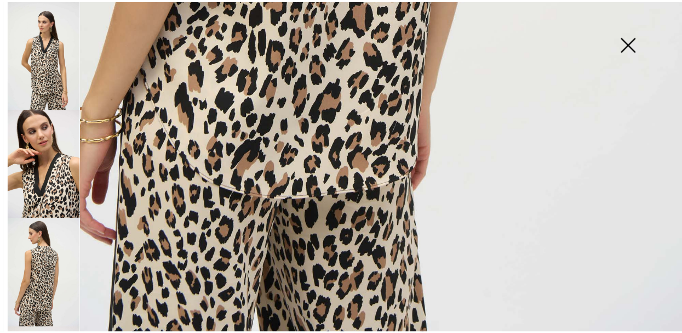
scroll to position [677, 0]
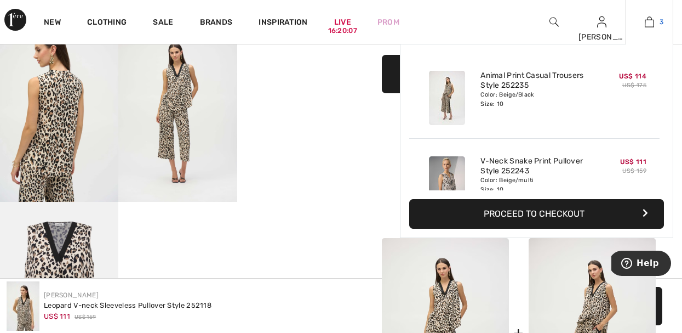
click at [648, 22] on img at bounding box center [649, 21] width 9 height 13
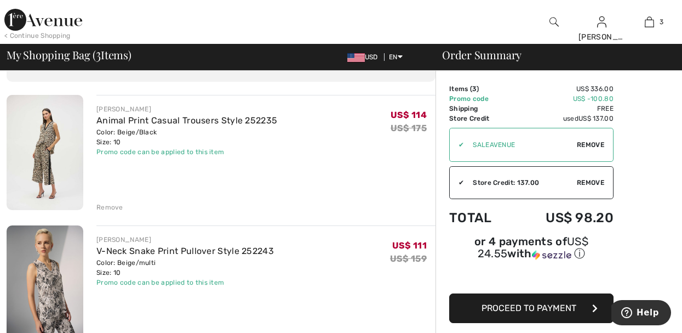
scroll to position [88, 0]
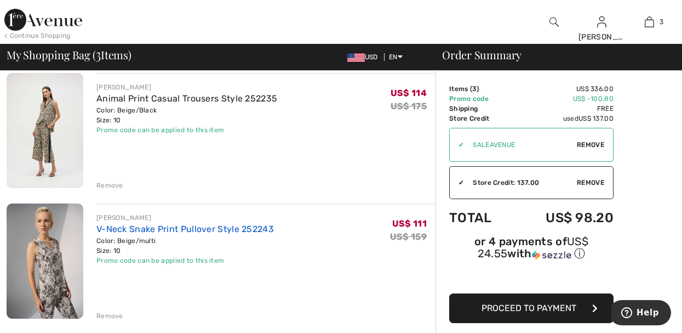
click at [198, 227] on link "V-Neck Snake Print Pullover Style 252243" at bounding box center [184, 229] width 177 height 10
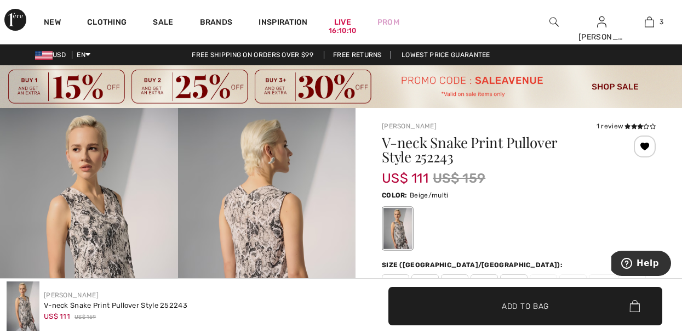
click at [583, 216] on div at bounding box center [519, 227] width 274 height 45
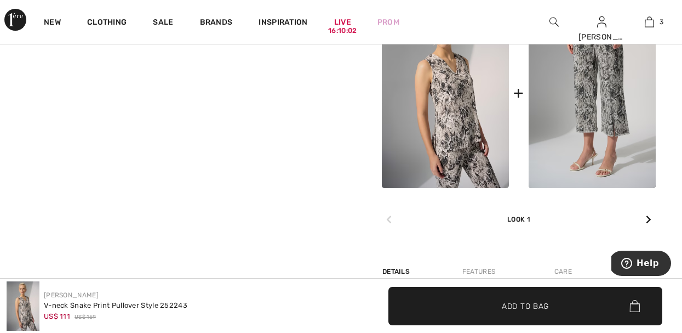
scroll to position [592, 0]
click at [647, 219] on icon at bounding box center [648, 218] width 5 height 9
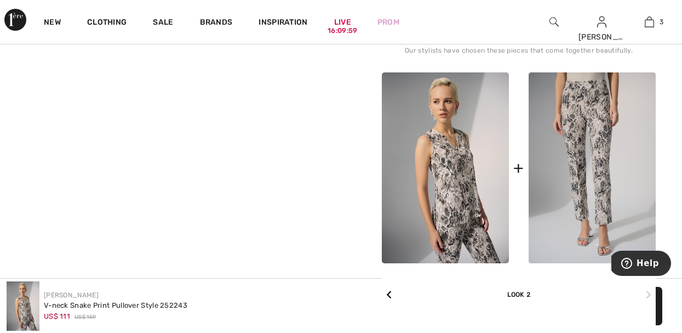
scroll to position [482, 0]
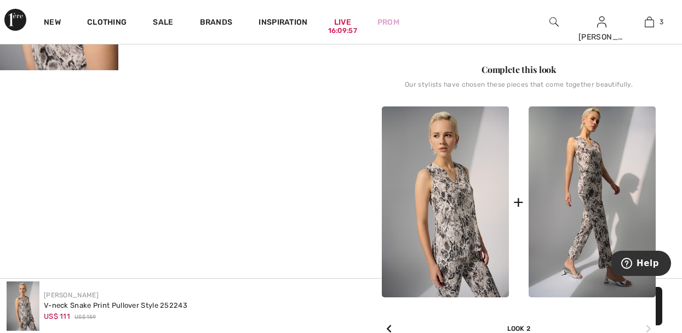
click at [595, 193] on img at bounding box center [592, 201] width 127 height 191
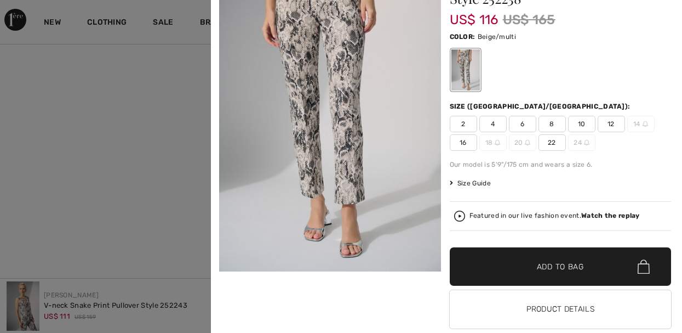
scroll to position [82, 0]
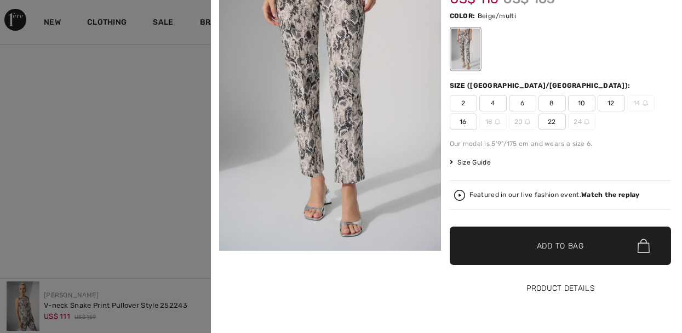
click at [566, 288] on button "Product Details" at bounding box center [561, 288] width 222 height 38
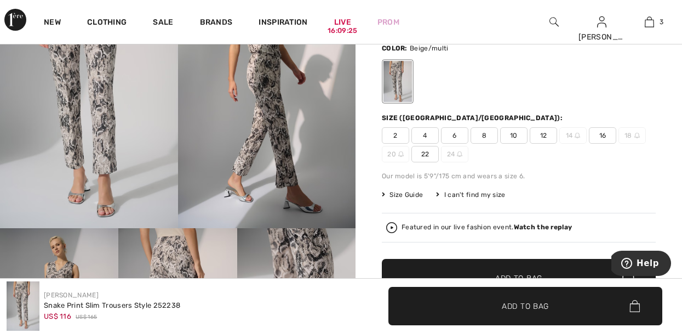
scroll to position [135, 0]
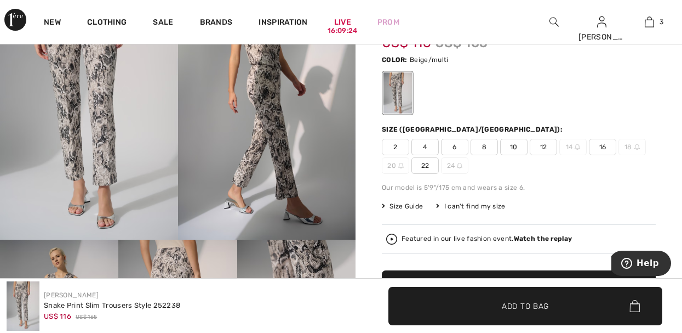
click at [275, 122] on img at bounding box center [267, 106] width 178 height 267
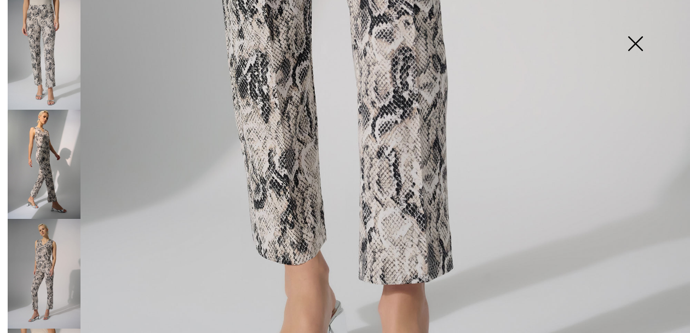
scroll to position [551, 0]
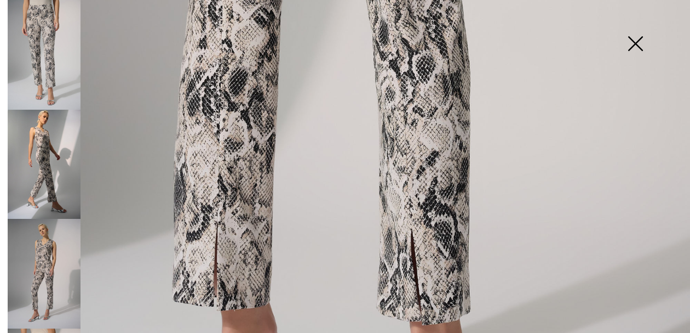
click at [634, 42] on img at bounding box center [635, 44] width 55 height 56
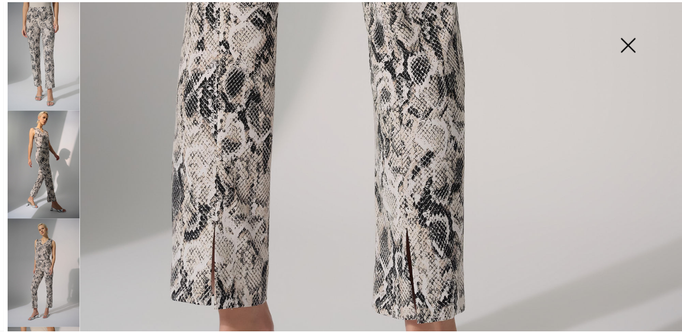
scroll to position [135, 0]
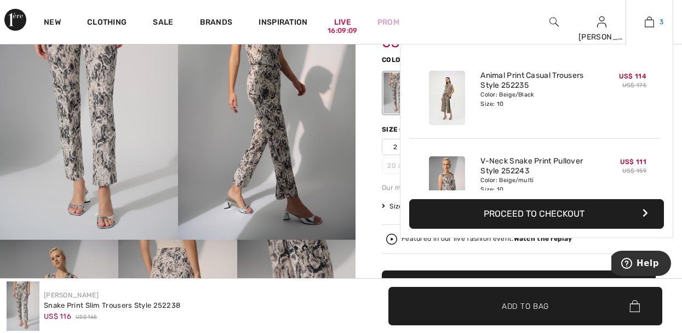
click at [653, 24] on img at bounding box center [649, 21] width 9 height 13
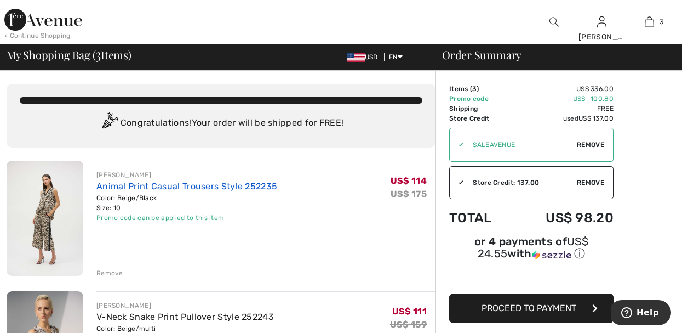
click at [261, 189] on link "Animal Print Casual Trousers Style 252235" at bounding box center [186, 186] width 181 height 10
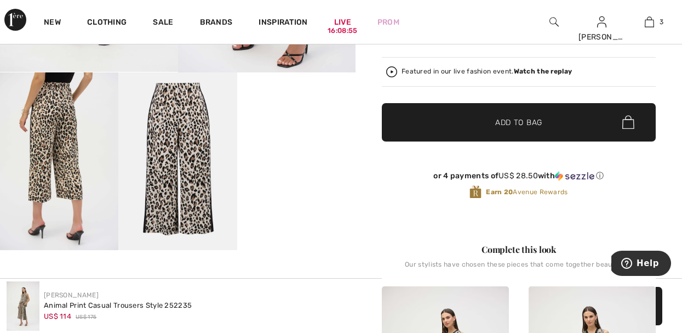
scroll to position [305, 0]
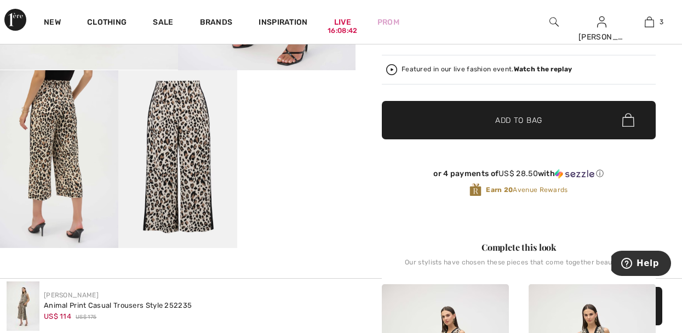
click at [51, 138] on img at bounding box center [59, 158] width 118 height 177
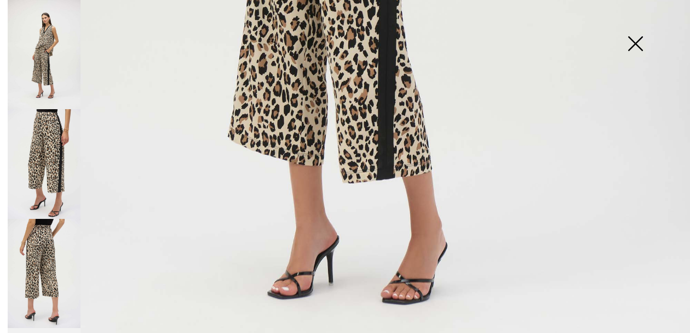
scroll to position [638, 0]
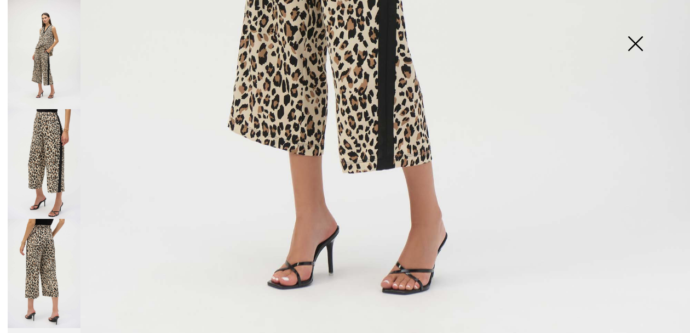
click at [39, 253] on img at bounding box center [44, 273] width 73 height 109
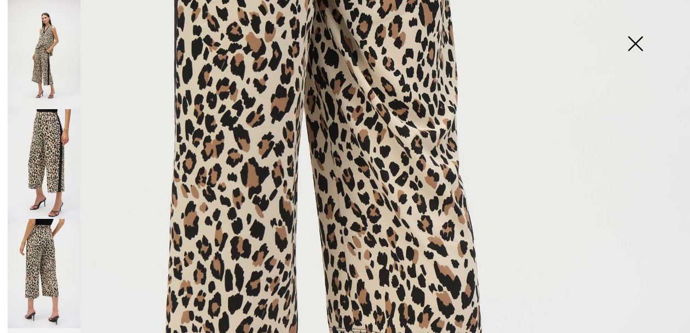
scroll to position [418, 0]
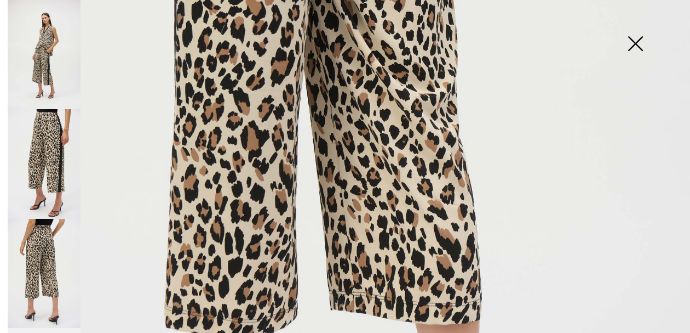
click at [55, 142] on img at bounding box center [44, 164] width 73 height 110
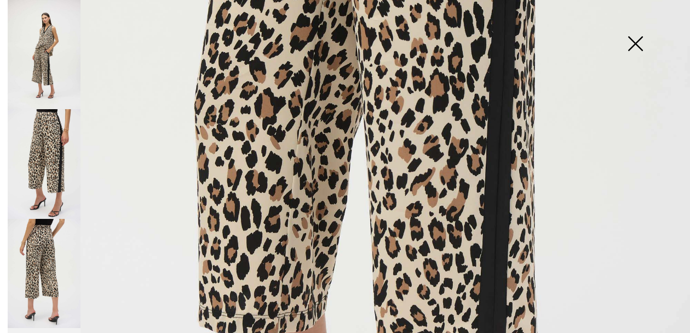
click at [638, 42] on img at bounding box center [635, 44] width 55 height 56
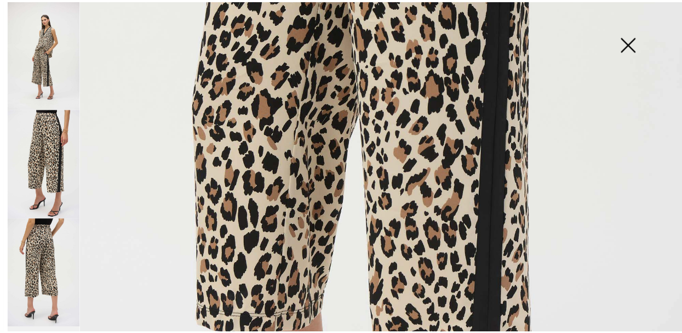
scroll to position [305, 0]
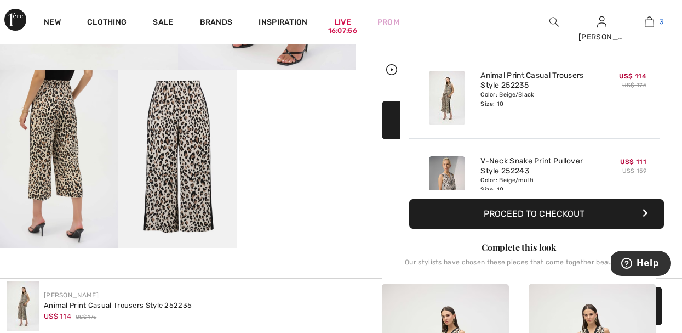
click at [652, 24] on img at bounding box center [649, 21] width 9 height 13
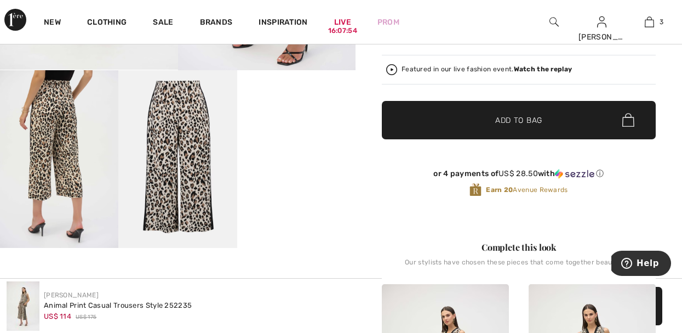
click at [306, 129] on video "Your browser does not support the video tag." at bounding box center [296, 99] width 118 height 59
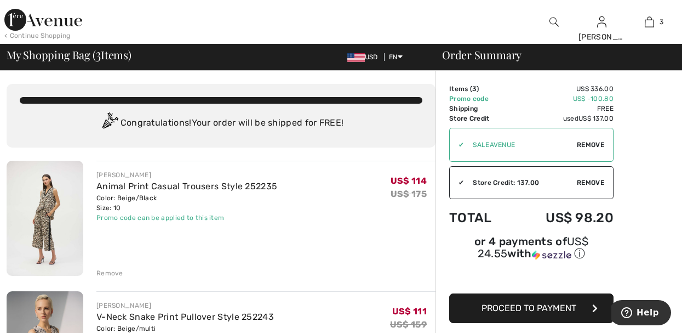
click at [41, 207] on img at bounding box center [45, 218] width 77 height 115
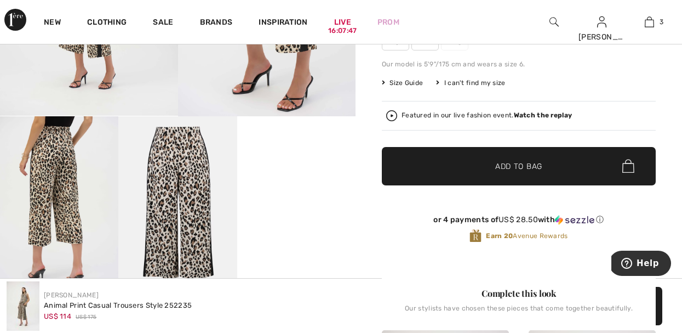
scroll to position [263, 0]
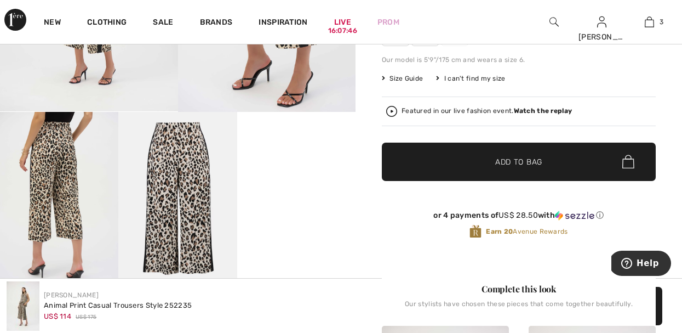
click at [291, 171] on video "Your browser does not support the video tag." at bounding box center [296, 141] width 118 height 59
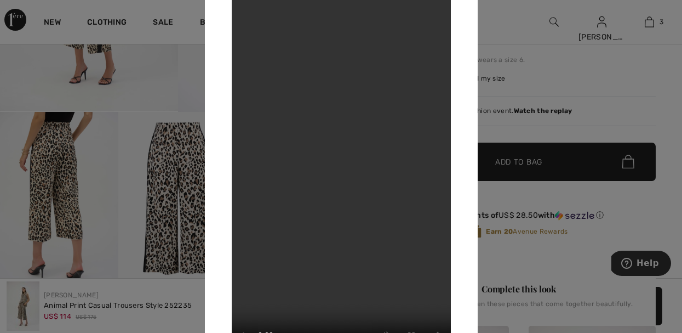
click at [648, 23] on div at bounding box center [341, 166] width 682 height 333
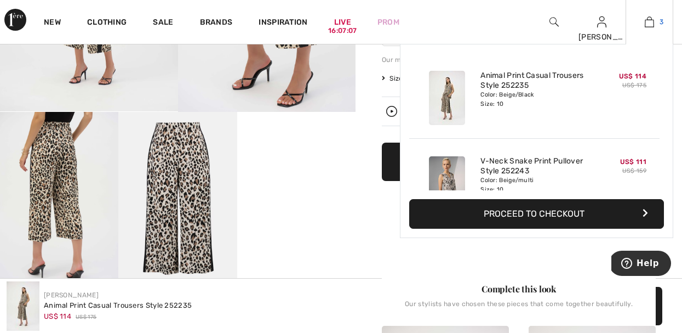
click at [650, 23] on img at bounding box center [649, 21] width 9 height 13
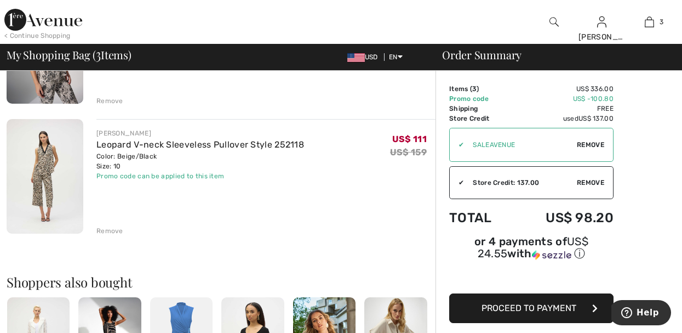
scroll to position [307, 0]
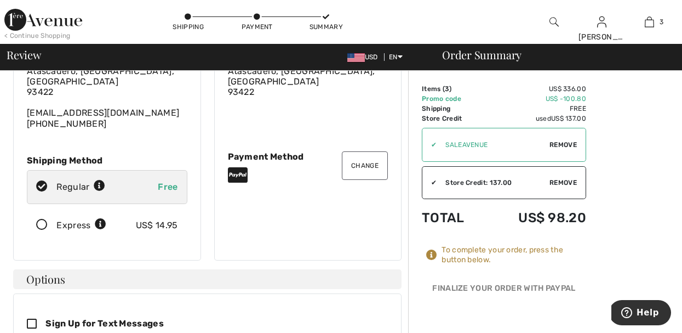
scroll to position [110, 0]
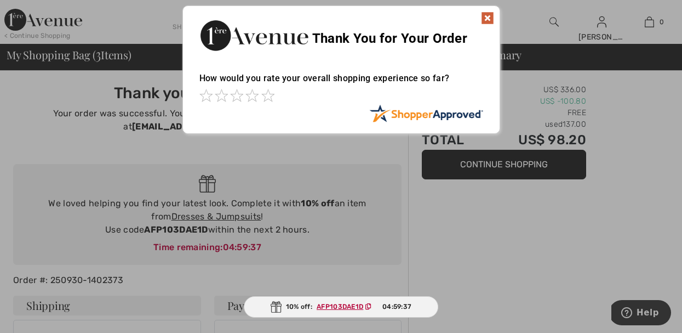
click at [487, 16] on img at bounding box center [487, 18] width 13 height 13
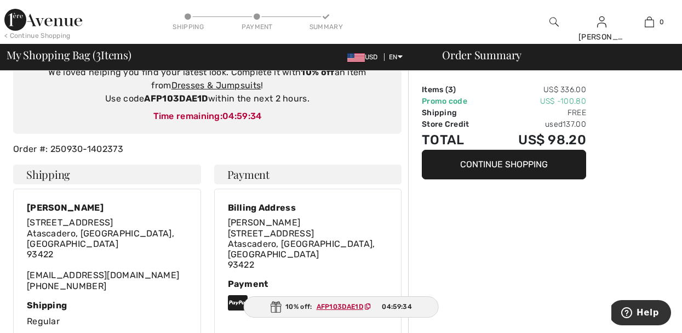
scroll to position [131, 0]
click at [225, 83] on link "Dresses & Jumpsuits" at bounding box center [216, 84] width 90 height 10
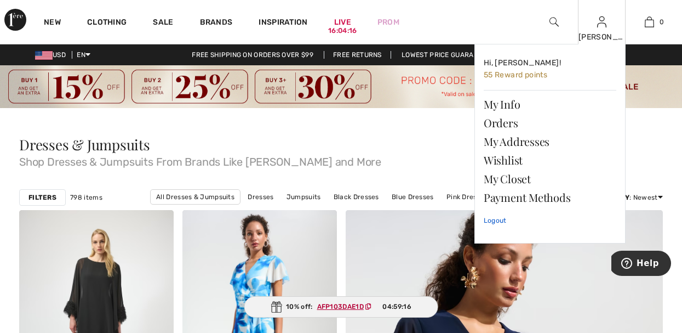
click at [502, 220] on link "Logout" at bounding box center [550, 220] width 133 height 27
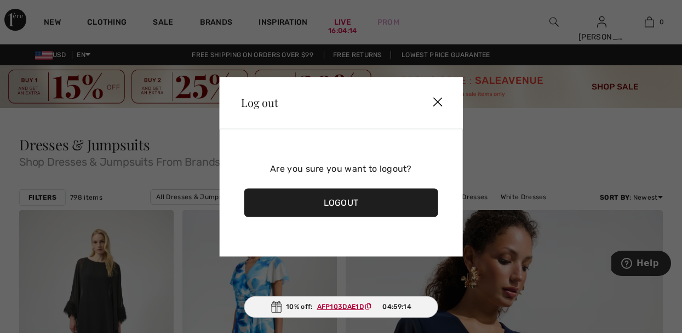
click at [405, 196] on div "Logout" at bounding box center [341, 202] width 194 height 28
